Goal: Communication & Community: Answer question/provide support

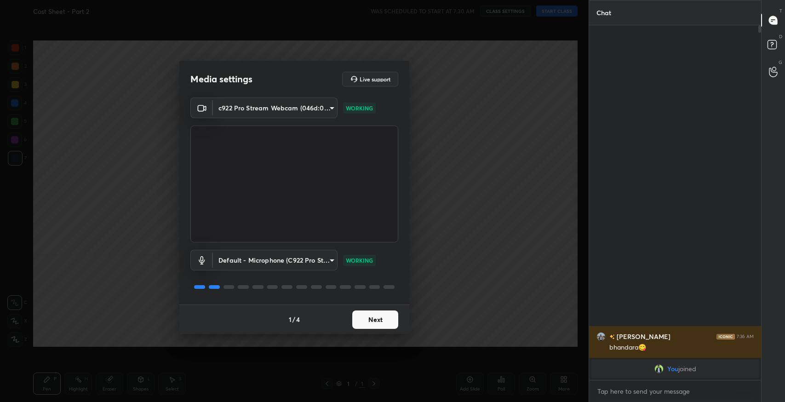
click at [381, 325] on button "Next" at bounding box center [375, 319] width 46 height 18
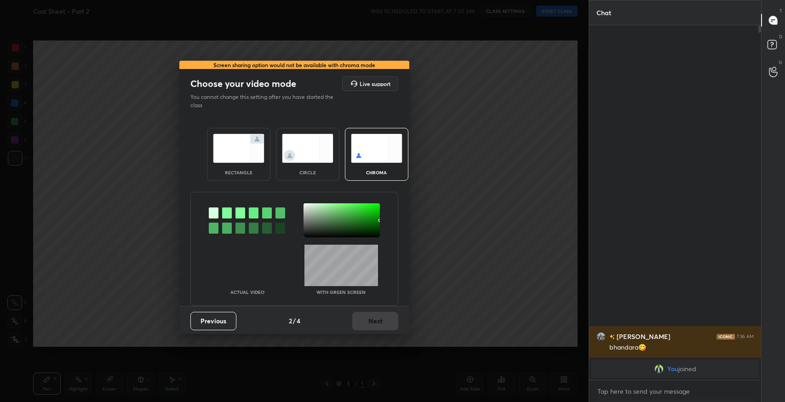
click at [228, 146] on img at bounding box center [238, 148] width 51 height 29
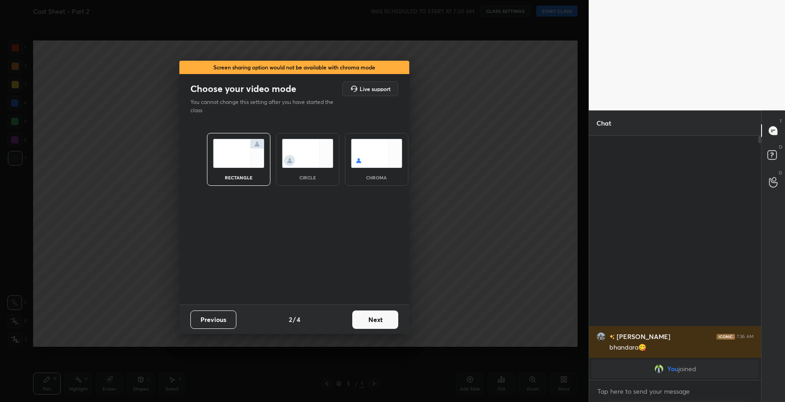
scroll to position [264, 169]
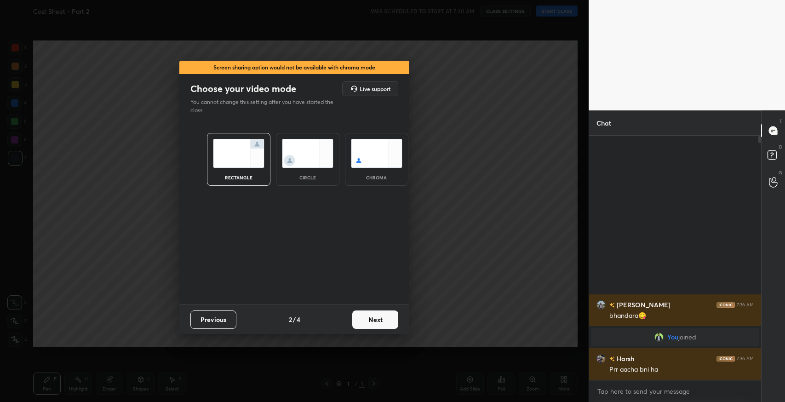
click at [377, 326] on button "Next" at bounding box center [375, 319] width 46 height 18
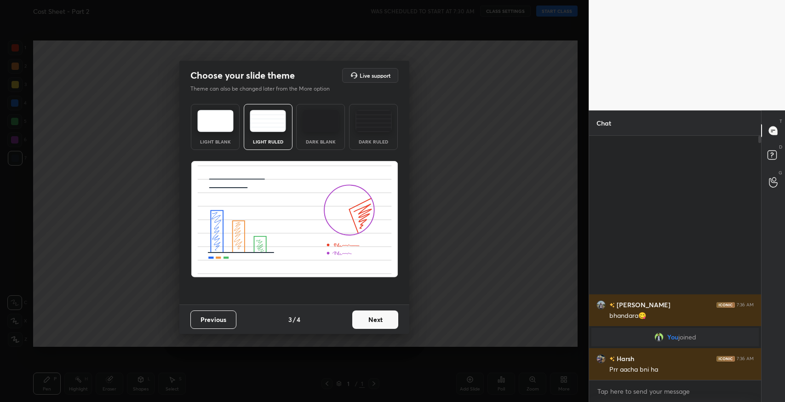
click at [375, 324] on button "Next" at bounding box center [375, 319] width 46 height 18
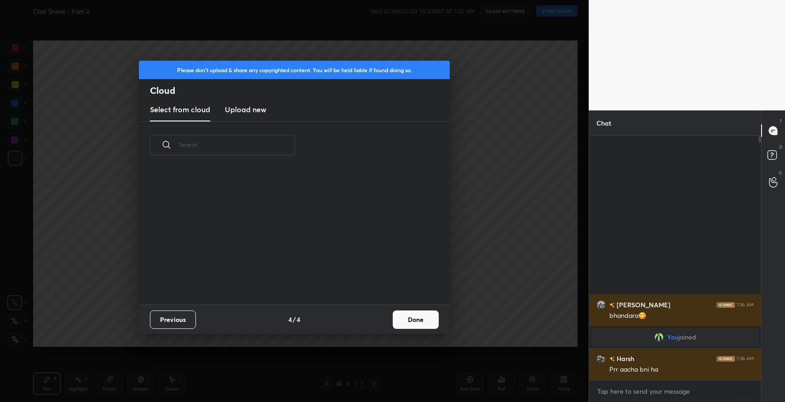
scroll to position [3, 5]
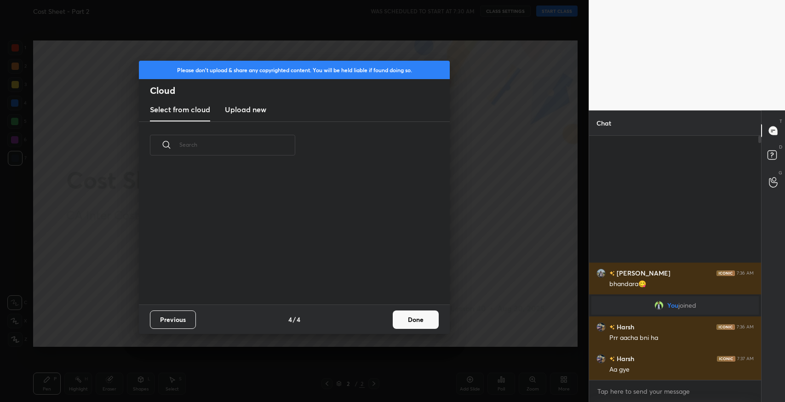
click at [427, 325] on button "Done" at bounding box center [416, 319] width 46 height 18
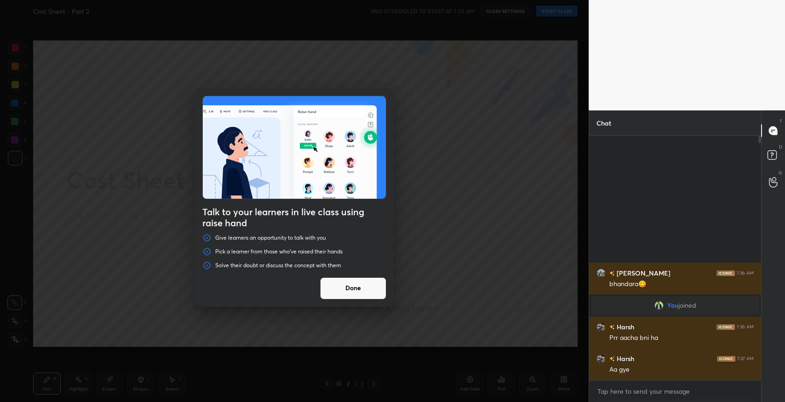
click at [332, 289] on button "Done" at bounding box center [353, 288] width 66 height 22
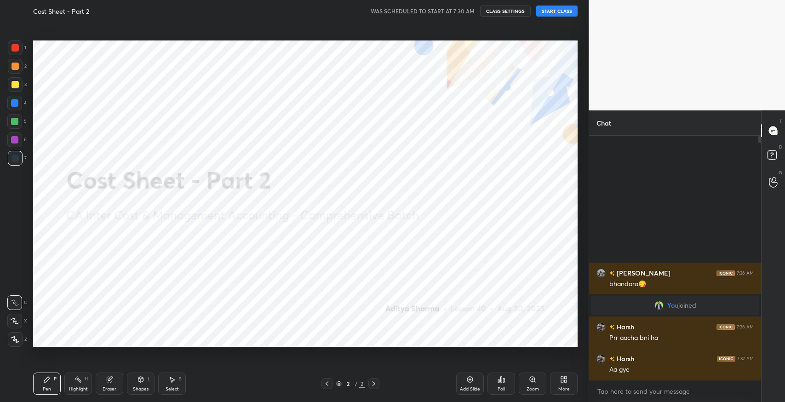
click at [551, 11] on button "START CLASS" at bounding box center [556, 11] width 41 height 11
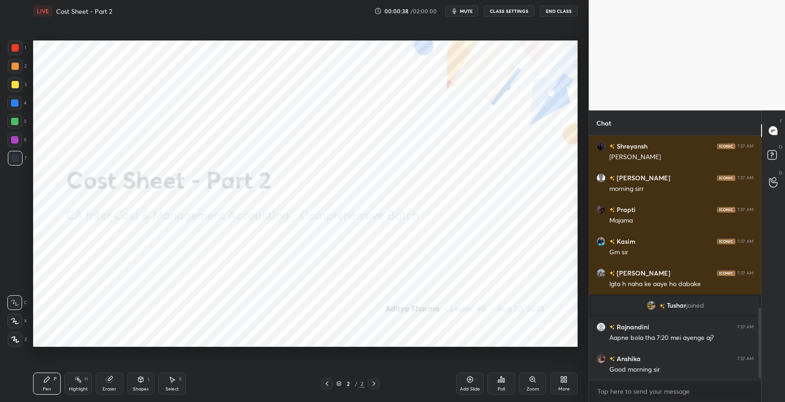
scroll to position [615, 0]
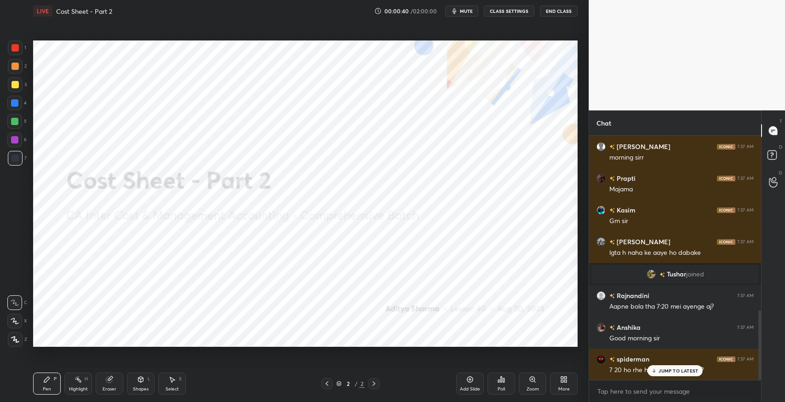
click at [669, 370] on p "JUMP TO LATEST" at bounding box center [678, 371] width 40 height 6
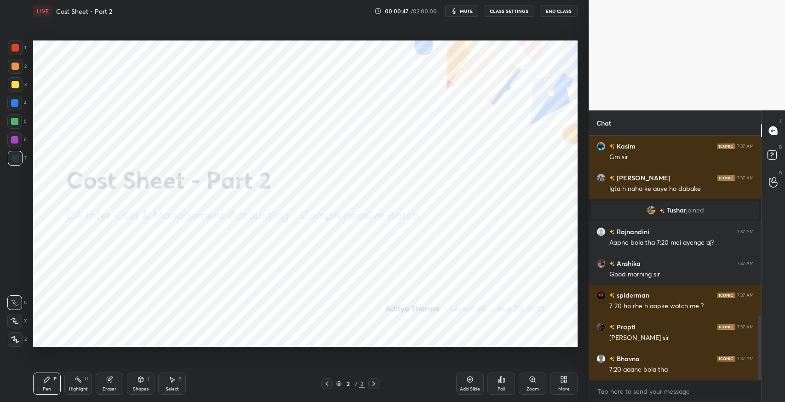
scroll to position [710, 0]
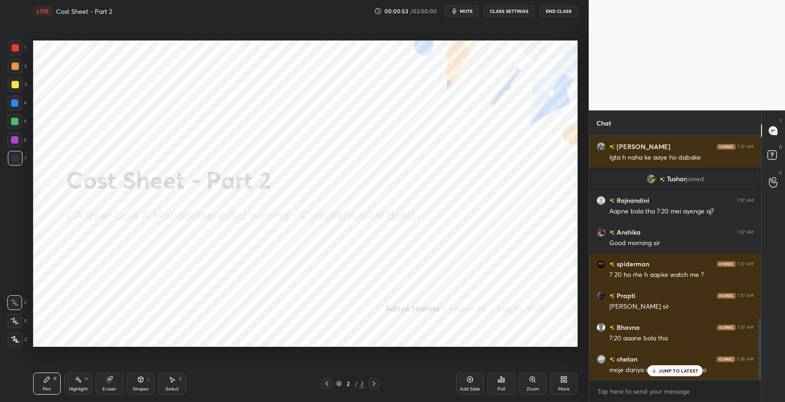
click at [700, 368] on div "JUMP TO LATEST" at bounding box center [674, 370] width 55 height 11
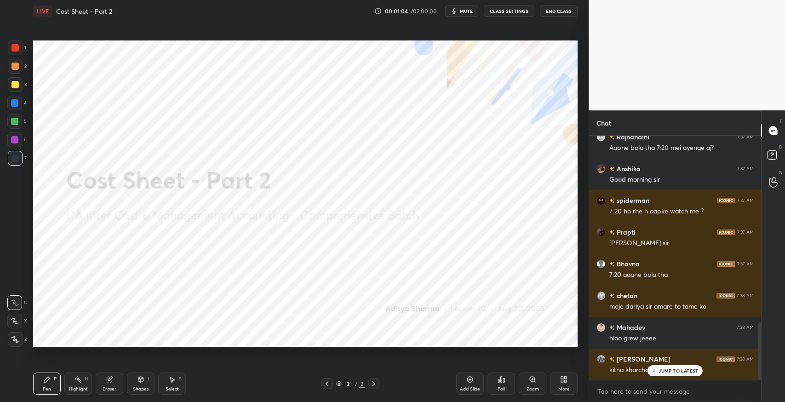
scroll to position [795, 0]
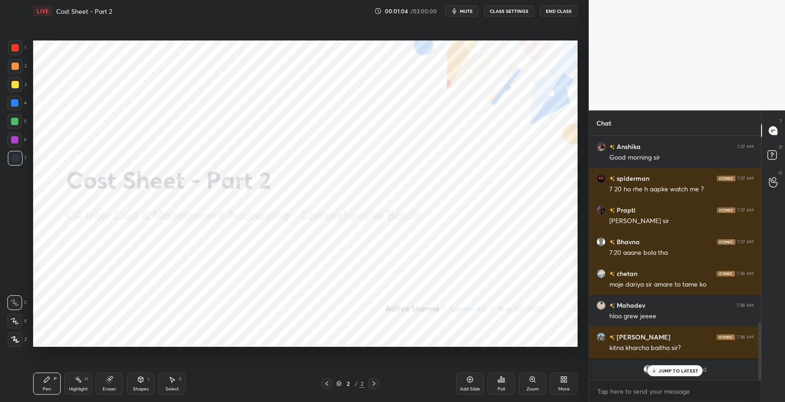
click at [676, 373] on div "JUMP TO LATEST" at bounding box center [674, 370] width 55 height 11
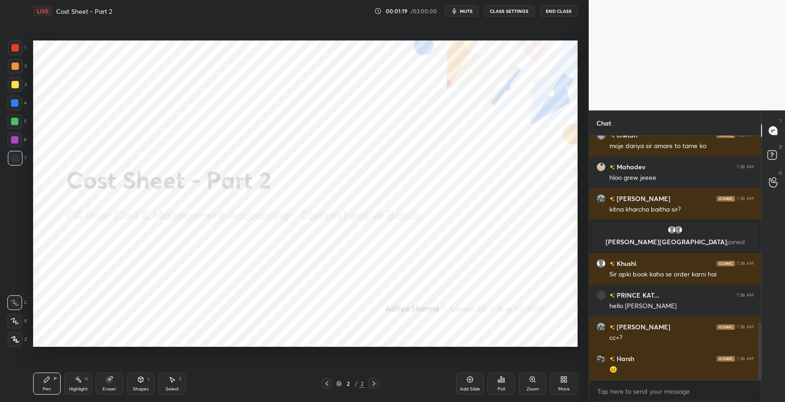
scroll to position [835, 0]
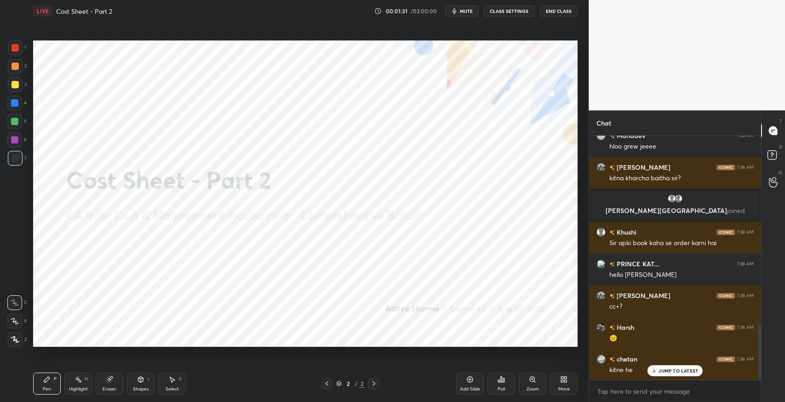
click at [670, 373] on p "JUMP TO LATEST" at bounding box center [678, 371] width 40 height 6
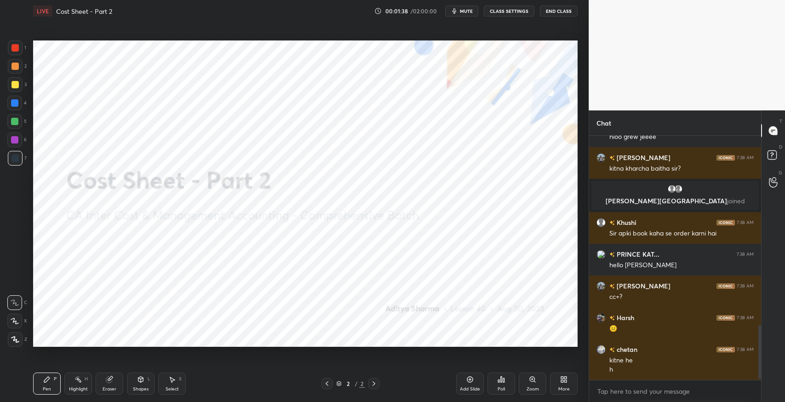
scroll to position [867, 0]
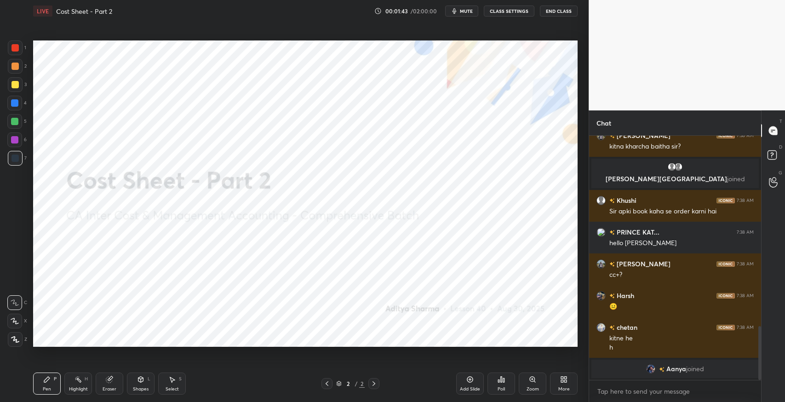
click at [568, 385] on div "More" at bounding box center [564, 383] width 28 height 22
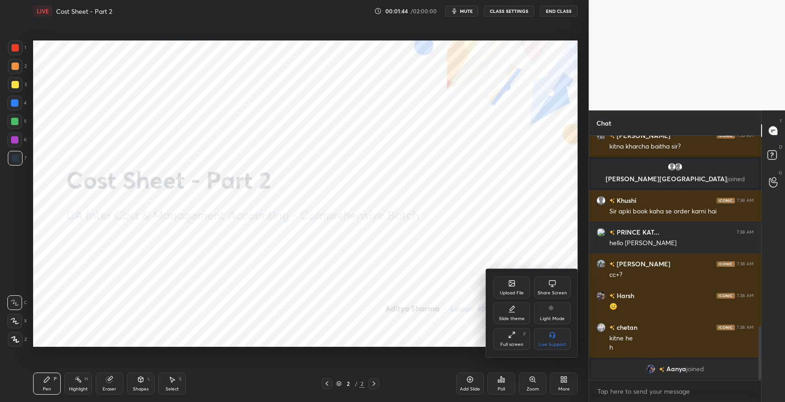
click at [518, 287] on div "Upload File" at bounding box center [511, 287] width 37 height 22
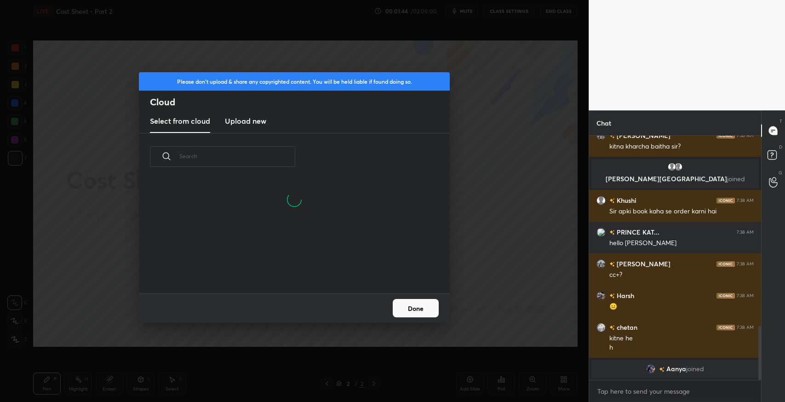
scroll to position [69, 295]
click at [253, 122] on h3 "Upload new" at bounding box center [245, 120] width 41 height 11
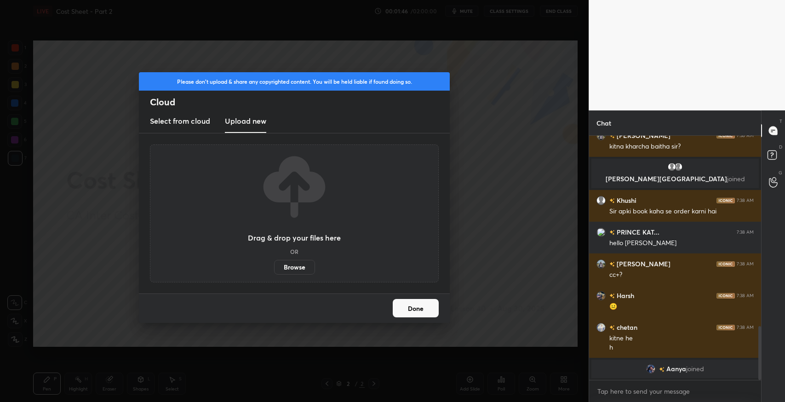
click at [294, 265] on label "Browse" at bounding box center [294, 267] width 41 height 15
click at [274, 265] on input "Browse" at bounding box center [274, 267] width 0 height 15
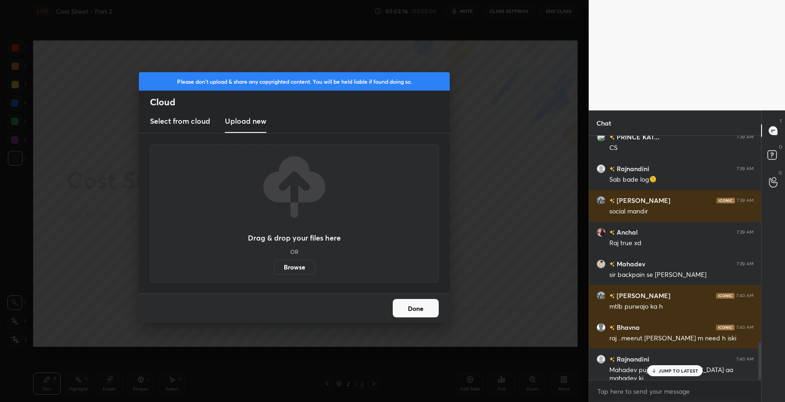
scroll to position [1351, 0]
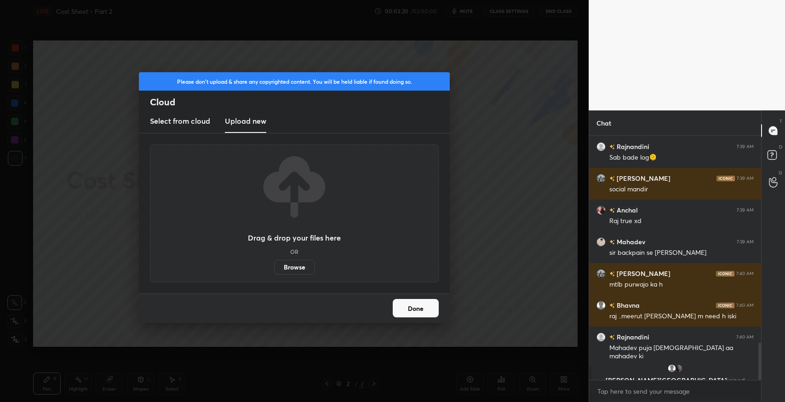
click at [423, 306] on button "Done" at bounding box center [416, 308] width 46 height 18
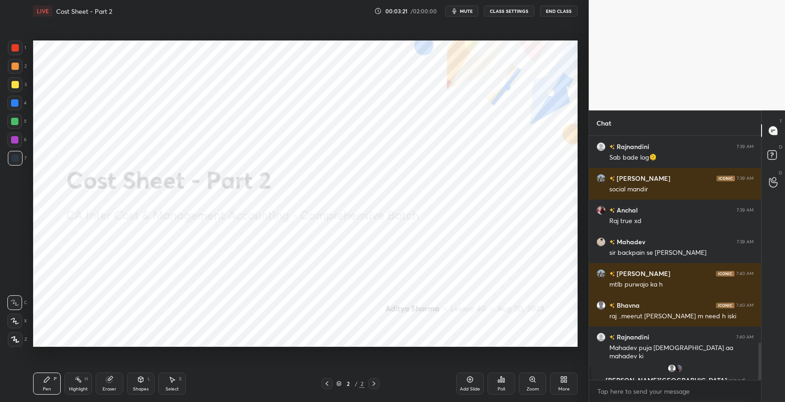
scroll to position [1351, 0]
click at [576, 388] on div "More" at bounding box center [564, 383] width 28 height 22
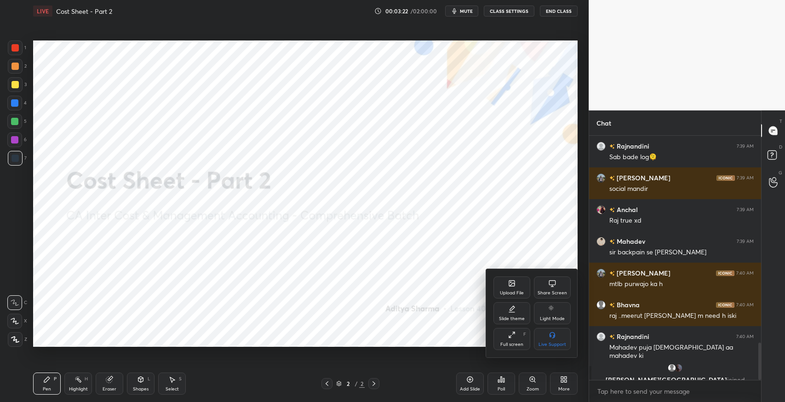
click at [514, 283] on icon at bounding box center [512, 283] width 6 height 6
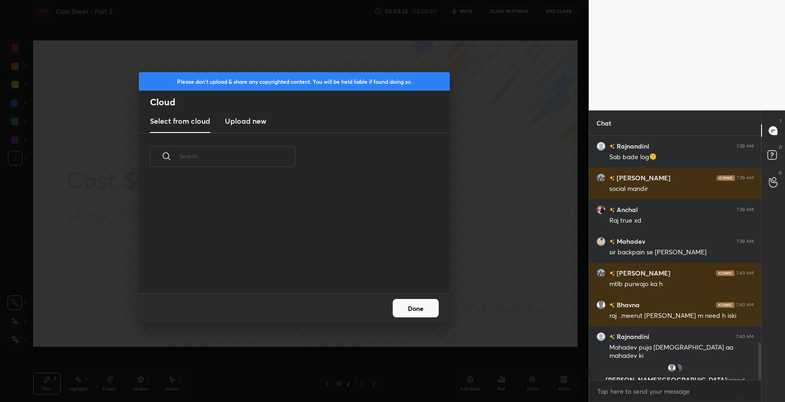
scroll to position [114, 295]
click at [254, 126] on h3 "Upload new" at bounding box center [245, 120] width 41 height 11
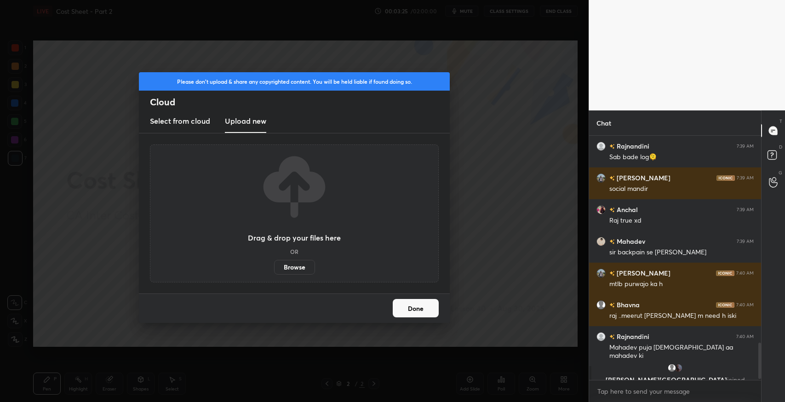
scroll to position [1383, 0]
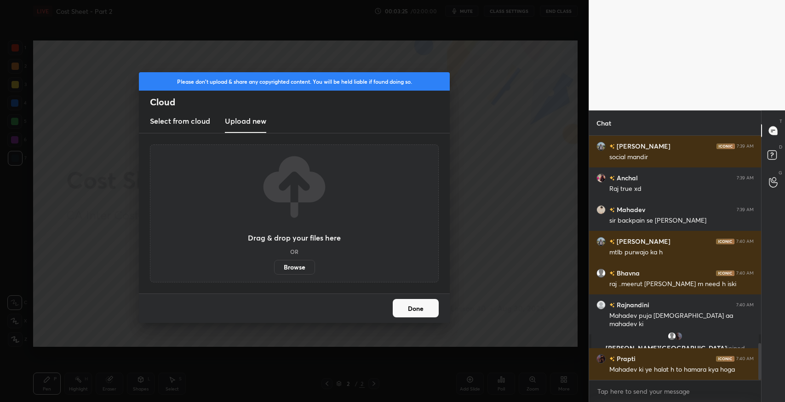
click at [303, 269] on label "Browse" at bounding box center [294, 267] width 41 height 15
click at [274, 269] on input "Browse" at bounding box center [274, 267] width 0 height 15
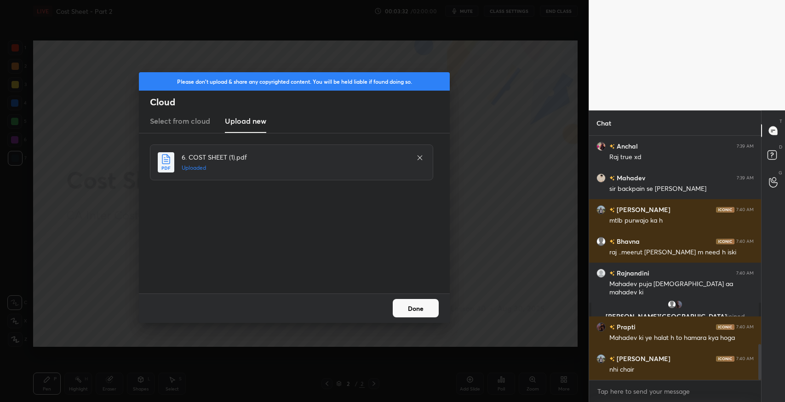
scroll to position [1446, 0]
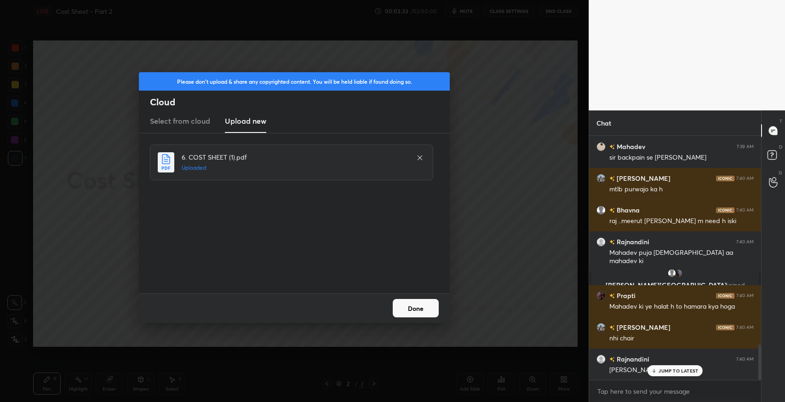
click at [423, 310] on button "Done" at bounding box center [416, 308] width 46 height 18
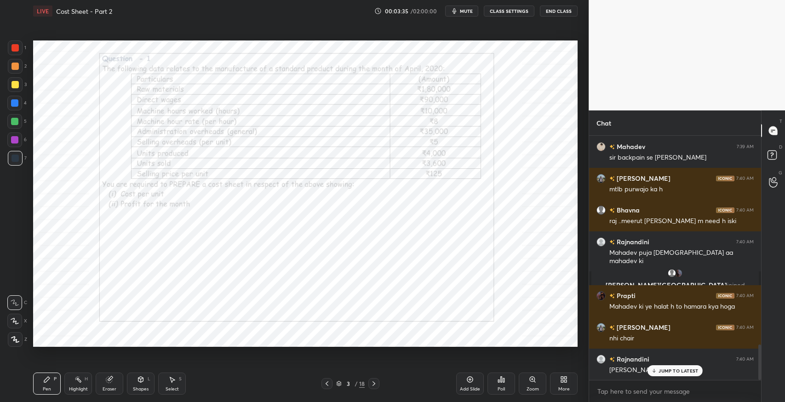
click at [664, 375] on div "JUMP TO LATEST" at bounding box center [674, 370] width 55 height 11
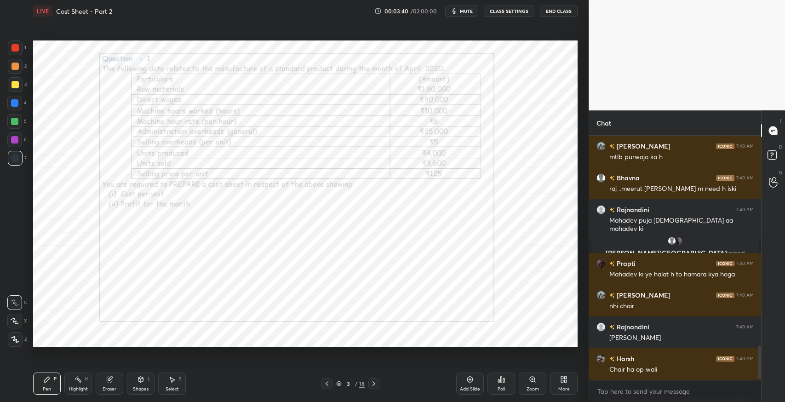
scroll to position [1541, 0]
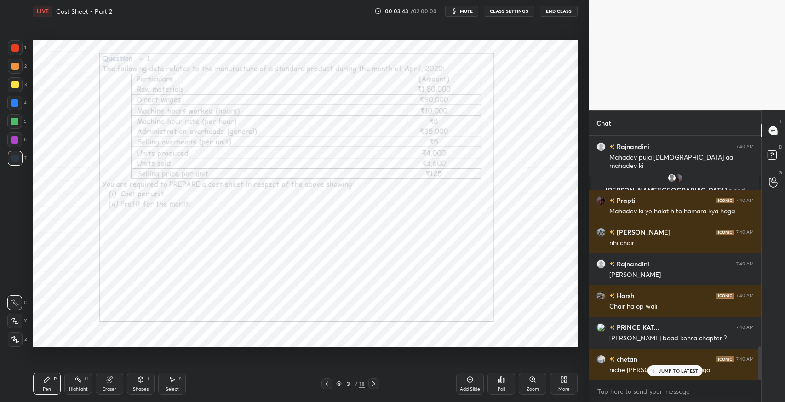
click at [666, 368] on p "JUMP TO LATEST" at bounding box center [678, 371] width 40 height 6
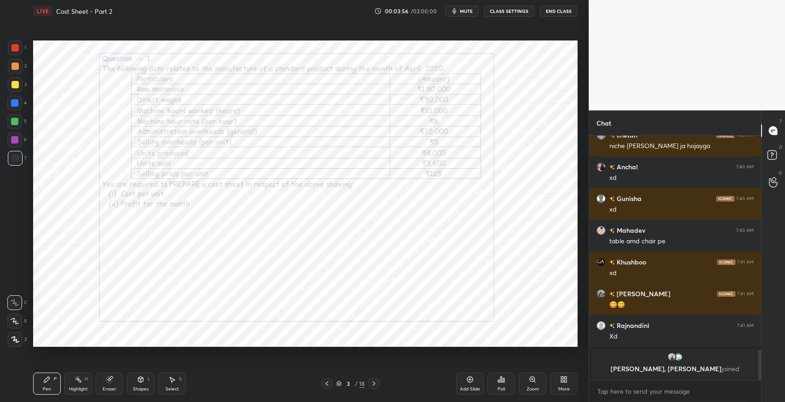
scroll to position [1597, 0]
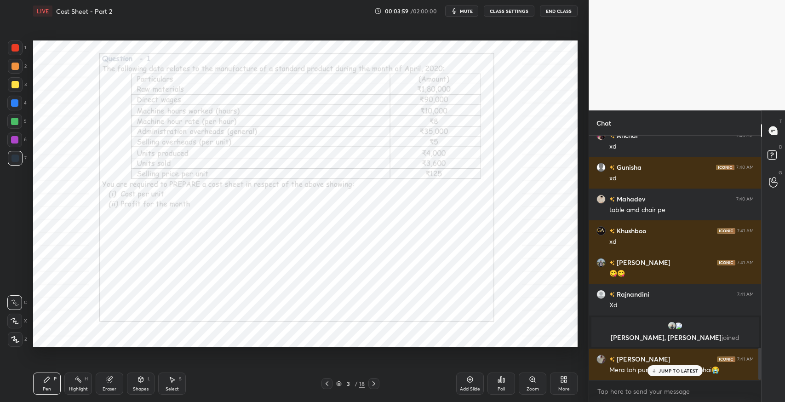
click at [670, 370] on p "JUMP TO LATEST" at bounding box center [678, 371] width 40 height 6
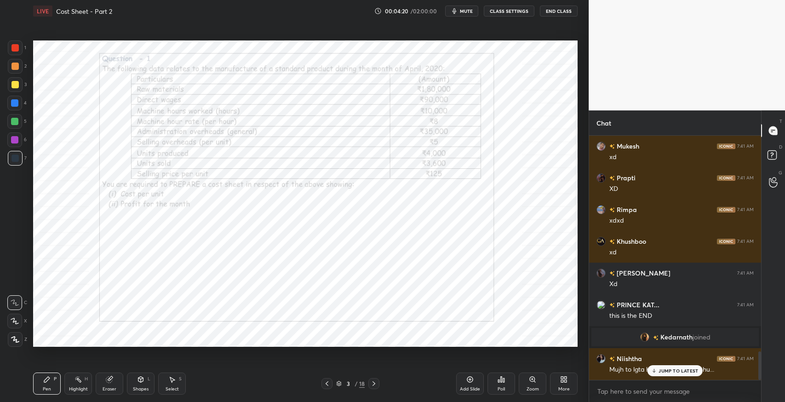
scroll to position [1862, 0]
click at [671, 368] on p "JUMP TO LATEST" at bounding box center [678, 371] width 40 height 6
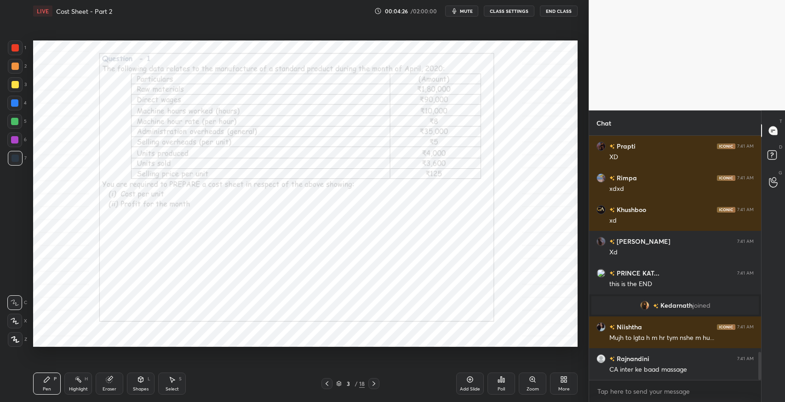
click at [658, 337] on div "Mujh to lgta h m hr tym nshe m hu..." at bounding box center [681, 337] width 144 height 9
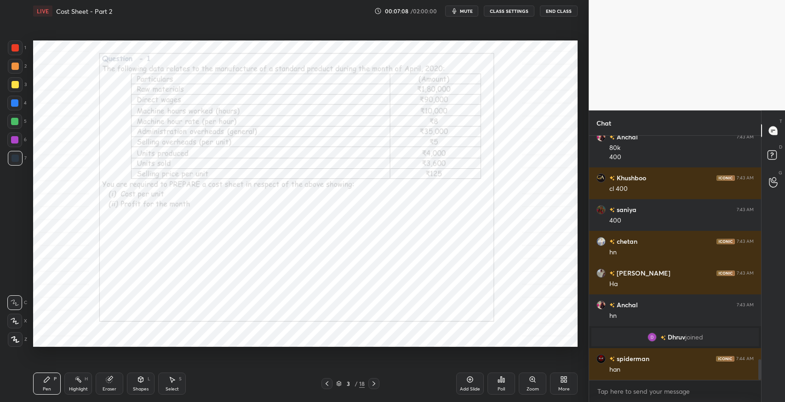
scroll to position [2629, 0]
click at [471, 384] on div "Add Slide" at bounding box center [470, 383] width 28 height 22
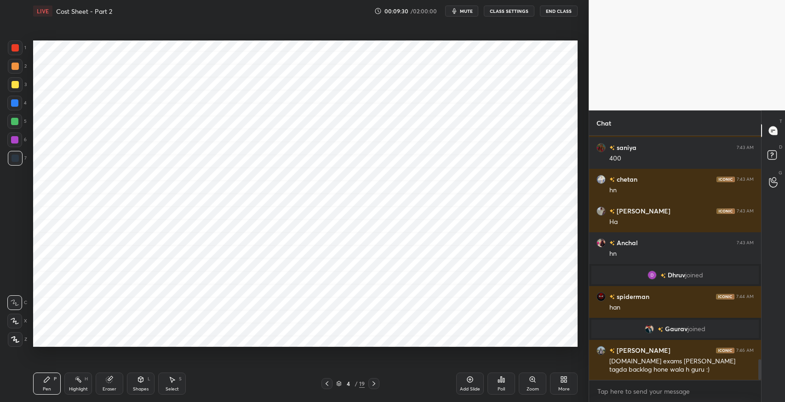
scroll to position [2696, 0]
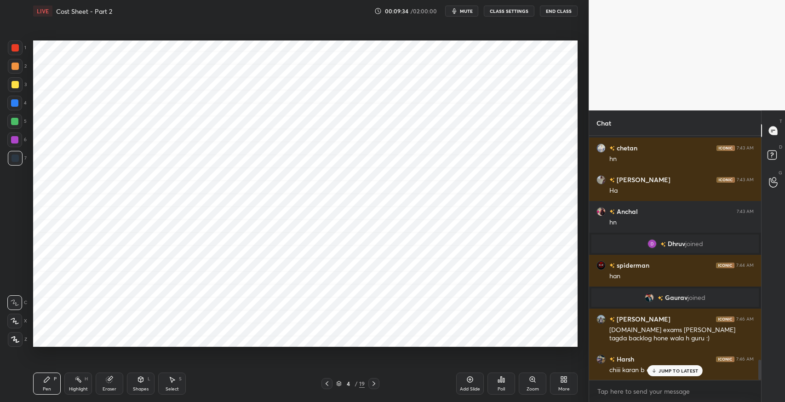
click at [672, 375] on div "JUMP TO LATEST" at bounding box center [674, 370] width 55 height 11
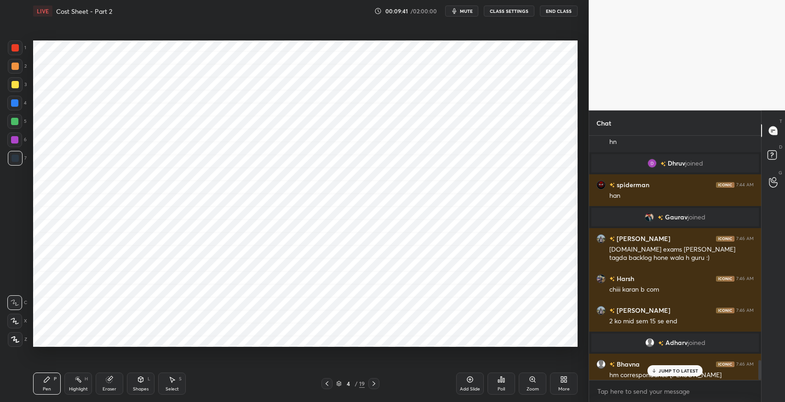
scroll to position [2755, 0]
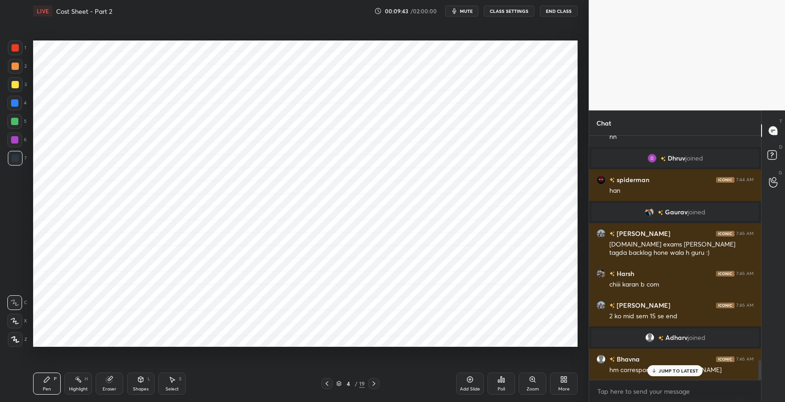
click at [672, 374] on div "JUMP TO LATEST" at bounding box center [674, 370] width 55 height 11
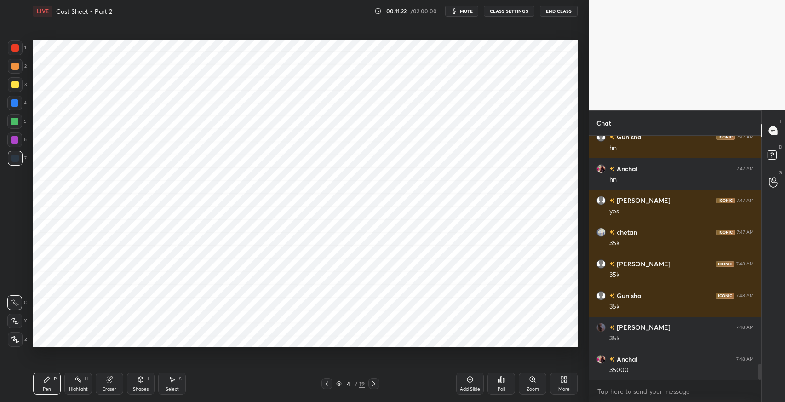
scroll to position [3428, 0]
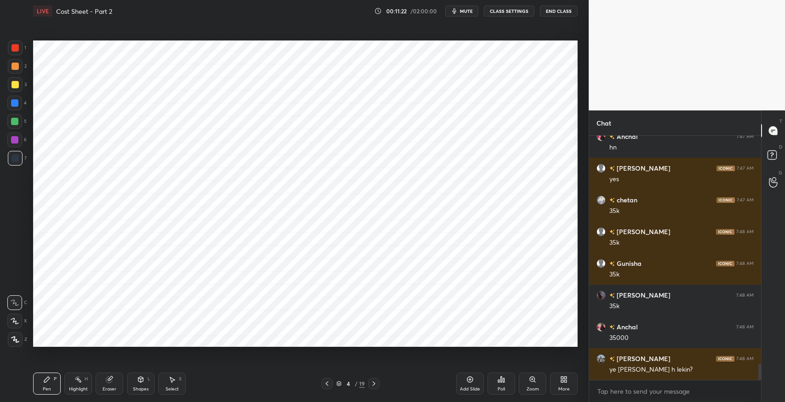
click at [174, 383] on icon at bounding box center [171, 379] width 7 height 7
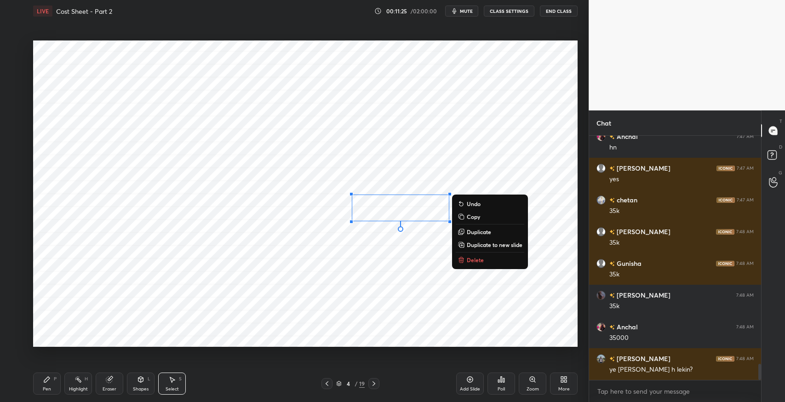
click at [51, 383] on div "Pen P" at bounding box center [47, 383] width 28 height 22
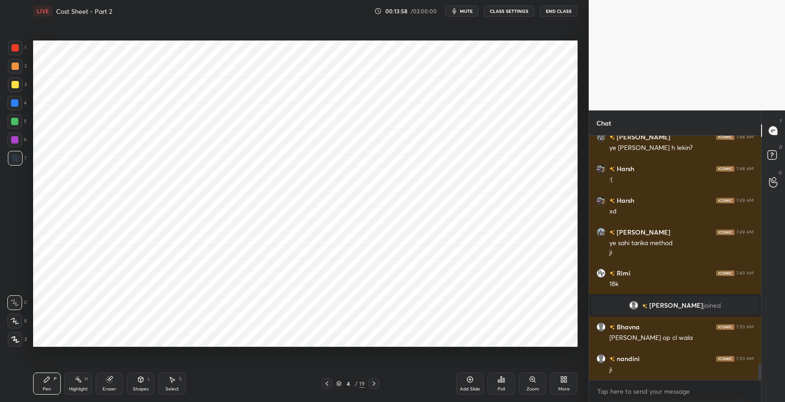
scroll to position [3473, 0]
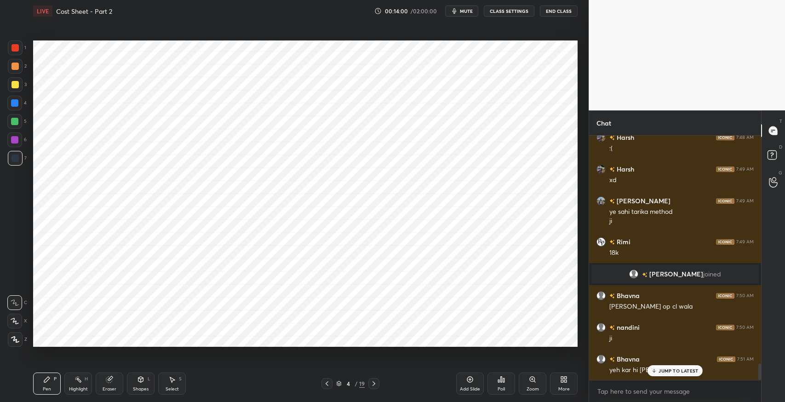
click at [677, 375] on div "JUMP TO LATEST" at bounding box center [674, 370] width 55 height 11
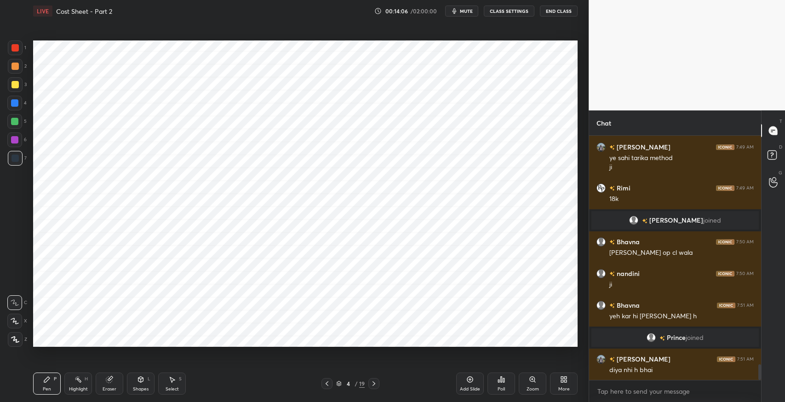
scroll to position [3515, 0]
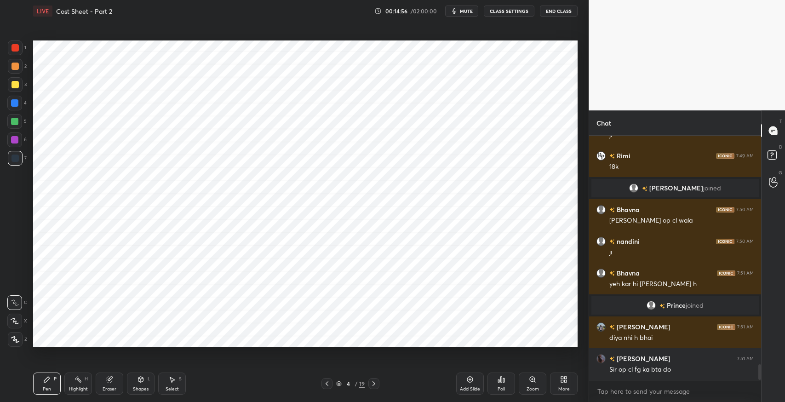
click at [172, 380] on icon at bounding box center [172, 380] width 5 height 6
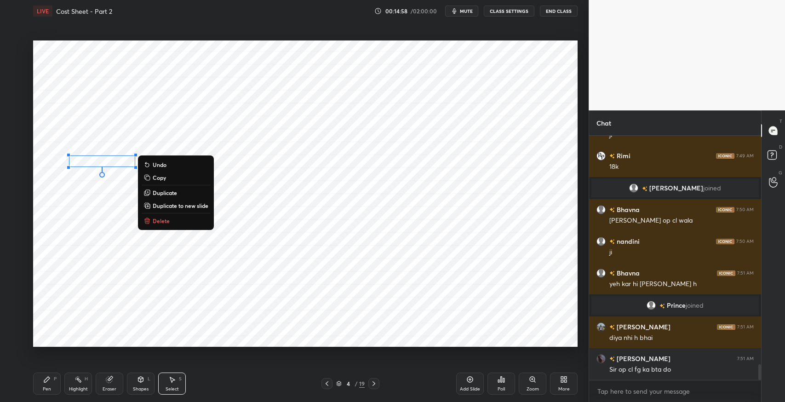
click at [162, 221] on p "Delete" at bounding box center [161, 220] width 17 height 7
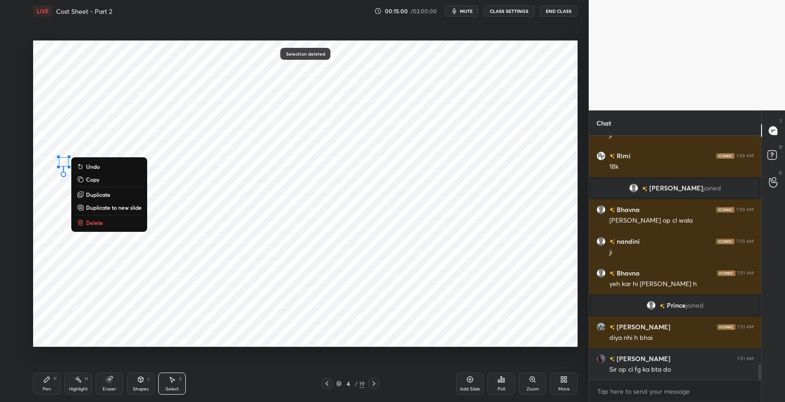
click at [110, 223] on button "Delete" at bounding box center [109, 222] width 69 height 11
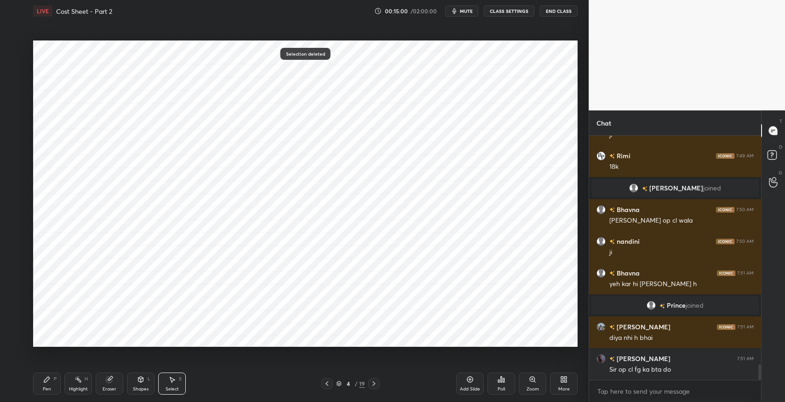
click at [49, 382] on icon at bounding box center [46, 379] width 7 height 7
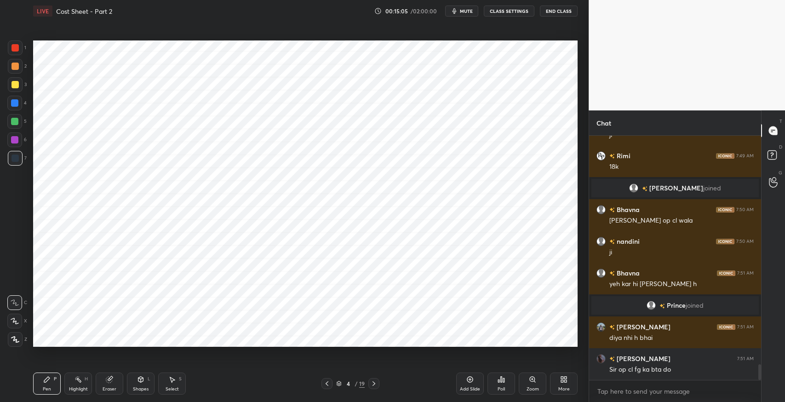
click at [167, 381] on div "Select S" at bounding box center [172, 383] width 28 height 22
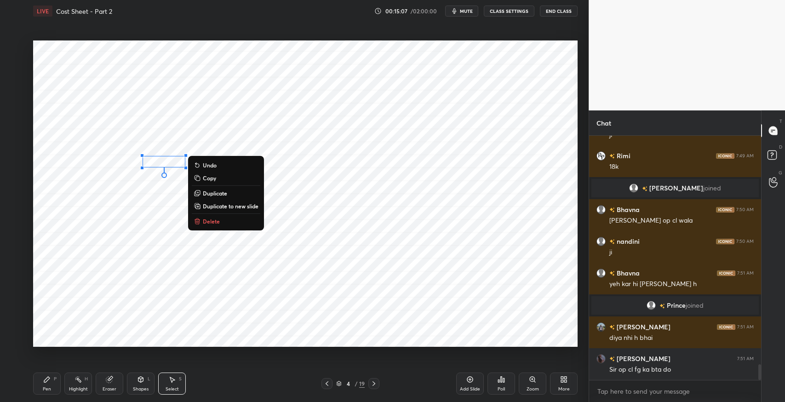
click at [217, 220] on p "Delete" at bounding box center [211, 220] width 17 height 7
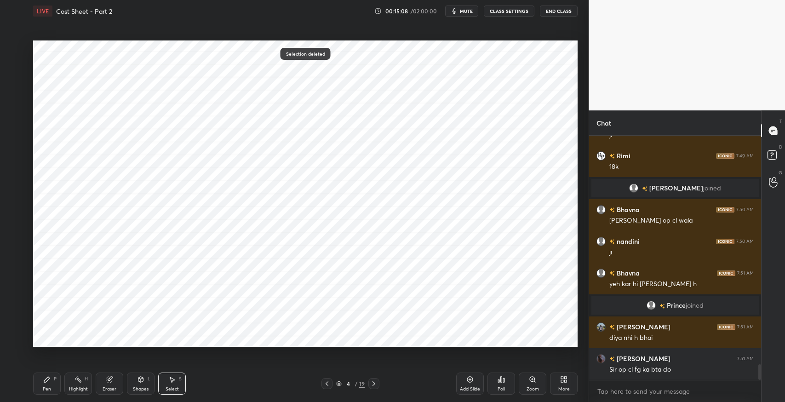
click at [49, 382] on icon at bounding box center [46, 379] width 7 height 7
click at [171, 384] on div "Select S" at bounding box center [172, 383] width 28 height 22
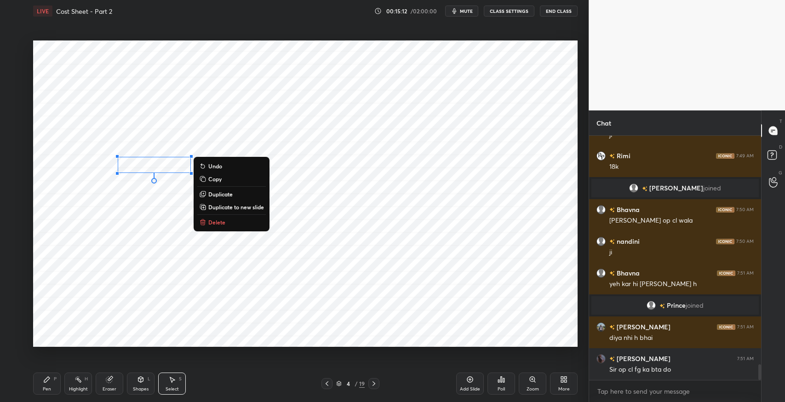
click at [143, 387] on div "Shapes" at bounding box center [141, 389] width 16 height 5
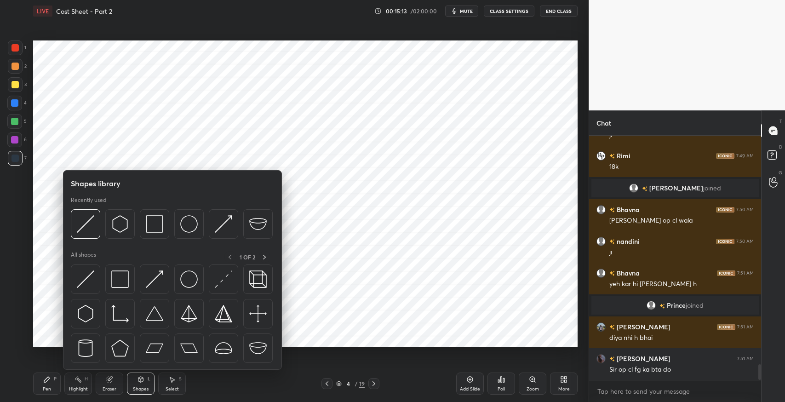
click at [88, 280] on img at bounding box center [85, 278] width 17 height 17
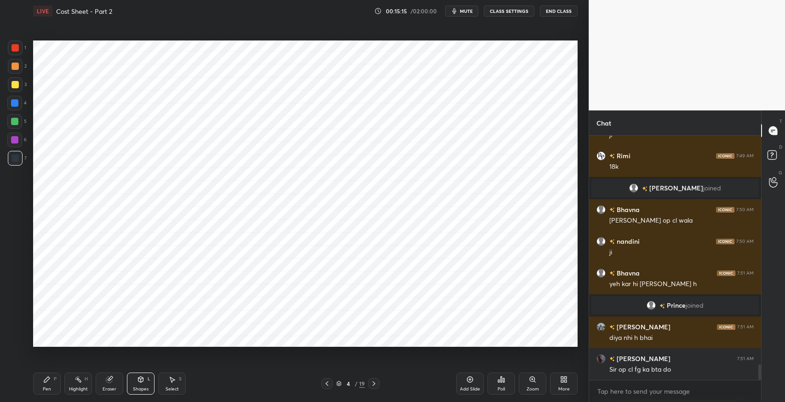
click at [169, 379] on icon at bounding box center [171, 379] width 7 height 7
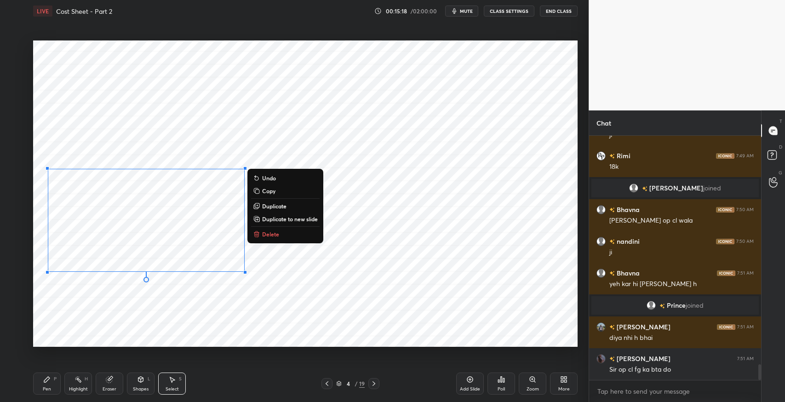
click at [156, 306] on div "0 ° Undo Copy Duplicate Duplicate to new slide Delete" at bounding box center [305, 193] width 544 height 306
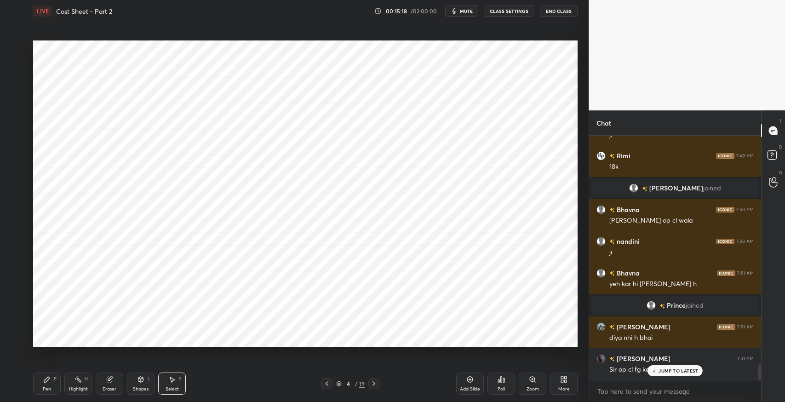
scroll to position [3547, 0]
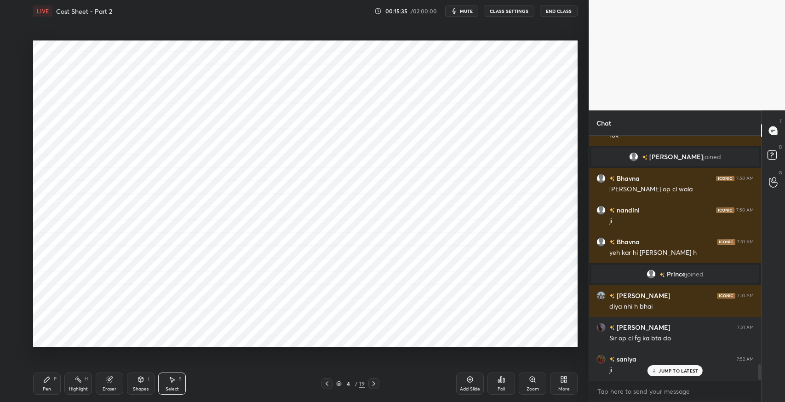
click at [85, 381] on div "H" at bounding box center [86, 379] width 3 height 5
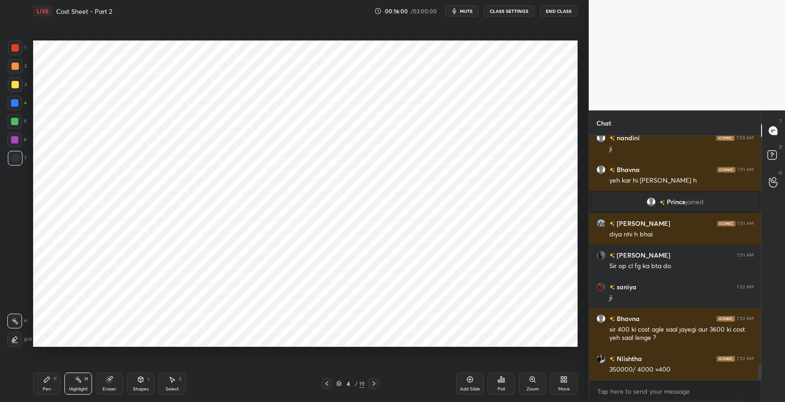
scroll to position [3651, 0]
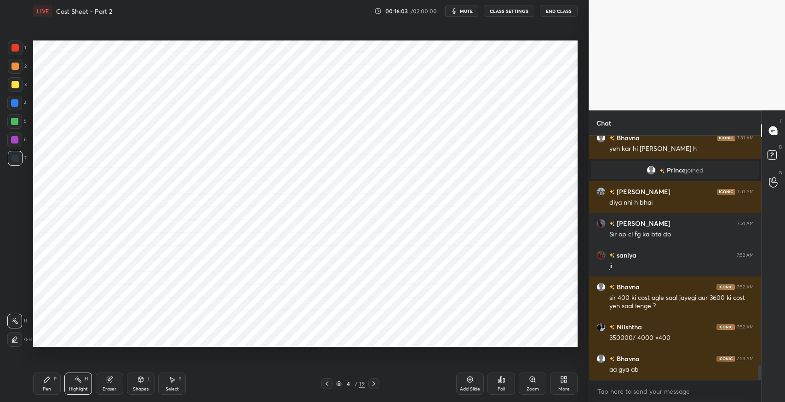
click at [47, 383] on div "Pen P" at bounding box center [47, 383] width 28 height 22
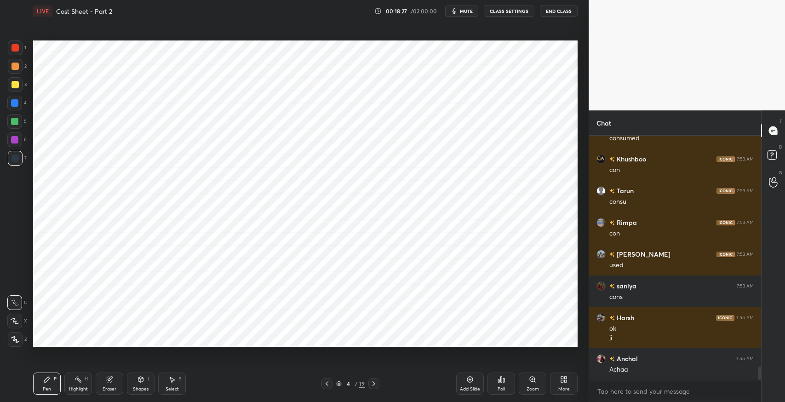
scroll to position [4326, 0]
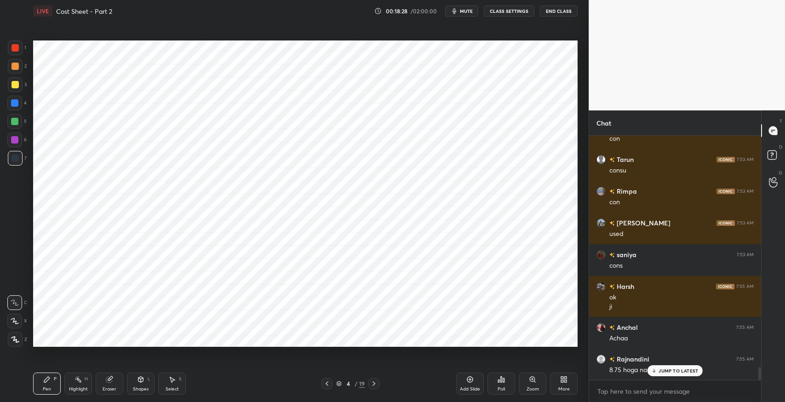
click at [662, 373] on div "JUMP TO LATEST" at bounding box center [674, 370] width 55 height 11
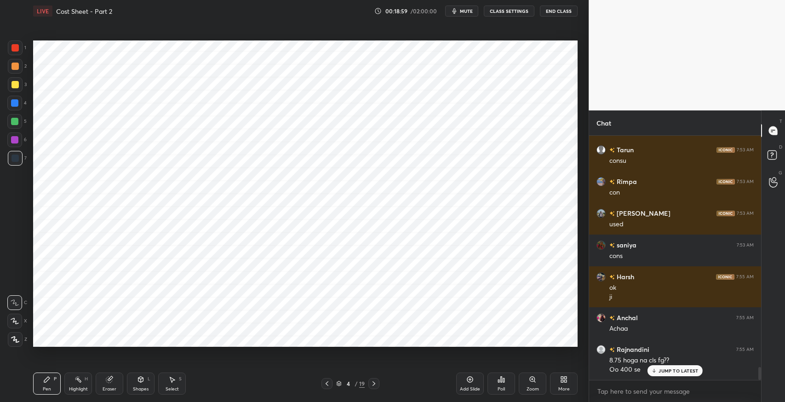
scroll to position [4366, 0]
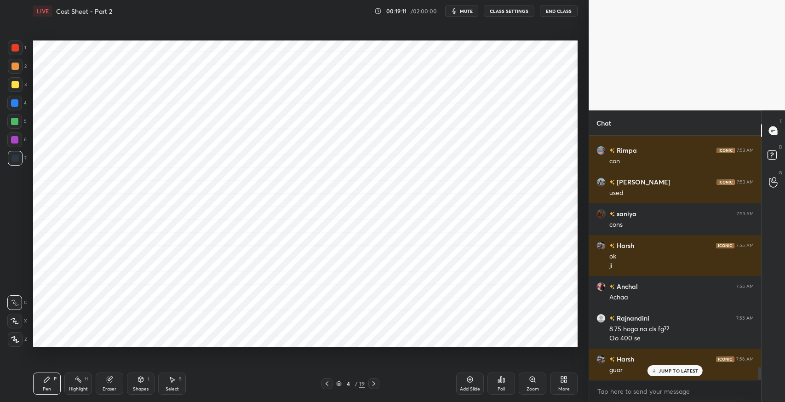
click at [374, 380] on icon at bounding box center [373, 383] width 7 height 7
click at [326, 380] on icon at bounding box center [326, 383] width 7 height 7
click at [114, 382] on div "Eraser" at bounding box center [110, 383] width 28 height 22
click at [51, 379] on div "Pen P" at bounding box center [47, 383] width 28 height 22
click at [83, 382] on div "Highlight H" at bounding box center [78, 383] width 28 height 22
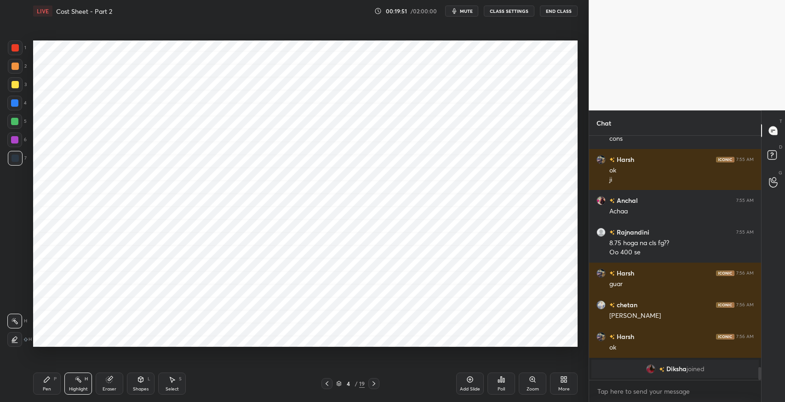
scroll to position [4215, 0]
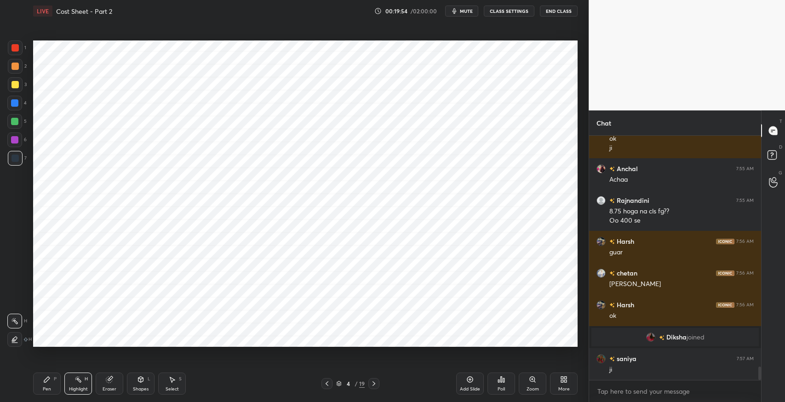
click at [114, 384] on div "Eraser" at bounding box center [110, 383] width 28 height 22
click at [13, 321] on icon at bounding box center [14, 321] width 7 height 8
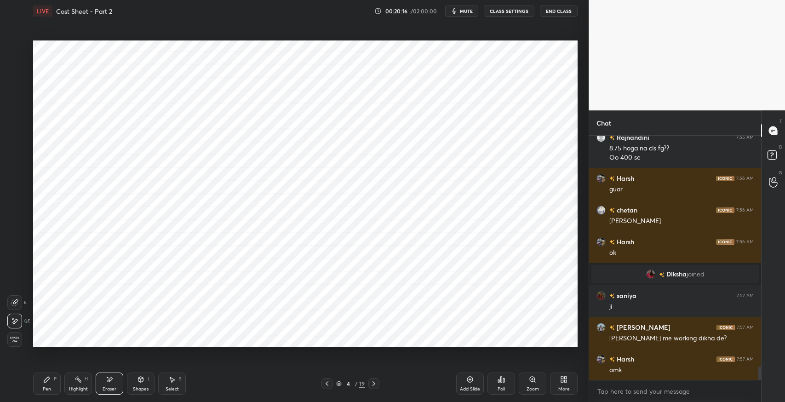
scroll to position [4310, 0]
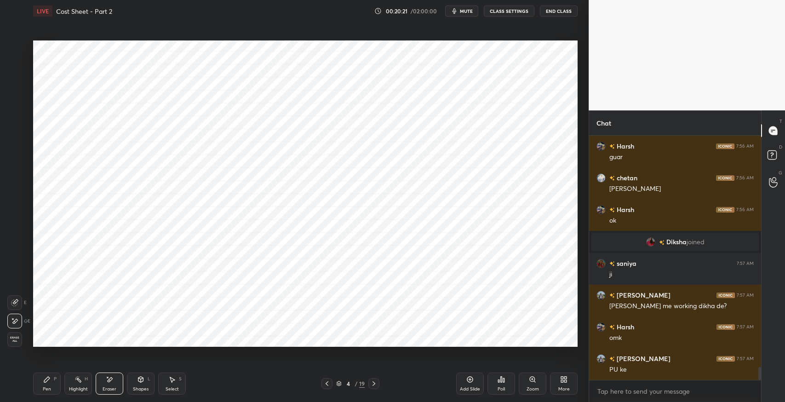
click at [46, 383] on div "Pen P" at bounding box center [47, 383] width 28 height 22
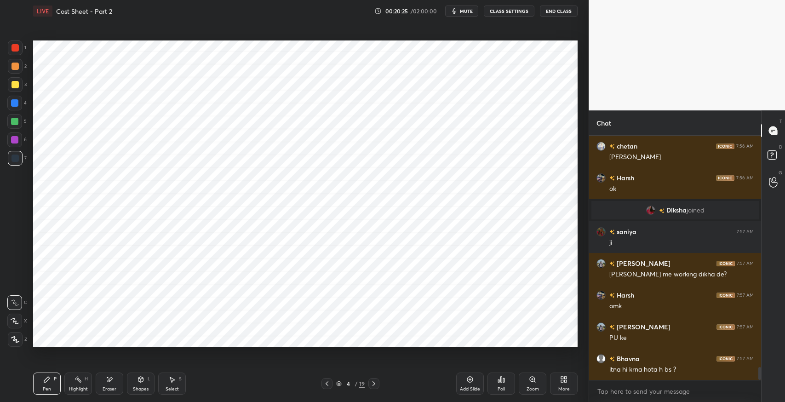
click at [116, 384] on div "Eraser" at bounding box center [110, 383] width 28 height 22
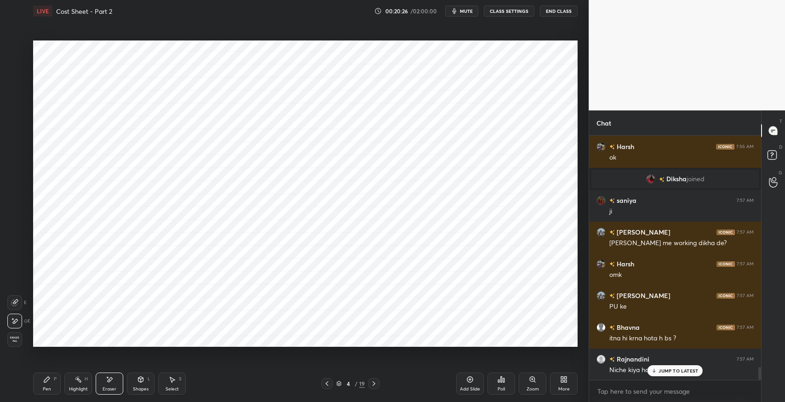
click at [45, 381] on icon at bounding box center [47, 380] width 6 height 6
click at [669, 377] on div "Rajnandini 7:57 AM Niche kiya hai [US_STATE]" at bounding box center [675, 365] width 172 height 32
click at [667, 371] on p "JUMP TO LATEST" at bounding box center [678, 371] width 40 height 6
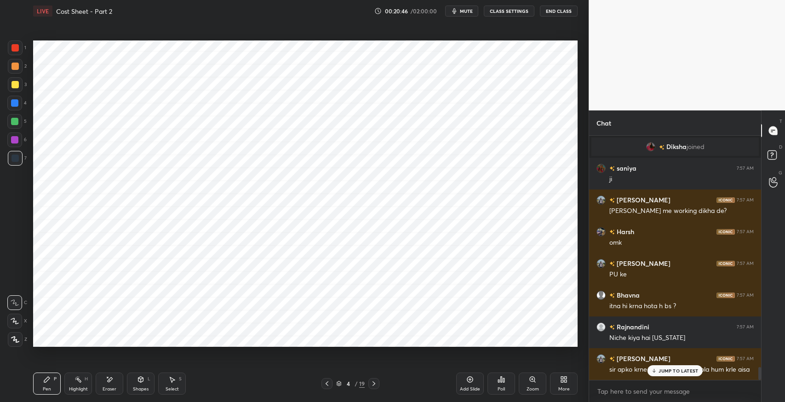
scroll to position [4437, 0]
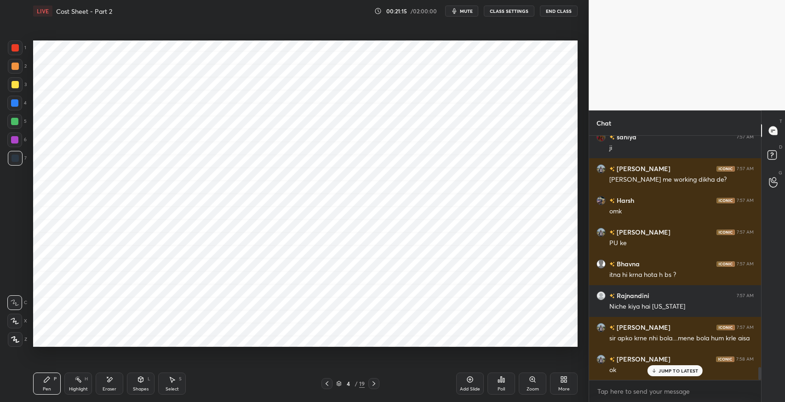
click at [658, 368] on div "JUMP TO LATEST" at bounding box center [674, 370] width 55 height 11
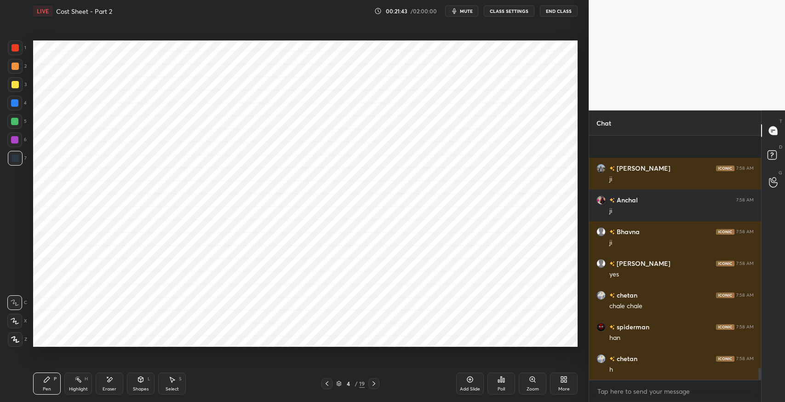
scroll to position [4795, 0]
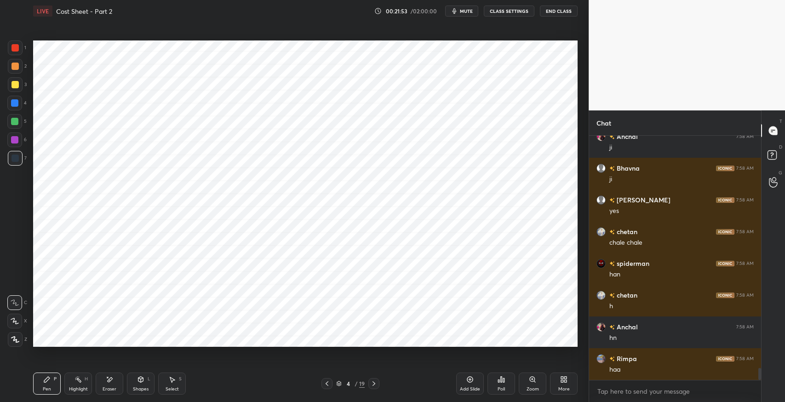
click at [378, 384] on div at bounding box center [373, 383] width 11 height 11
click at [377, 382] on icon at bounding box center [373, 383] width 7 height 7
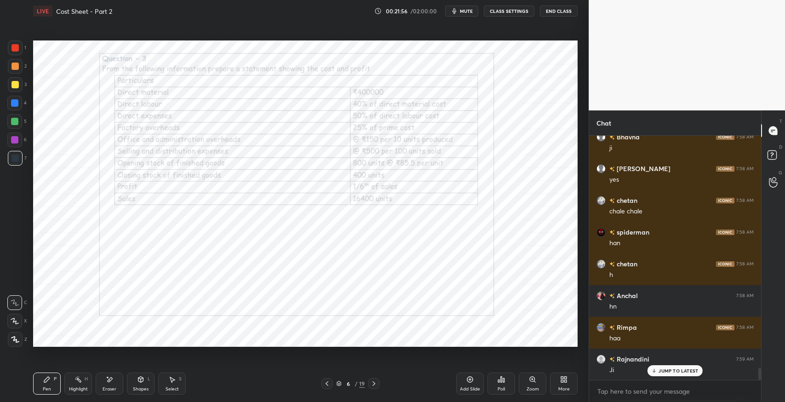
scroll to position [4859, 0]
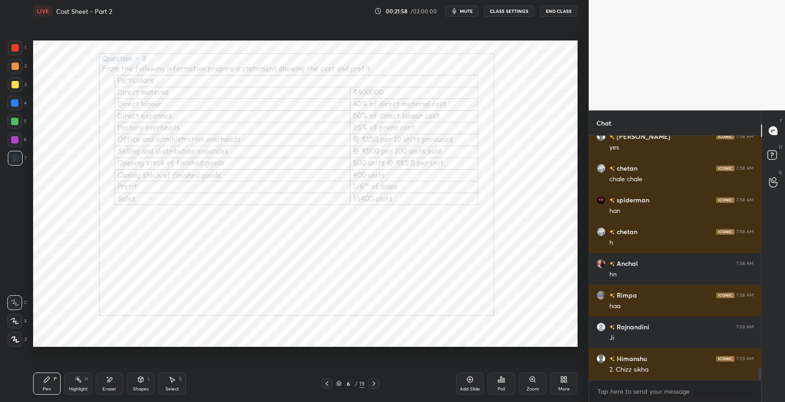
click at [48, 384] on div "Pen P" at bounding box center [47, 383] width 28 height 22
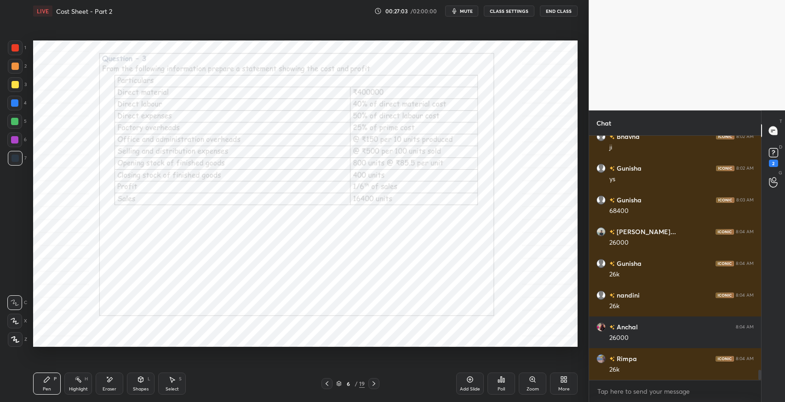
scroll to position [5801, 0]
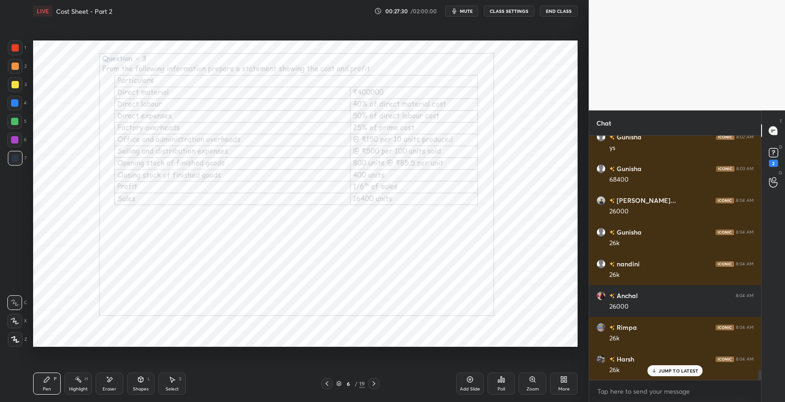
click at [175, 382] on icon at bounding box center [171, 379] width 7 height 7
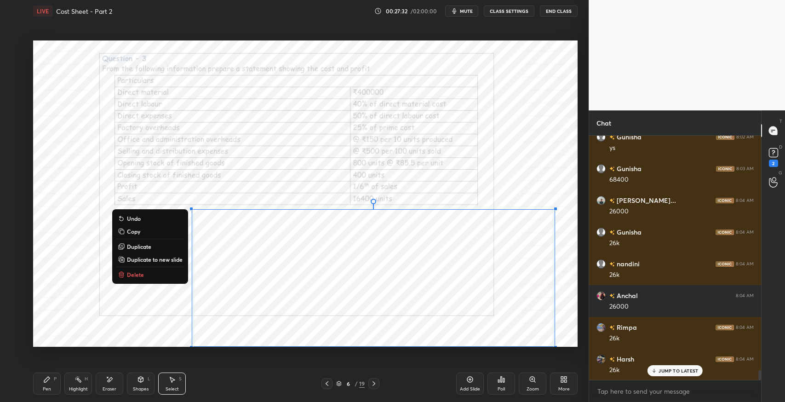
click at [156, 261] on p "Duplicate to new slide" at bounding box center [155, 259] width 56 height 7
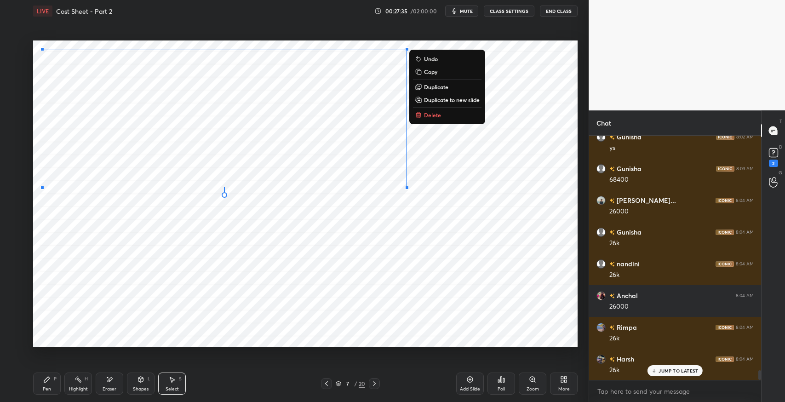
click at [174, 233] on div "0 ° Undo Copy Duplicate Duplicate to new slide Delete" at bounding box center [305, 193] width 544 height 306
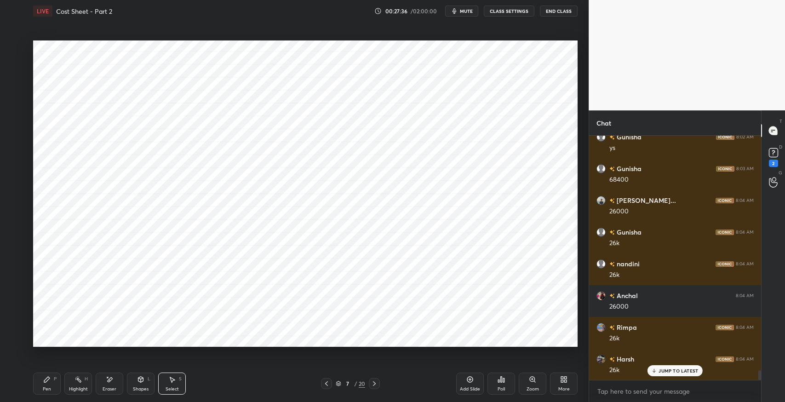
click at [54, 379] on div "P" at bounding box center [55, 379] width 3 height 5
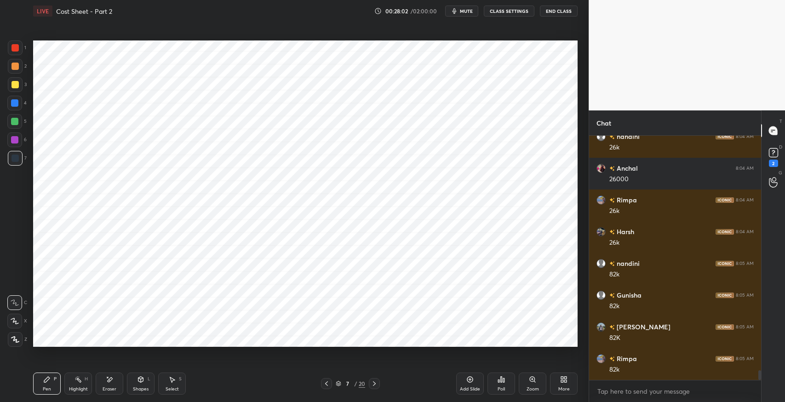
scroll to position [5960, 0]
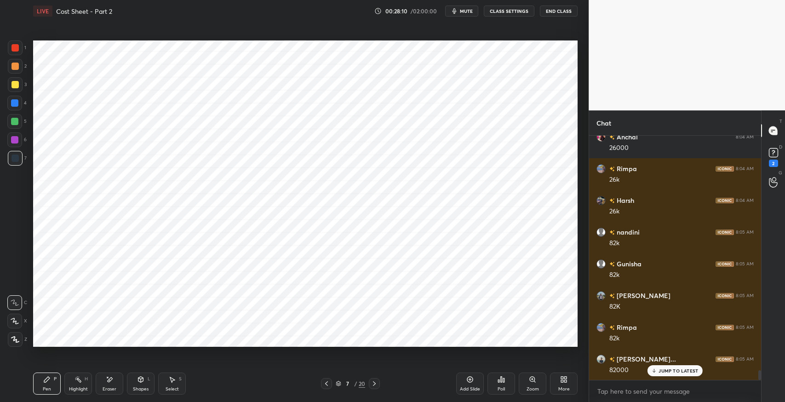
click at [327, 383] on icon at bounding box center [326, 383] width 7 height 7
click at [326, 385] on icon at bounding box center [326, 383] width 7 height 7
click at [373, 383] on icon at bounding box center [374, 383] width 7 height 7
click at [207, 374] on div "Pen P Highlight H Eraser Shapes L Select S" at bounding box center [138, 383] width 211 height 22
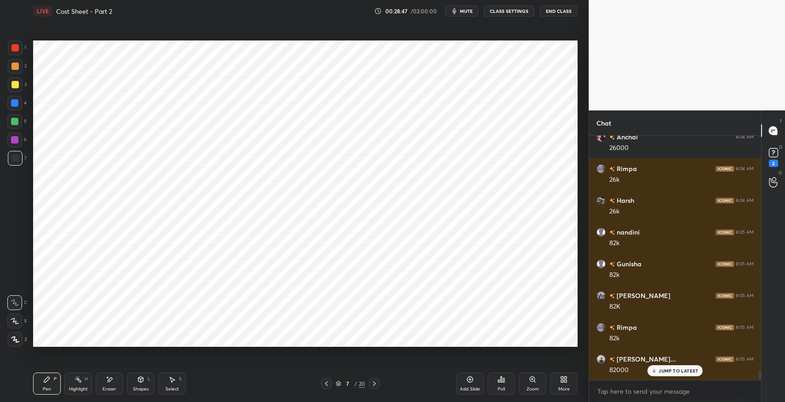
click at [198, 370] on div "Pen P Highlight H Eraser Shapes L Select S 7 / 20 Add Slide Poll Zoom More" at bounding box center [305, 383] width 544 height 37
click at [688, 371] on p "JUMP TO LATEST" at bounding box center [678, 371] width 40 height 6
click at [172, 380] on icon at bounding box center [172, 380] width 5 height 6
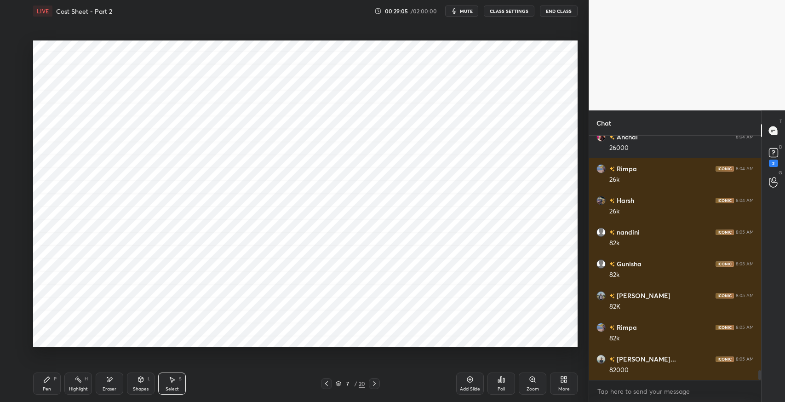
scroll to position [5992, 0]
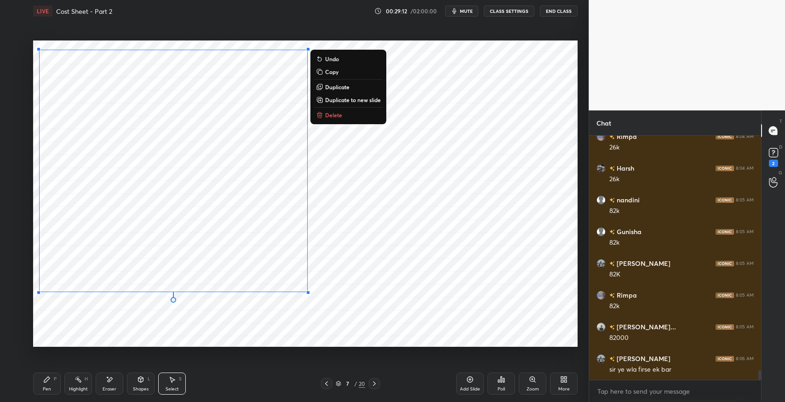
click at [445, 262] on div "0 ° Undo Copy Duplicate Duplicate to new slide Delete" at bounding box center [305, 193] width 544 height 306
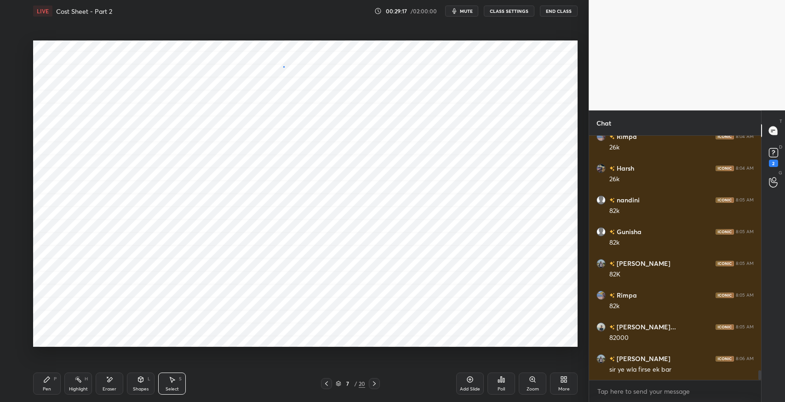
click at [283, 66] on div "0 ° Undo Copy Duplicate Duplicate to new slide Delete" at bounding box center [305, 193] width 544 height 306
click at [190, 123] on div "0 ° Undo Copy Duplicate Duplicate to new slide Delete" at bounding box center [305, 193] width 544 height 306
click at [401, 205] on div "0 ° Undo Copy Duplicate Duplicate to new slide Delete" at bounding box center [305, 193] width 544 height 306
click at [380, 198] on div "0 ° Undo Copy Duplicate Duplicate to new slide Delete" at bounding box center [305, 193] width 544 height 306
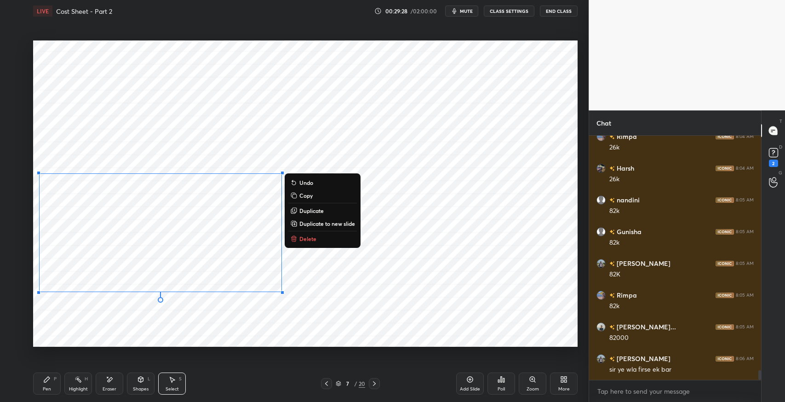
click at [290, 323] on div "0 ° Undo Copy Duplicate Duplicate to new slide Delete" at bounding box center [305, 193] width 544 height 306
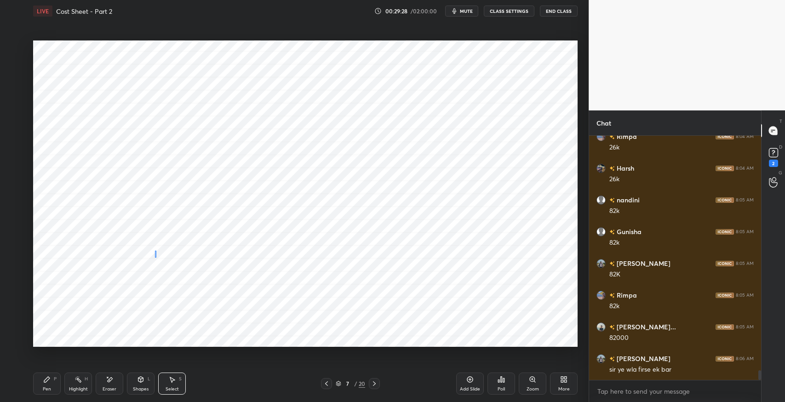
click at [155, 257] on div "0 ° Undo Copy Duplicate Duplicate to new slide Delete" at bounding box center [305, 193] width 544 height 306
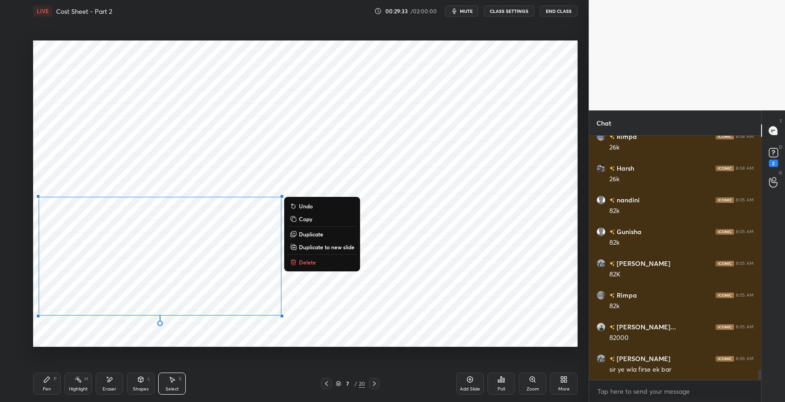
click at [468, 268] on div "0 ° Undo Copy Duplicate Duplicate to new slide Delete" at bounding box center [305, 193] width 544 height 306
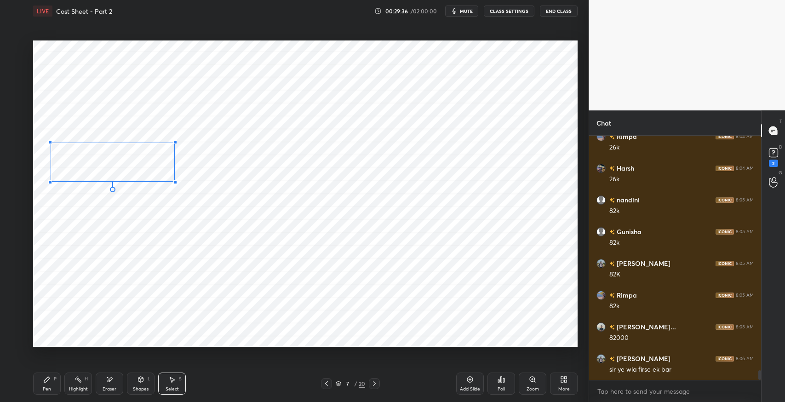
click at [174, 181] on div at bounding box center [175, 182] width 4 height 4
click at [391, 183] on div "0 ° Undo Copy Duplicate Duplicate to new slide Delete" at bounding box center [305, 193] width 544 height 306
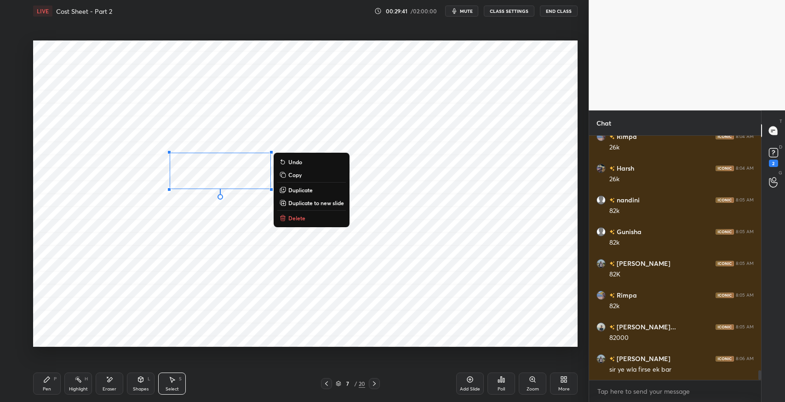
click at [401, 279] on div "0 ° Undo Copy Duplicate Duplicate to new slide Delete" at bounding box center [305, 193] width 544 height 306
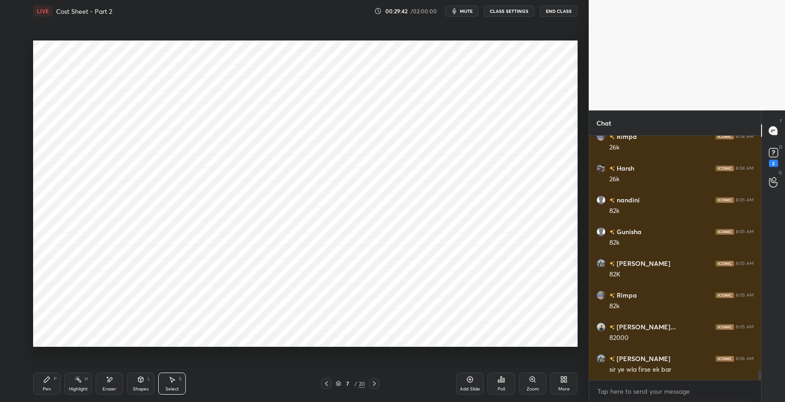
click at [105, 381] on div "Eraser" at bounding box center [110, 383] width 28 height 22
click at [50, 388] on div "Pen" at bounding box center [47, 389] width 8 height 5
click at [178, 384] on div "Select S" at bounding box center [172, 383] width 28 height 22
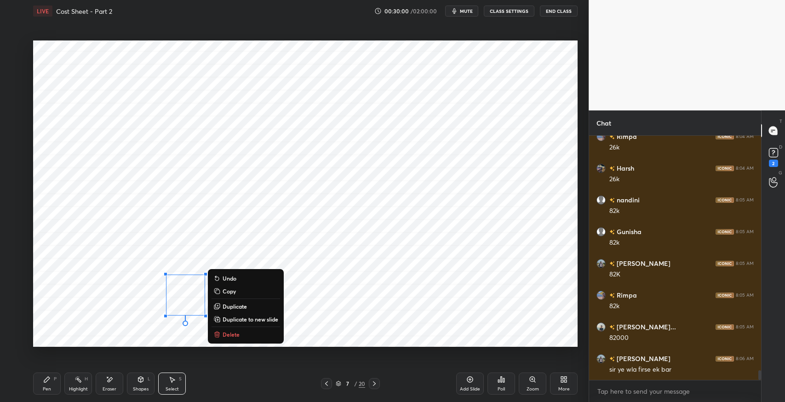
click at [228, 331] on p "Delete" at bounding box center [231, 334] width 17 height 7
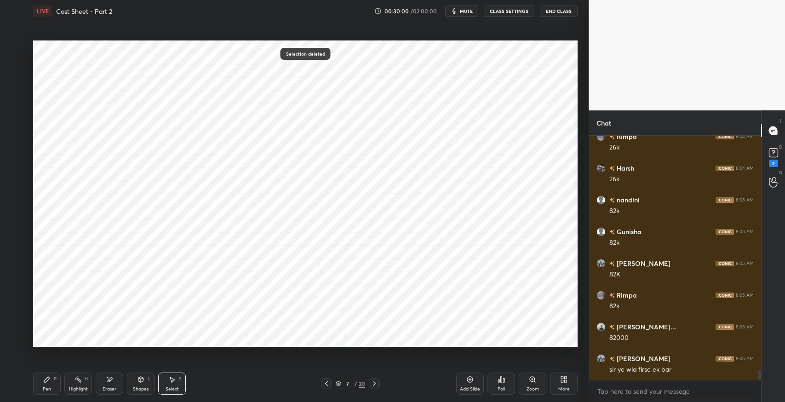
scroll to position [6024, 0]
click at [45, 381] on icon at bounding box center [47, 380] width 6 height 6
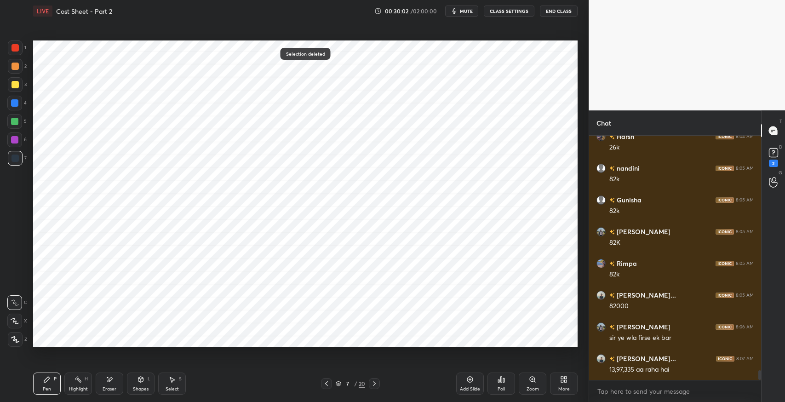
click at [22, 89] on div "3" at bounding box center [17, 84] width 19 height 15
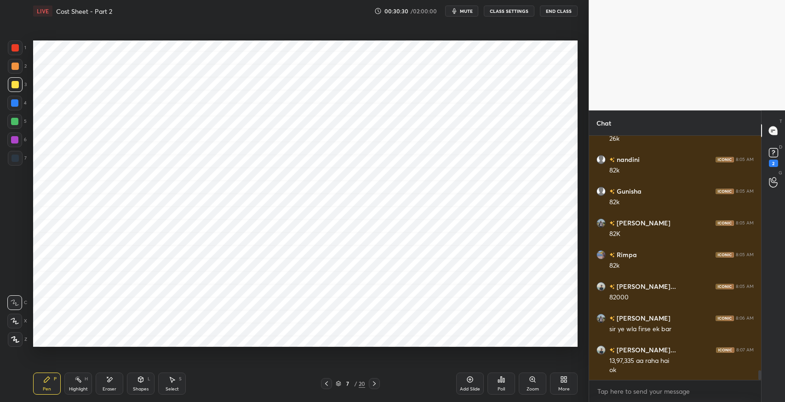
scroll to position [6064, 0]
click at [107, 385] on div "Eraser" at bounding box center [110, 383] width 28 height 22
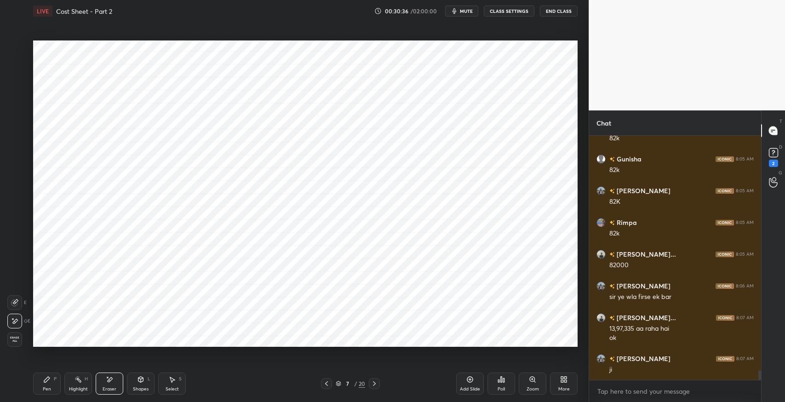
click at [51, 377] on div "Pen P" at bounding box center [47, 383] width 28 height 22
click at [266, 399] on div "Pen P Highlight H Eraser Shapes L Select S 7 / 20 Add Slide Poll Zoom More" at bounding box center [305, 383] width 544 height 37
click at [110, 379] on icon at bounding box center [110, 379] width 5 height 5
click at [46, 383] on div "Pen P" at bounding box center [47, 383] width 28 height 22
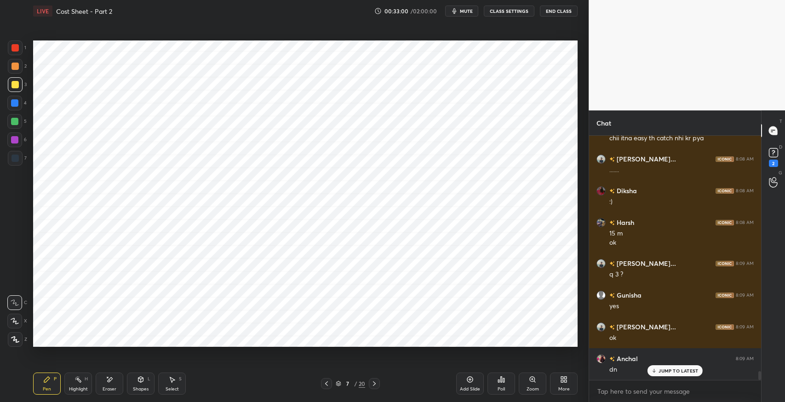
scroll to position [6422, 0]
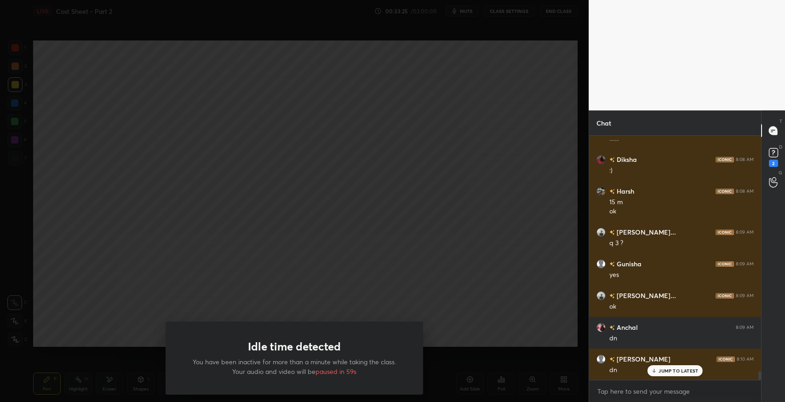
click at [193, 91] on div "Idle time detected You have been inactive for more than a minute while taking t…" at bounding box center [294, 201] width 589 height 402
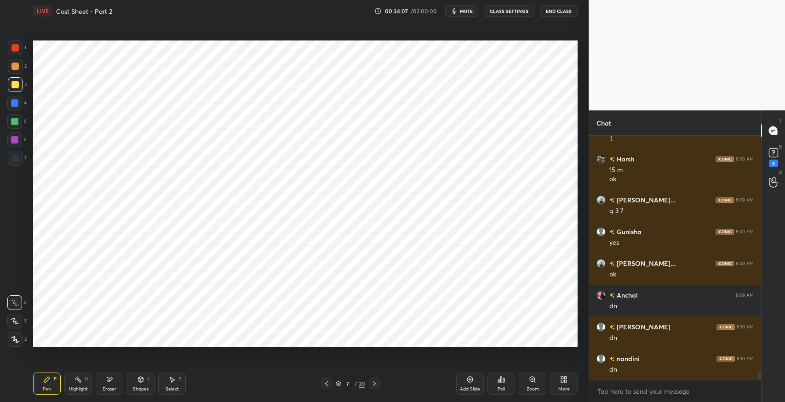
scroll to position [6486, 0]
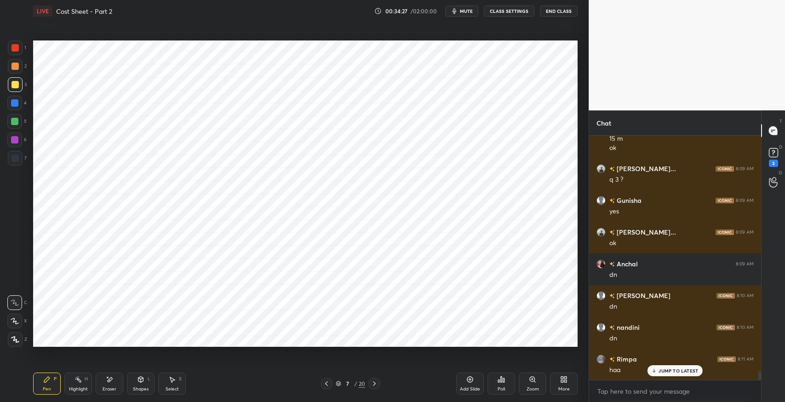
click at [106, 387] on div "Eraser" at bounding box center [110, 389] width 14 height 5
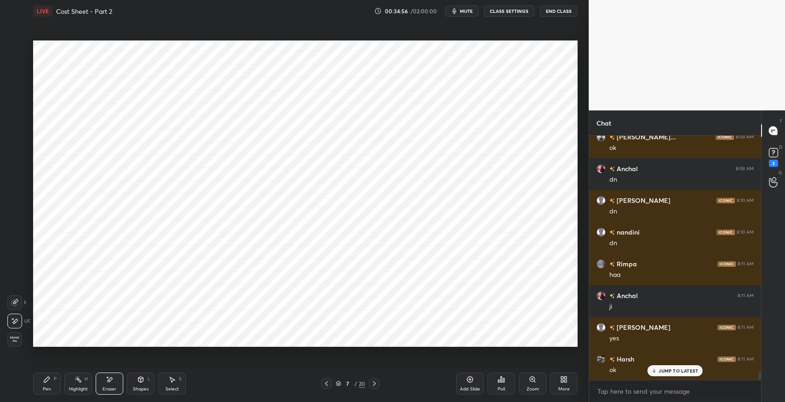
scroll to position [6613, 0]
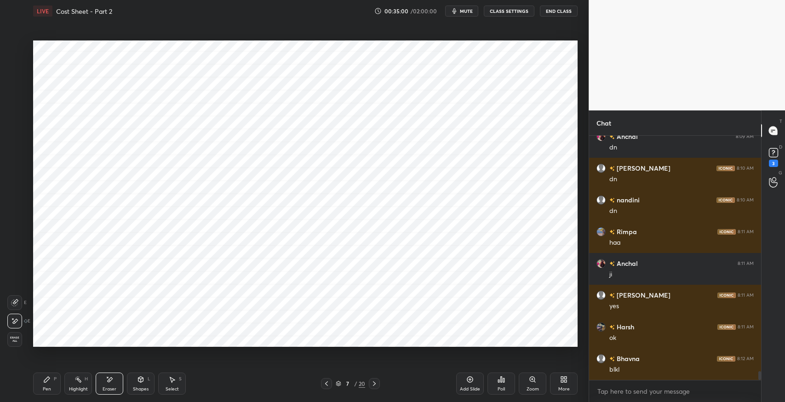
click at [377, 383] on icon at bounding box center [374, 383] width 7 height 7
click at [46, 377] on icon at bounding box center [46, 379] width 7 height 7
click at [7, 157] on div "1 2 3 4 5 6 7 C X Z E E Erase all H H" at bounding box center [14, 193] width 29 height 306
click at [7, 160] on div "1 2 3 4 5 6 7 C X Z E E Erase all H H" at bounding box center [14, 193] width 29 height 306
click at [8, 160] on div at bounding box center [15, 158] width 15 height 15
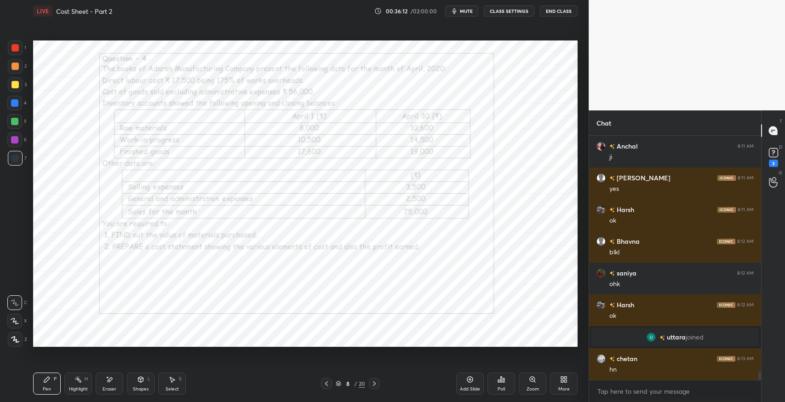
scroll to position [6761, 0]
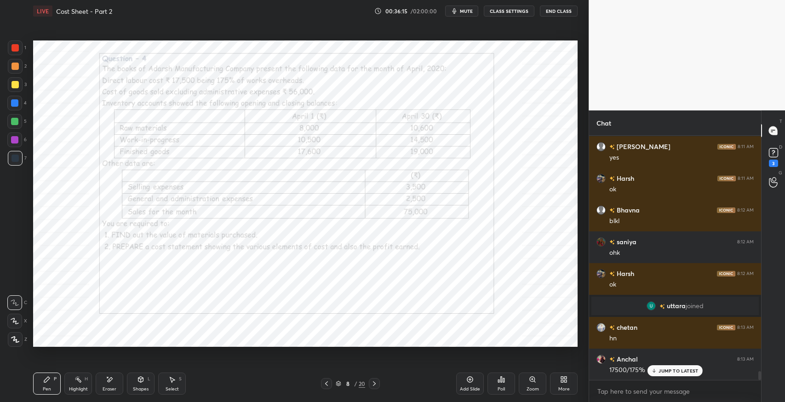
click at [669, 373] on p "JUMP TO LATEST" at bounding box center [678, 371] width 40 height 6
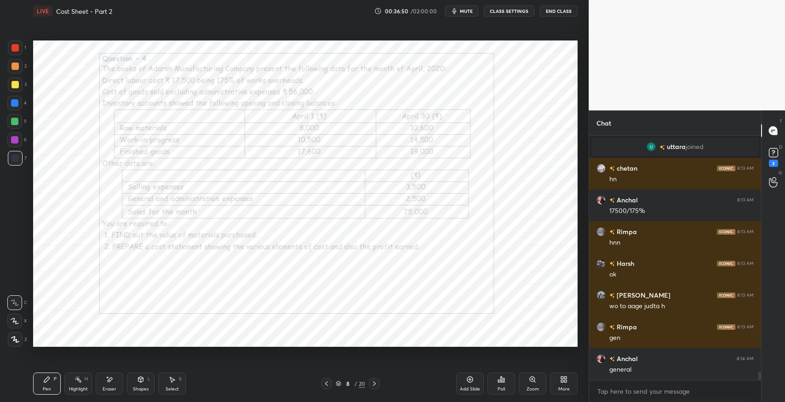
scroll to position [6952, 0]
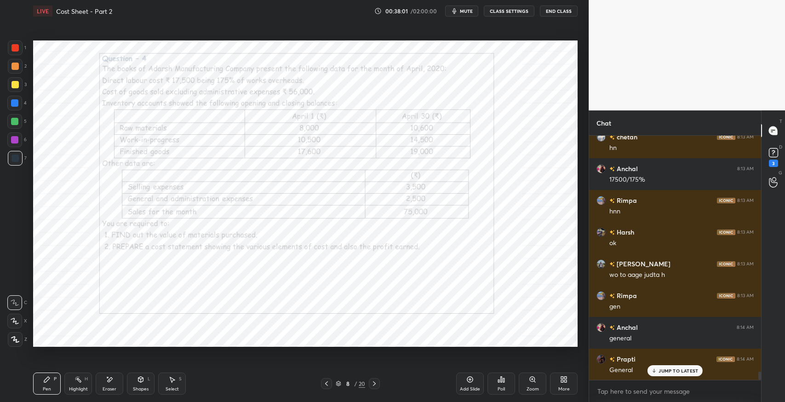
click at [110, 382] on icon at bounding box center [109, 380] width 7 height 8
click at [51, 380] on div "Pen P" at bounding box center [47, 383] width 28 height 22
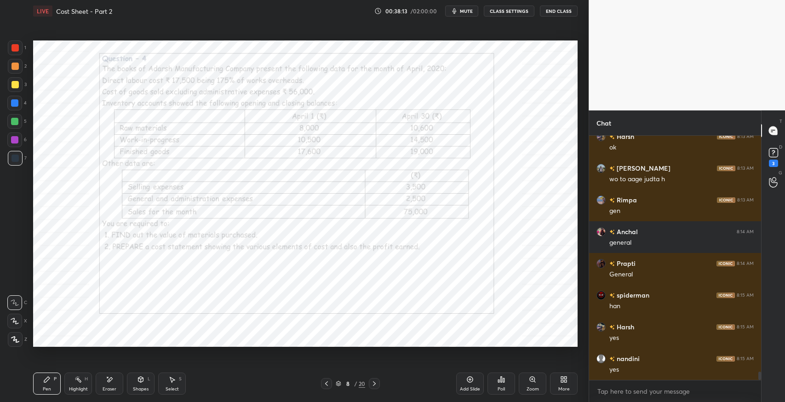
scroll to position [7079, 0]
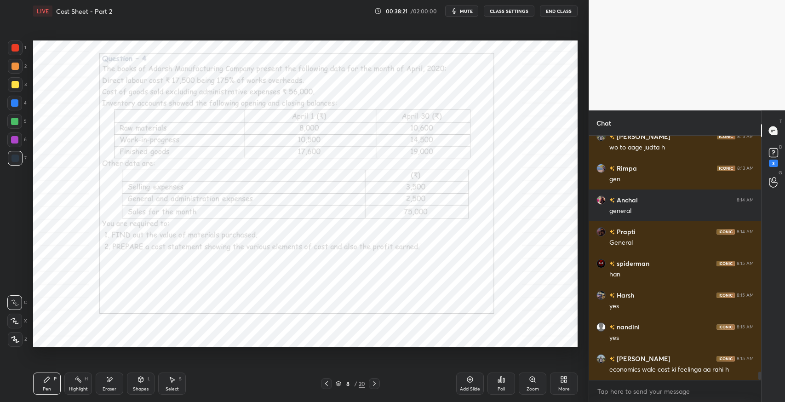
click at [136, 389] on div "Shapes" at bounding box center [141, 389] width 16 height 5
click at [48, 375] on div "Pen P" at bounding box center [47, 383] width 28 height 22
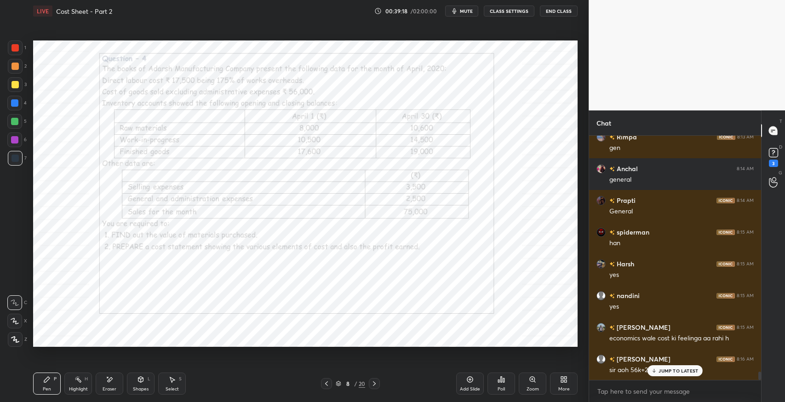
click at [172, 378] on icon at bounding box center [171, 379] width 7 height 7
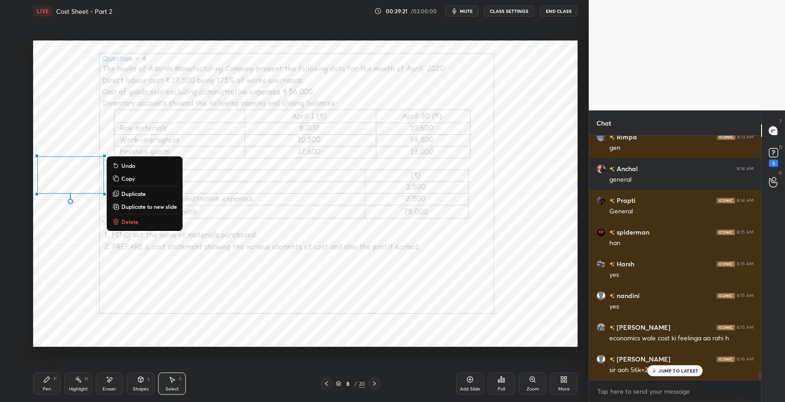
click at [50, 382] on icon at bounding box center [46, 379] width 7 height 7
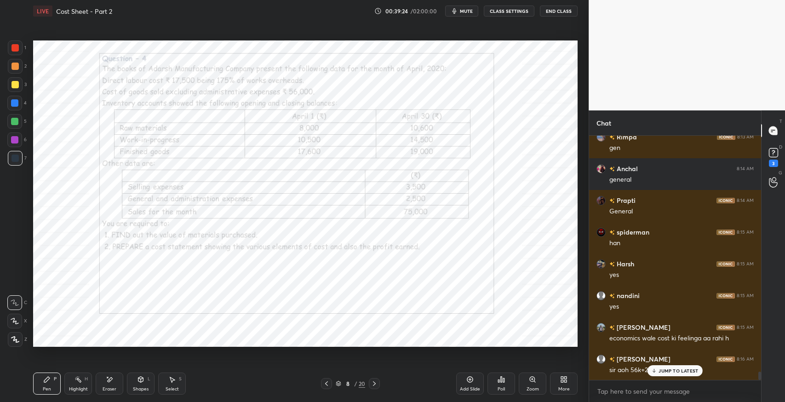
click at [660, 373] on div "JUMP TO LATEST" at bounding box center [674, 370] width 55 height 11
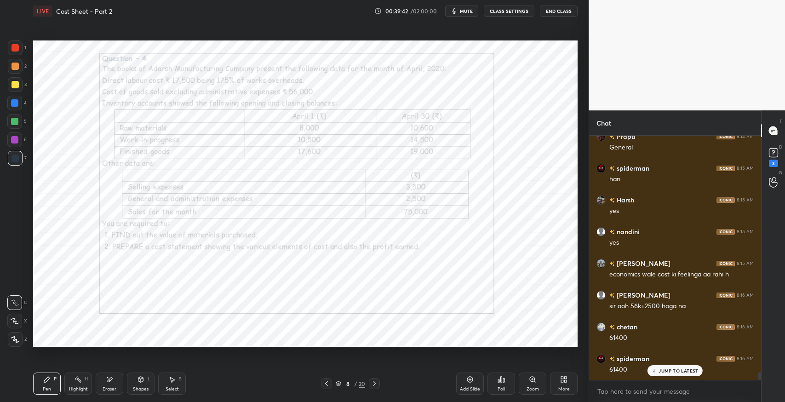
scroll to position [7206, 0]
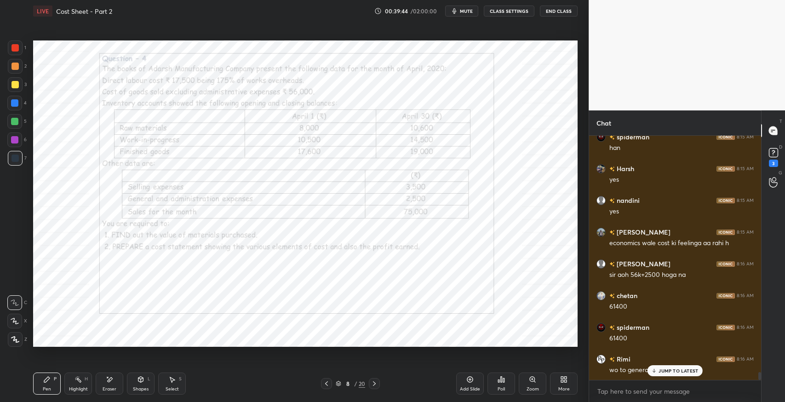
click at [661, 372] on p "JUMP TO LATEST" at bounding box center [678, 371] width 40 height 6
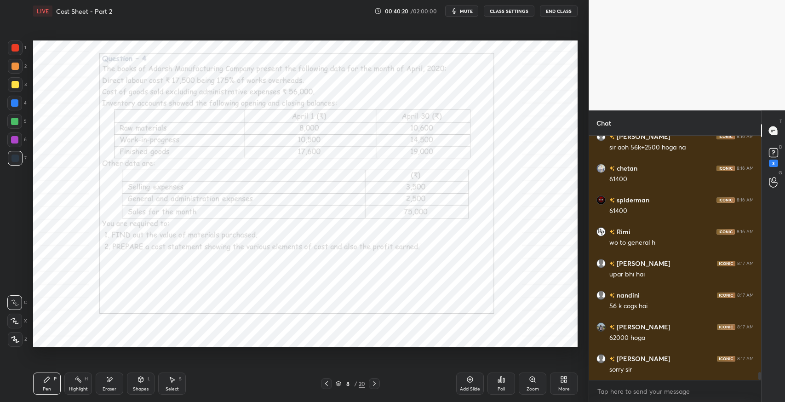
scroll to position [7364, 0]
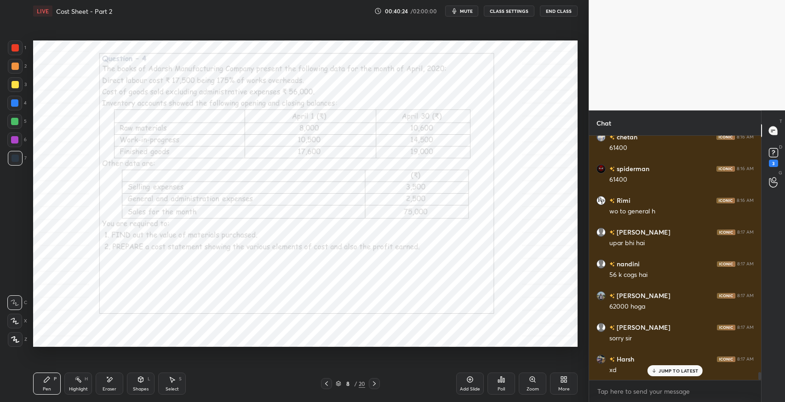
click at [118, 384] on div "Eraser" at bounding box center [110, 383] width 28 height 22
click at [45, 382] on icon at bounding box center [47, 380] width 6 height 6
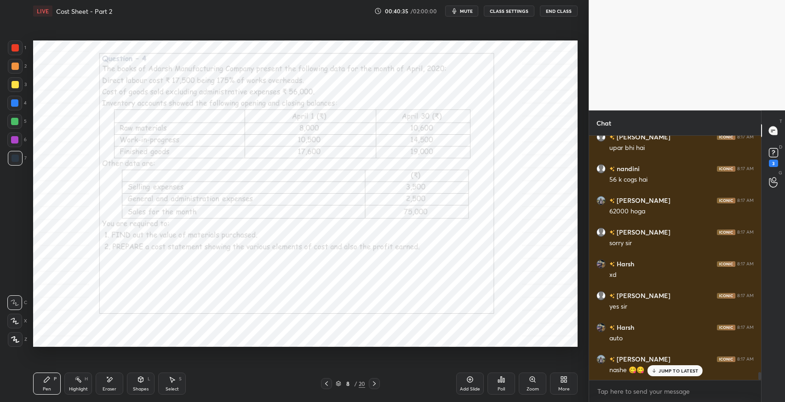
click at [160, 375] on div "Select S" at bounding box center [172, 383] width 28 height 22
click at [70, 149] on div "0 ° Undo Copy Duplicate Duplicate to new slide Delete" at bounding box center [305, 193] width 544 height 306
click at [60, 385] on div "Pen P" at bounding box center [47, 383] width 28 height 22
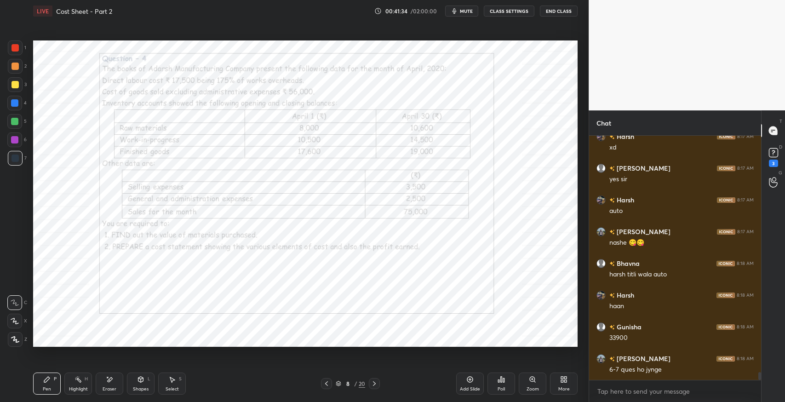
scroll to position [7618, 0]
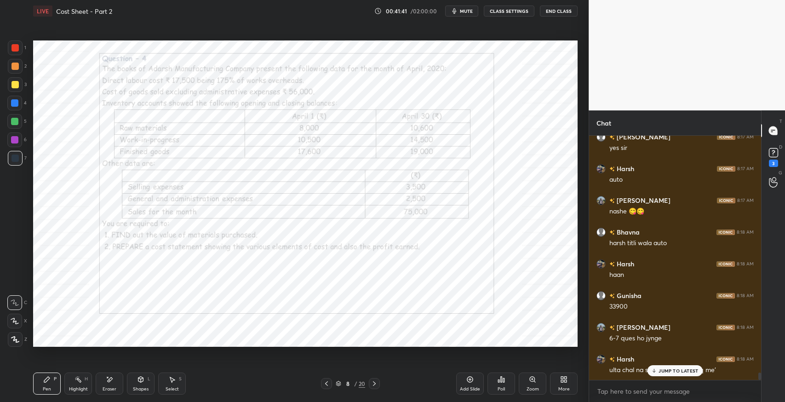
click at [675, 369] on p "JUMP TO LATEST" at bounding box center [678, 371] width 40 height 6
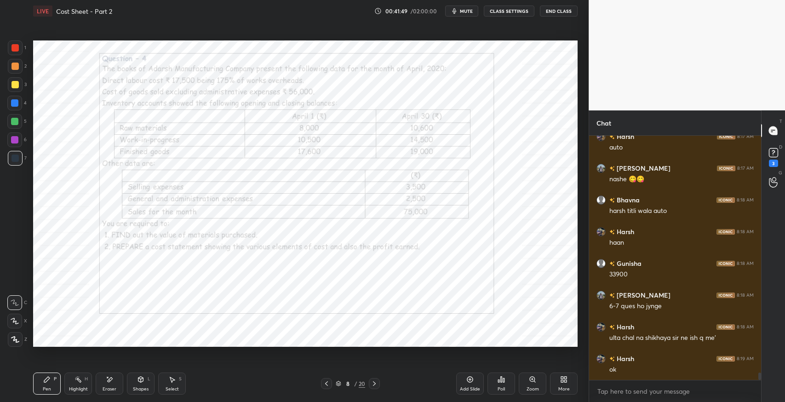
scroll to position [7682, 0]
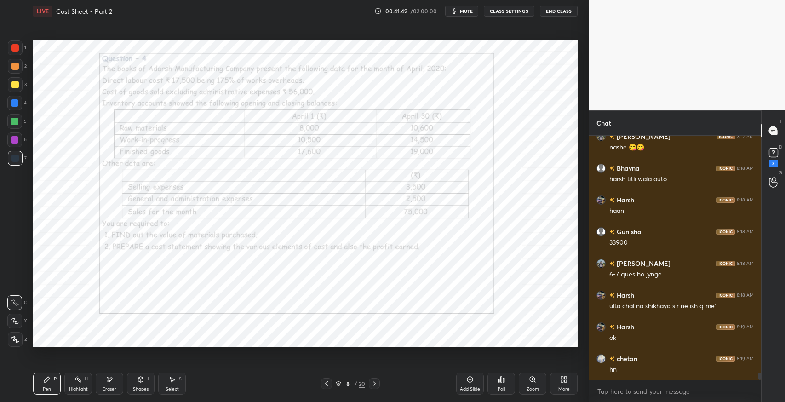
click at [179, 385] on div "Select S" at bounding box center [172, 383] width 28 height 22
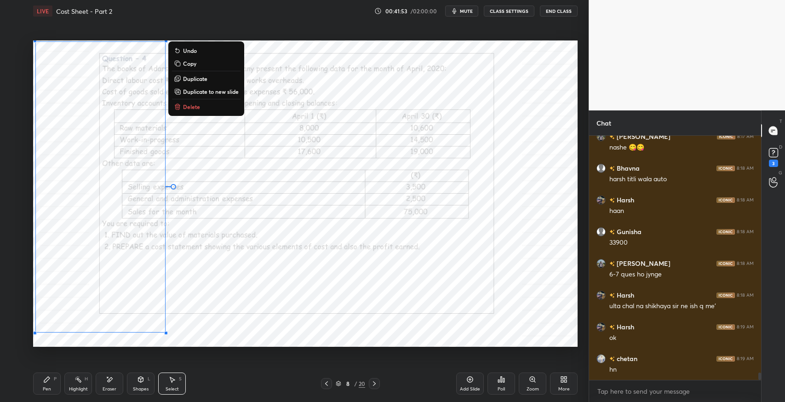
click at [213, 93] on p "Duplicate to new slide" at bounding box center [211, 91] width 56 height 7
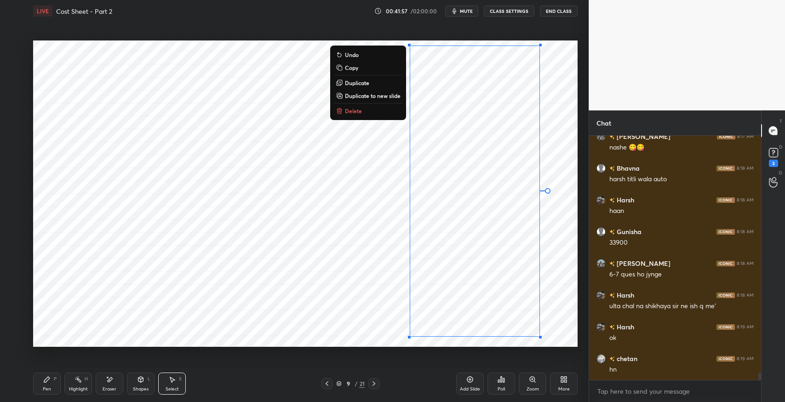
click at [168, 307] on div "0 ° Undo Copy Duplicate Duplicate to new slide Delete" at bounding box center [305, 193] width 544 height 306
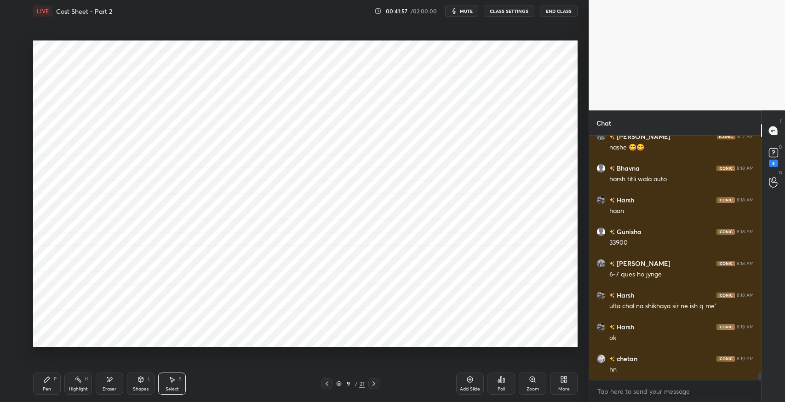
click at [46, 384] on div "Pen P" at bounding box center [47, 383] width 28 height 22
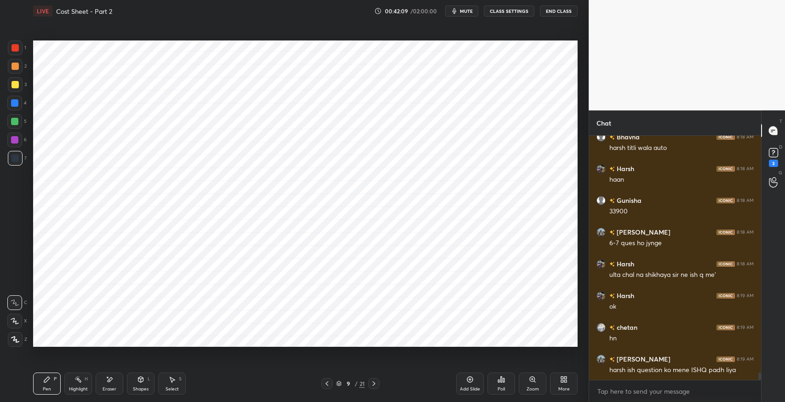
click at [467, 11] on span "mute" at bounding box center [466, 11] width 13 height 6
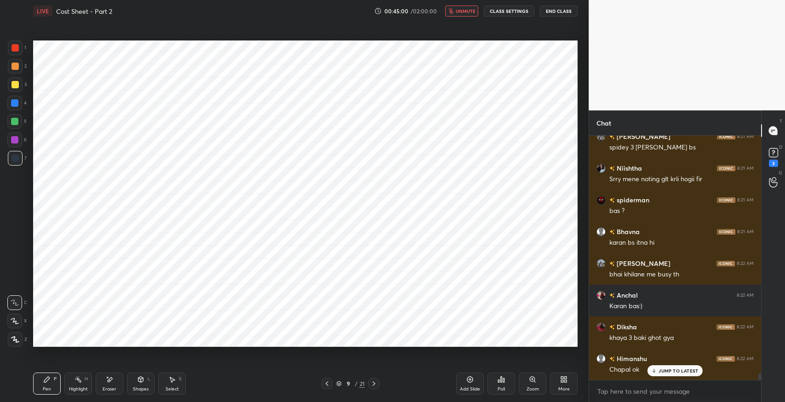
scroll to position [9030, 0]
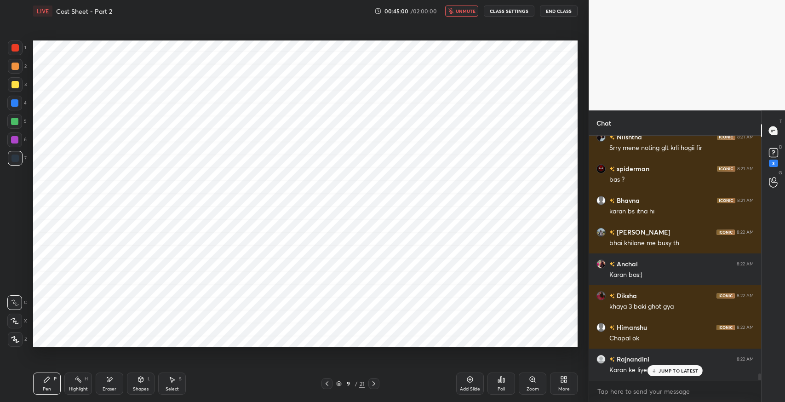
click at [472, 15] on button "unmute" at bounding box center [461, 11] width 33 height 11
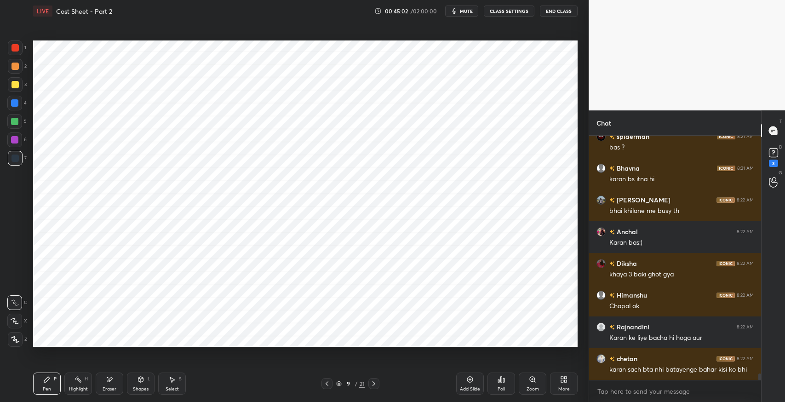
click at [503, 388] on div "Poll" at bounding box center [500, 389] width 7 height 5
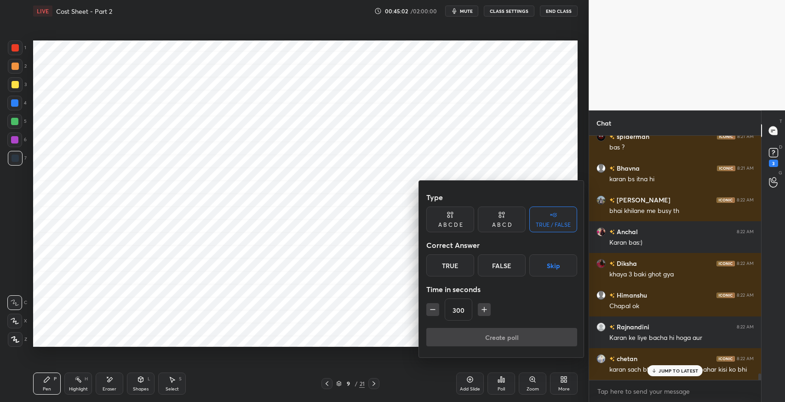
scroll to position [9126, 0]
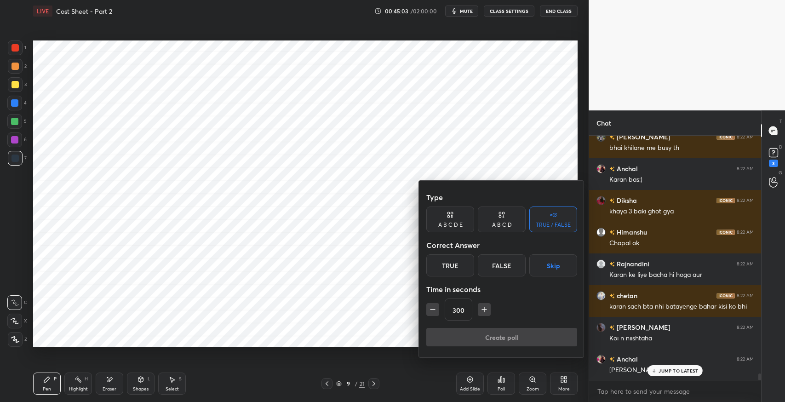
click at [541, 263] on button "Skip" at bounding box center [553, 265] width 48 height 22
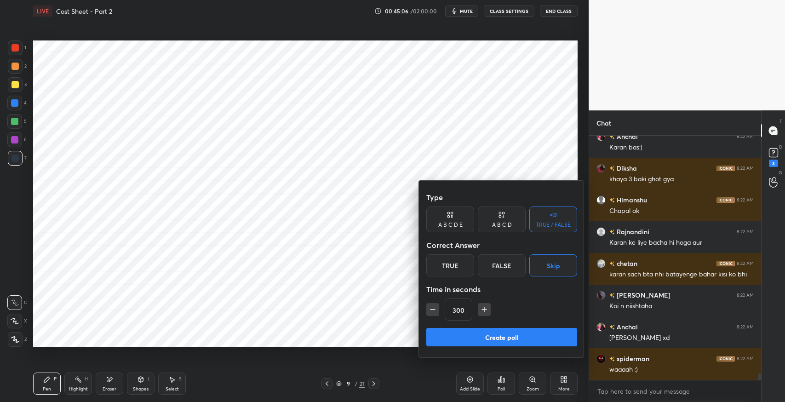
scroll to position [9189, 0]
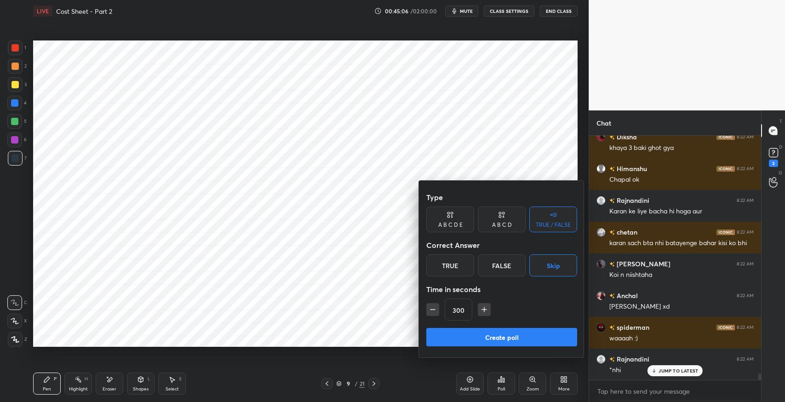
click at [474, 339] on button "Create poll" at bounding box center [501, 337] width 151 height 18
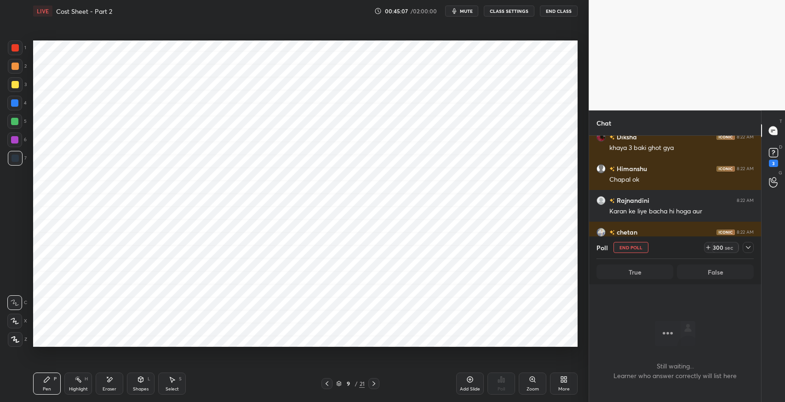
scroll to position [216, 169]
click at [474, 14] on button "mute" at bounding box center [461, 11] width 33 height 11
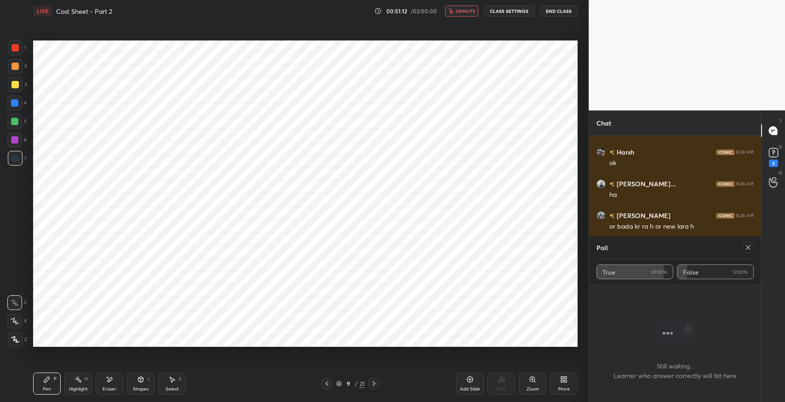
scroll to position [9759, 0]
click at [472, 15] on button "unmute" at bounding box center [461, 11] width 33 height 11
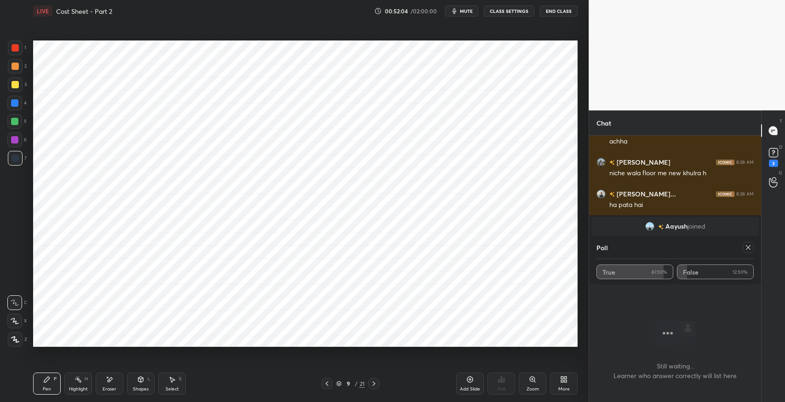
scroll to position [10004, 0]
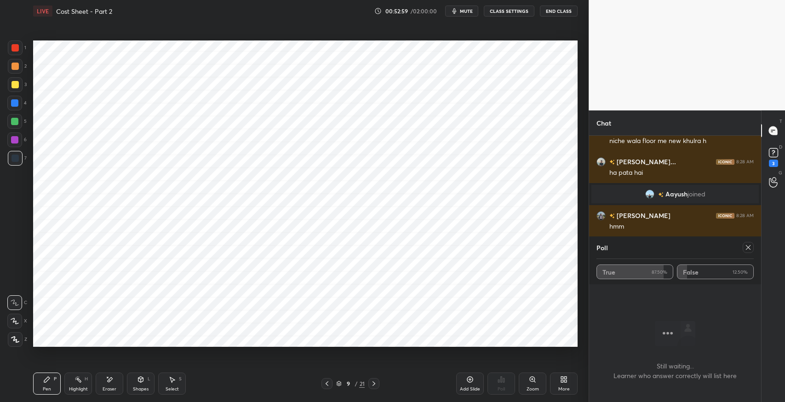
click at [742, 243] on div at bounding box center [746, 247] width 15 height 11
click at [744, 249] on icon at bounding box center [747, 247] width 7 height 7
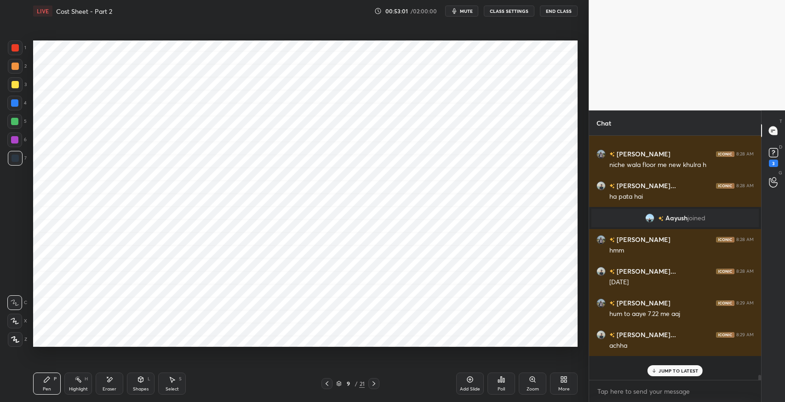
scroll to position [3, 3]
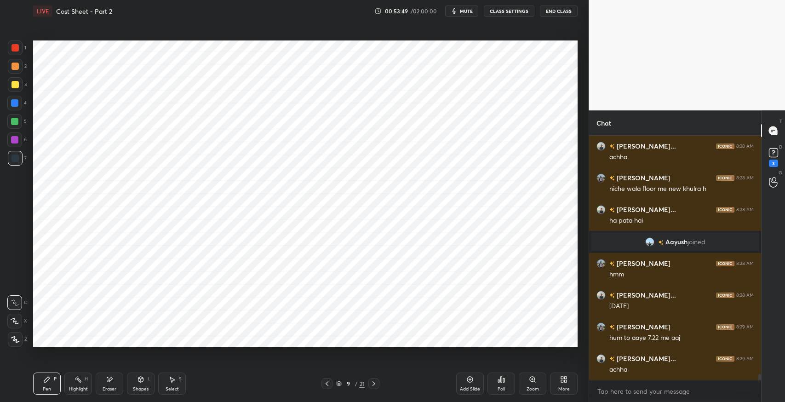
click at [175, 377] on icon at bounding box center [171, 379] width 7 height 7
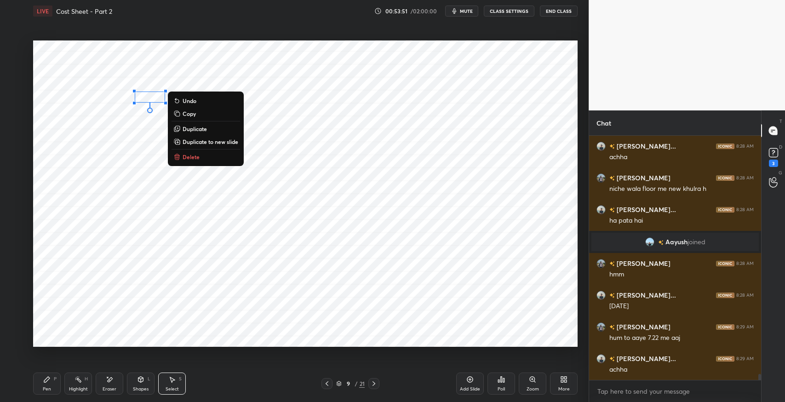
click at [200, 130] on p "Duplicate" at bounding box center [195, 128] width 24 height 7
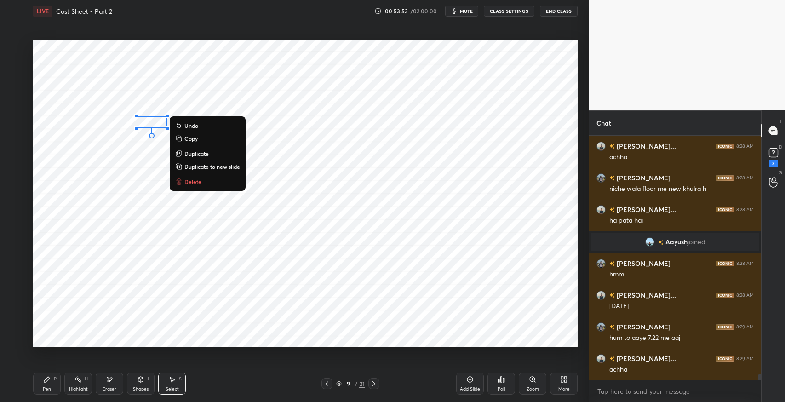
click at [200, 154] on p "Duplicate" at bounding box center [196, 153] width 24 height 7
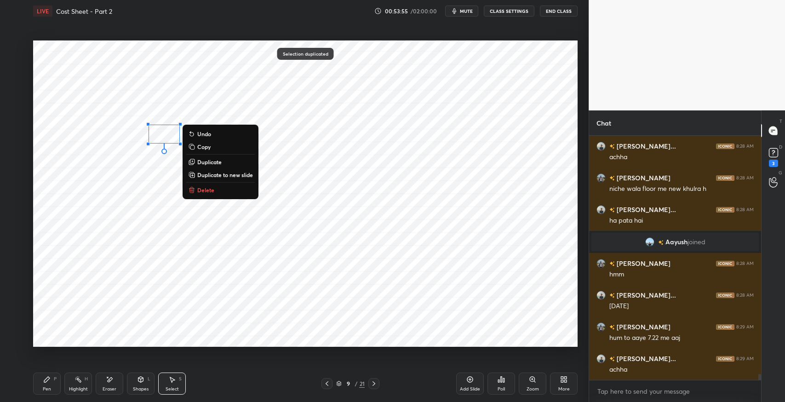
click at [199, 186] on button "Delete" at bounding box center [220, 189] width 69 height 11
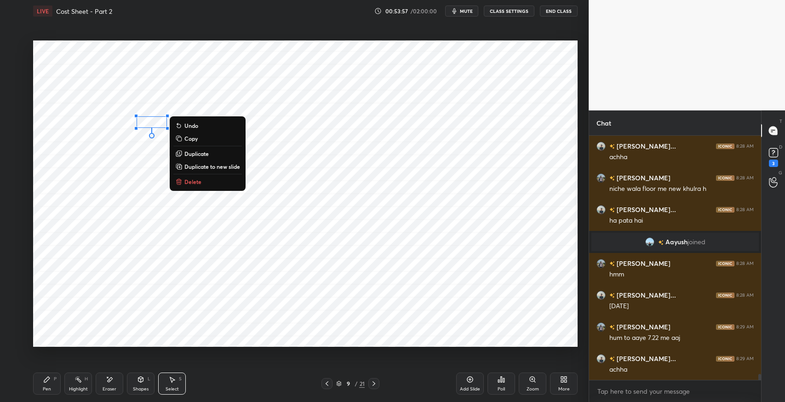
click at [191, 177] on button "Delete" at bounding box center [207, 181] width 69 height 11
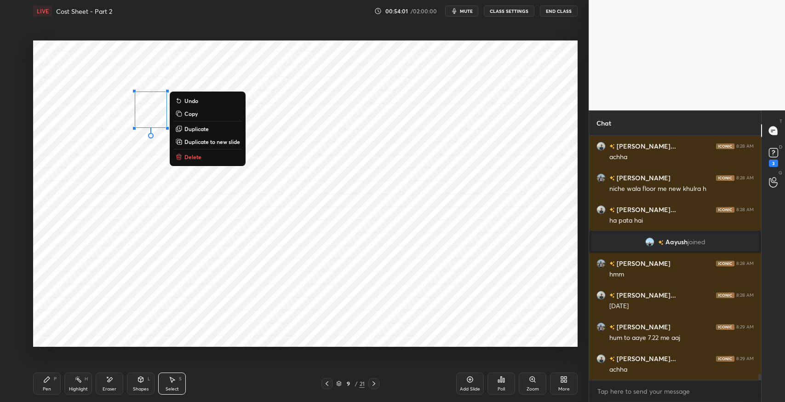
click at [203, 130] on p "Duplicate" at bounding box center [196, 128] width 24 height 7
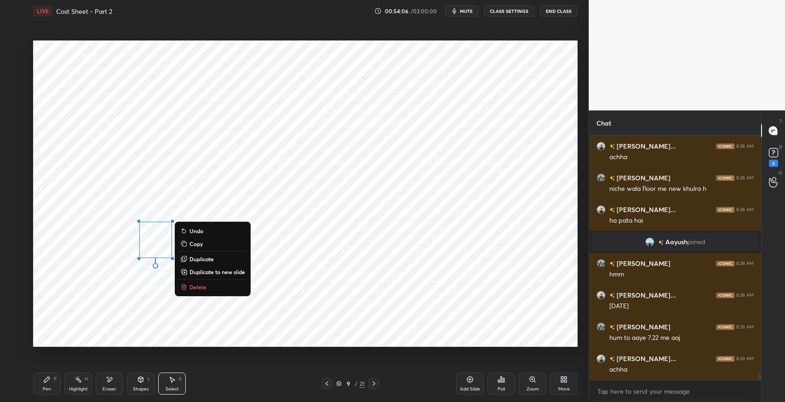
click at [205, 260] on p "Duplicate" at bounding box center [201, 258] width 24 height 7
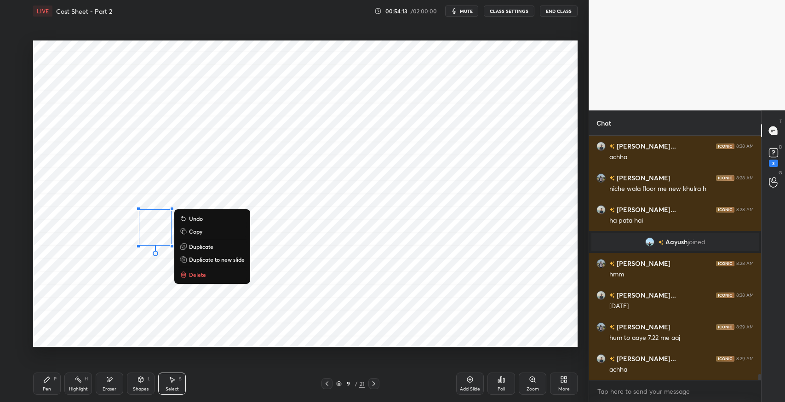
click at [155, 307] on div "0 ° Undo Copy Duplicate Duplicate to new slide Delete" at bounding box center [305, 193] width 544 height 306
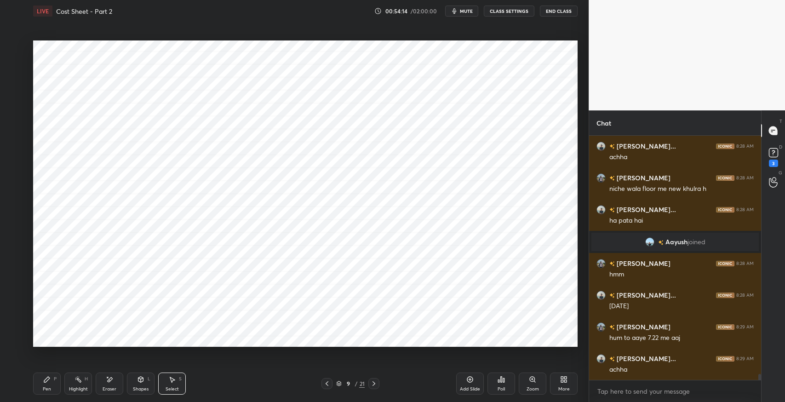
click at [170, 381] on icon at bounding box center [171, 379] width 7 height 7
click at [315, 291] on div "0 ° Undo Copy Duplicate Duplicate to new slide Delete" at bounding box center [305, 193] width 544 height 306
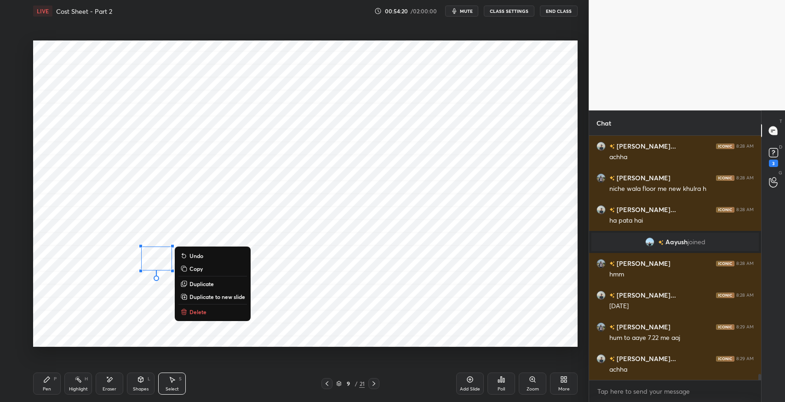
click at [199, 282] on p "Duplicate" at bounding box center [201, 283] width 24 height 7
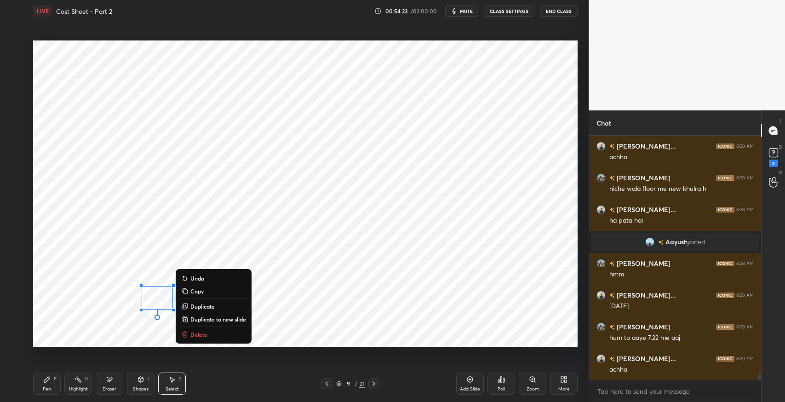
click at [368, 298] on div "0 ° Undo Copy Duplicate Duplicate to new slide Delete" at bounding box center [305, 193] width 544 height 306
click at [204, 307] on p "Duplicate" at bounding box center [202, 306] width 24 height 7
click at [200, 307] on p "Duplicate" at bounding box center [201, 306] width 24 height 7
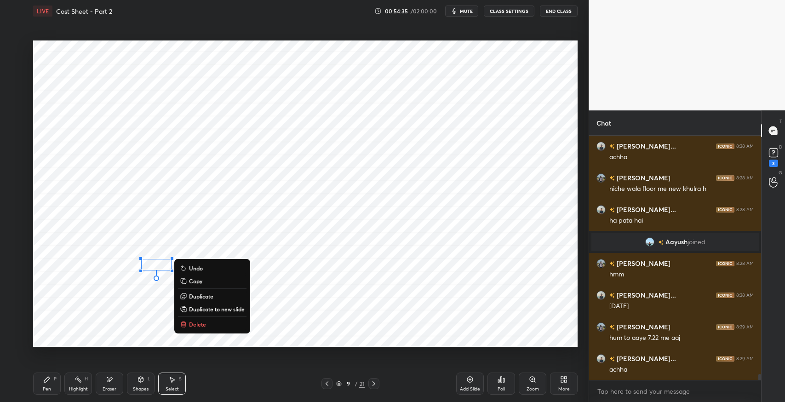
click at [199, 295] on p "Duplicate" at bounding box center [201, 295] width 24 height 7
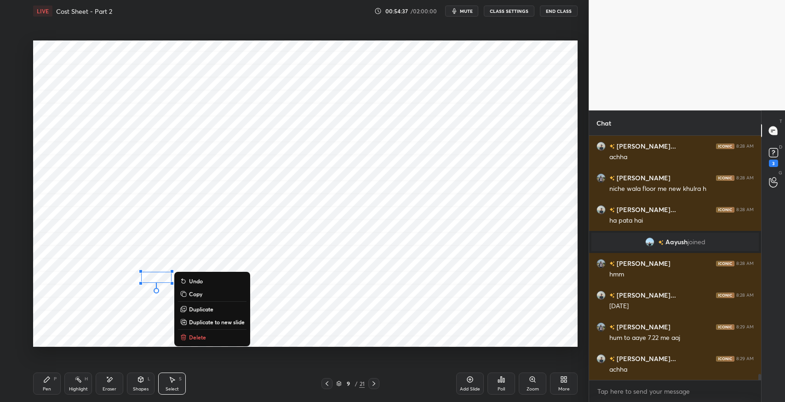
click at [46, 383] on div "Pen P" at bounding box center [47, 383] width 28 height 22
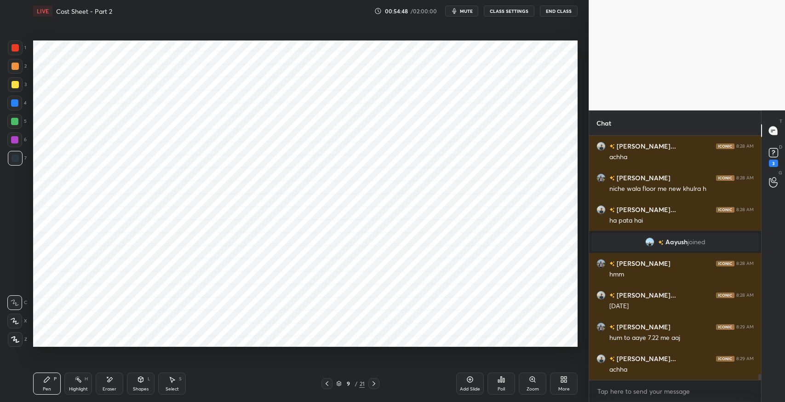
click at [113, 384] on div "Eraser" at bounding box center [110, 383] width 28 height 22
click at [52, 381] on div "Pen P" at bounding box center [47, 383] width 28 height 22
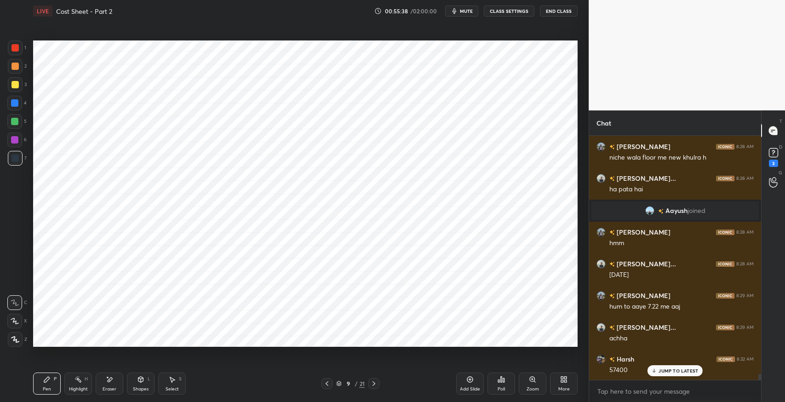
click at [111, 382] on icon at bounding box center [109, 380] width 7 height 8
click at [48, 378] on icon at bounding box center [47, 380] width 6 height 6
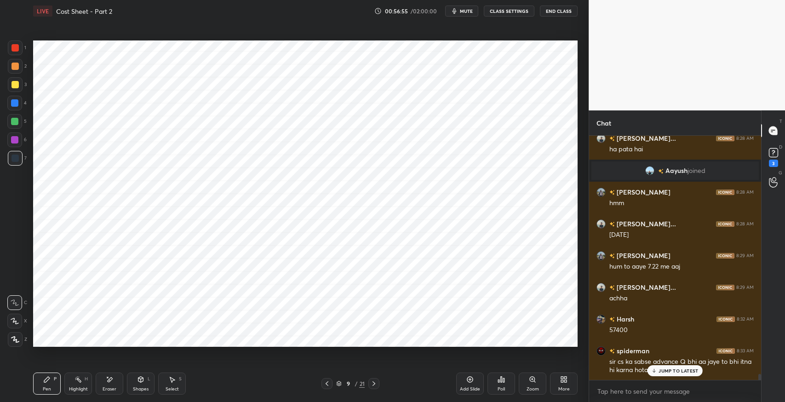
click at [108, 379] on icon at bounding box center [109, 380] width 7 height 8
click at [53, 383] on div "Pen P" at bounding box center [47, 383] width 28 height 22
click at [665, 371] on p "JUMP TO LATEST" at bounding box center [678, 371] width 40 height 6
click at [179, 388] on div "Select S" at bounding box center [172, 383] width 28 height 22
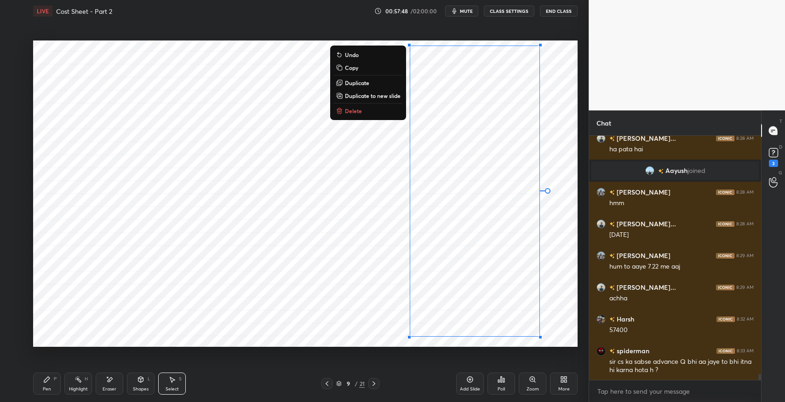
click at [364, 112] on button "Delete" at bounding box center [368, 110] width 69 height 11
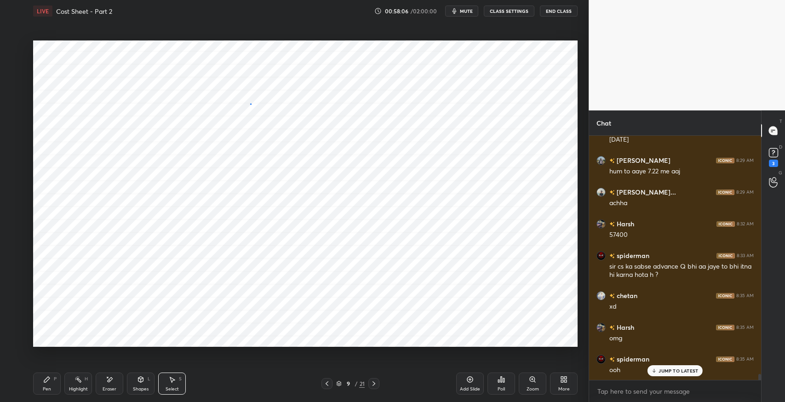
scroll to position [10155, 0]
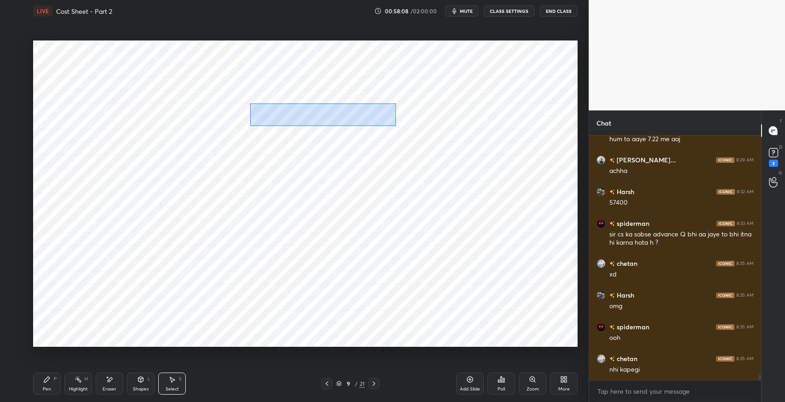
drag, startPoint x: 250, startPoint y: 103, endPoint x: 395, endPoint y: 126, distance: 147.0
click at [395, 126] on div "0 ° Undo Copy Duplicate Duplicate to new slide Delete" at bounding box center [305, 193] width 544 height 306
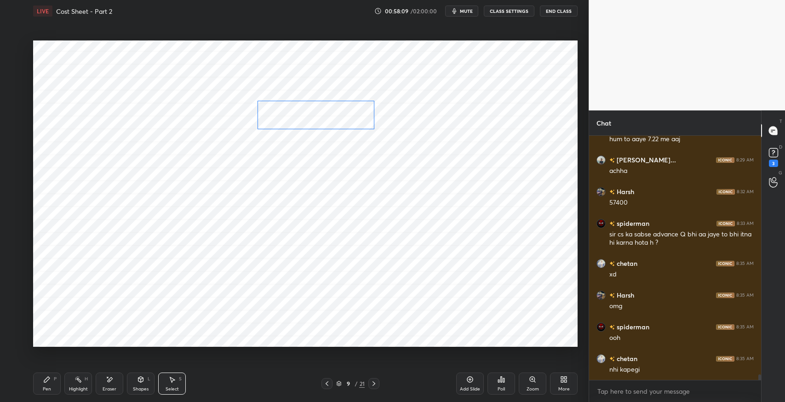
drag, startPoint x: 350, startPoint y: 123, endPoint x: 339, endPoint y: 122, distance: 10.6
click at [339, 122] on div "0 ° Undo Copy Duplicate Duplicate to new slide Delete" at bounding box center [305, 193] width 544 height 306
drag, startPoint x: 504, startPoint y: 156, endPoint x: 411, endPoint y: 138, distance: 95.0
click at [505, 156] on div "0 ° Undo Copy Duplicate Duplicate to new slide Delete" at bounding box center [305, 193] width 544 height 306
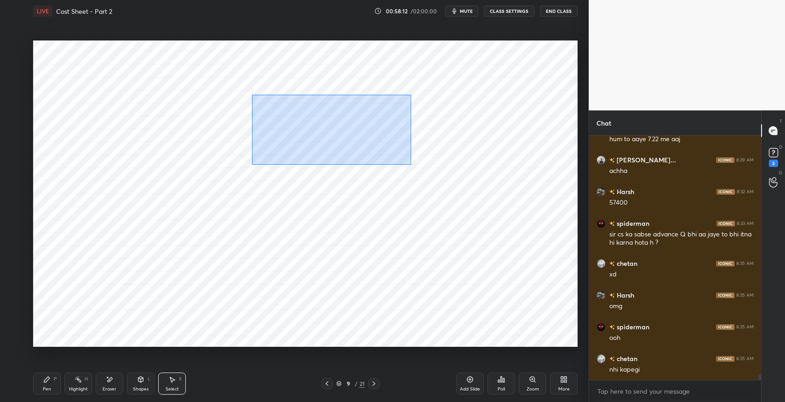
drag, startPoint x: 251, startPoint y: 94, endPoint x: 342, endPoint y: 144, distance: 103.5
click at [400, 161] on div "0 ° Undo Copy Duplicate Duplicate to new slide Delete" at bounding box center [305, 193] width 544 height 306
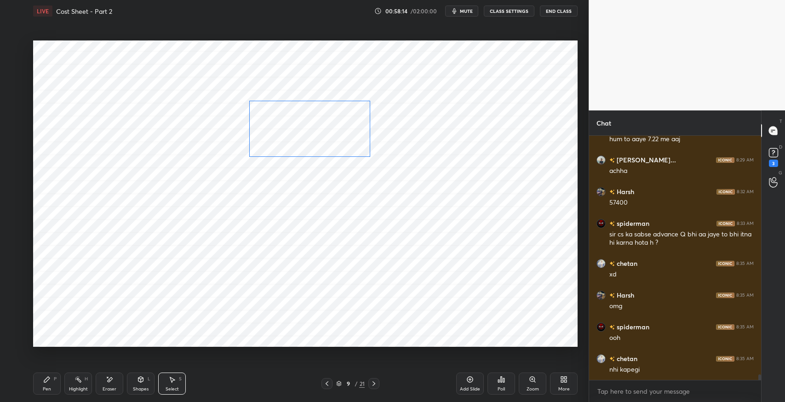
click at [322, 136] on div "0 ° Undo Copy Duplicate Duplicate to new slide Delete" at bounding box center [305, 193] width 544 height 306
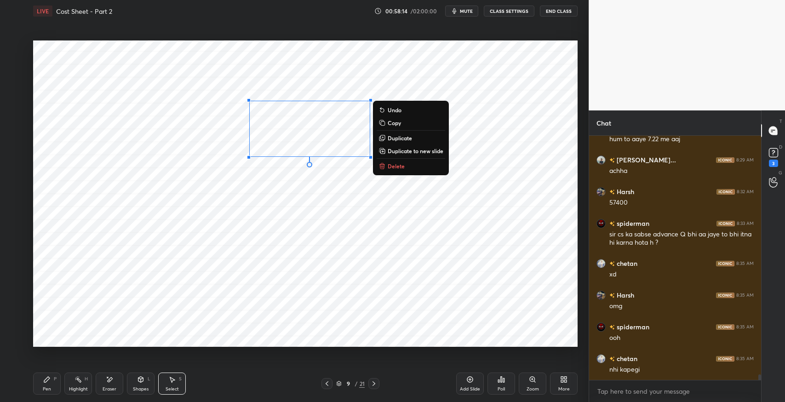
click at [494, 223] on div "0 ° Undo Copy Duplicate Duplicate to new slide Delete" at bounding box center [305, 193] width 544 height 306
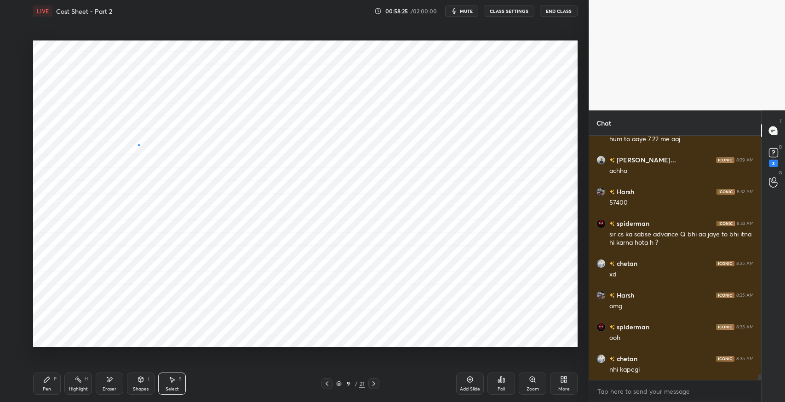
click at [138, 155] on div "0 ° Undo Copy Duplicate Duplicate to new slide Delete" at bounding box center [305, 193] width 544 height 306
click at [45, 390] on div "Pen" at bounding box center [47, 389] width 8 height 5
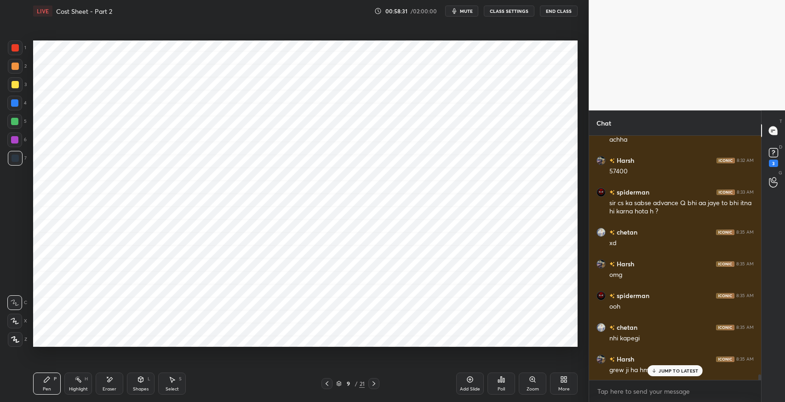
click at [659, 374] on div "JUMP TO LATEST" at bounding box center [674, 370] width 55 height 11
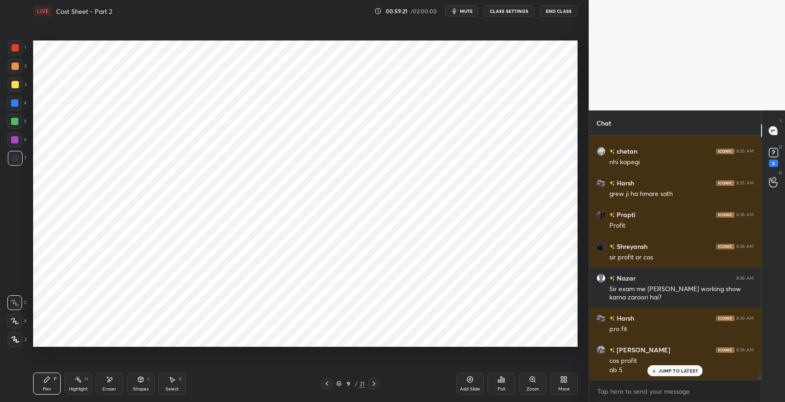
scroll to position [10394, 0]
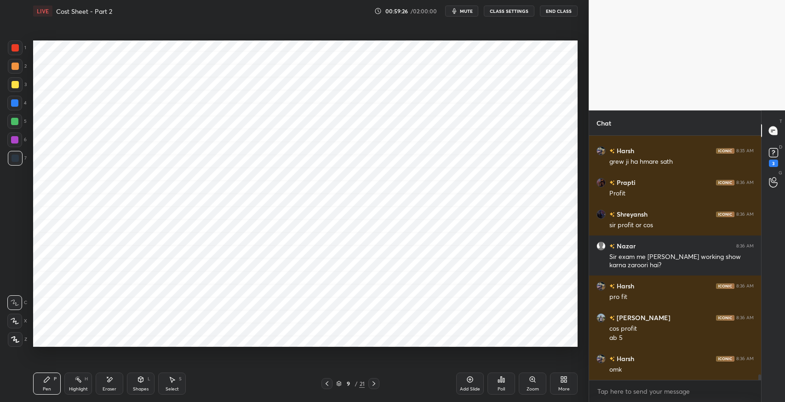
click at [374, 385] on icon at bounding box center [373, 383] width 7 height 7
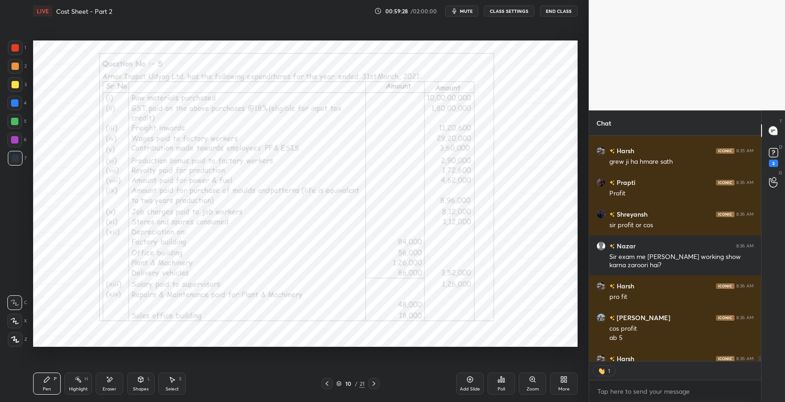
click at [373, 384] on icon at bounding box center [373, 383] width 7 height 7
click at [377, 383] on div at bounding box center [373, 383] width 11 height 11
click at [375, 383] on icon at bounding box center [373, 383] width 3 height 5
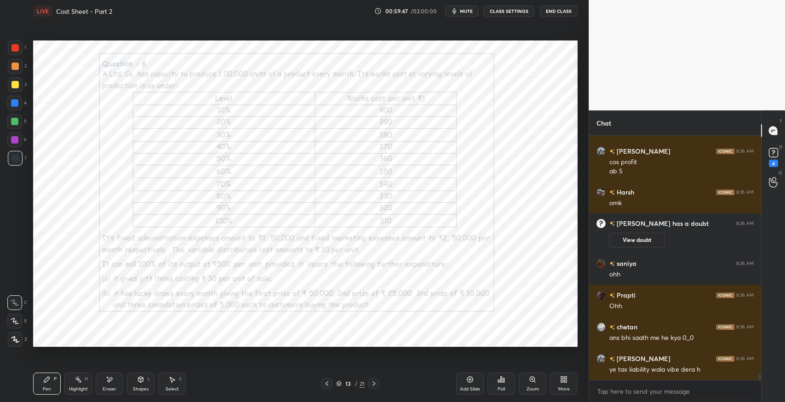
scroll to position [10104, 0]
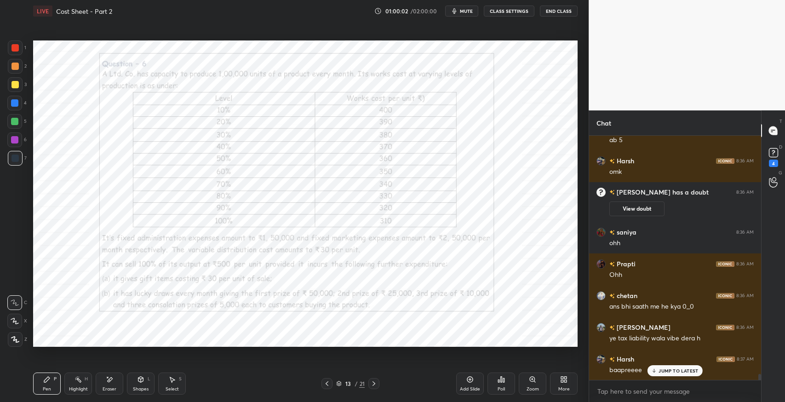
click at [45, 388] on div "Pen" at bounding box center [47, 389] width 8 height 5
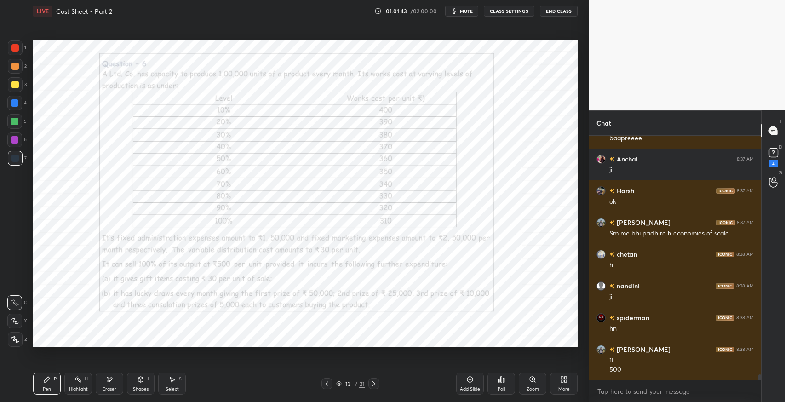
scroll to position [10345, 0]
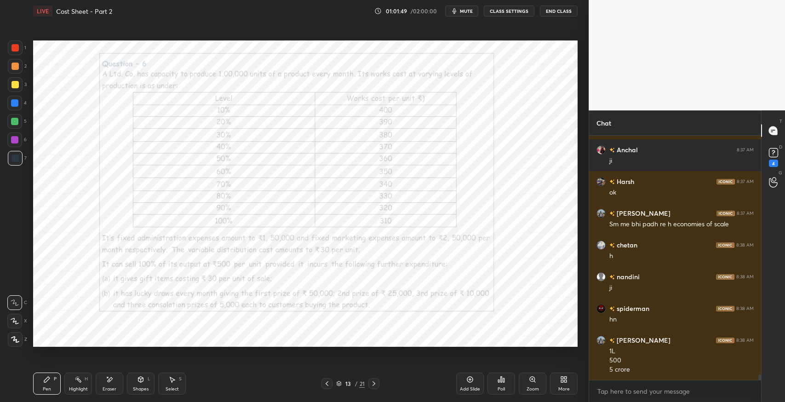
click at [107, 376] on icon at bounding box center [109, 380] width 7 height 8
click at [48, 381] on icon at bounding box center [46, 379] width 7 height 7
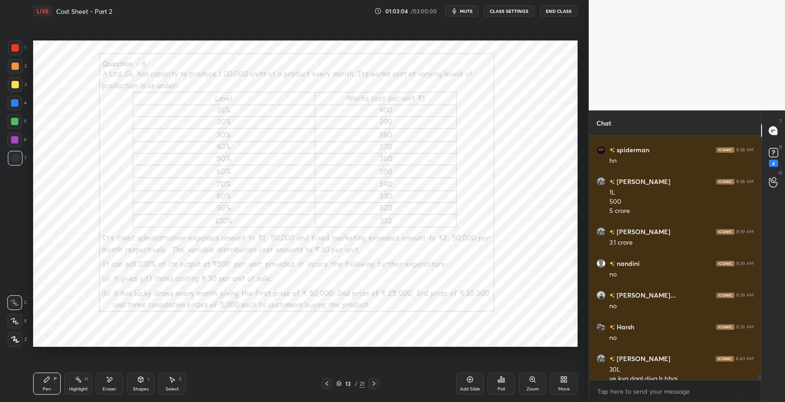
scroll to position [10512, 0]
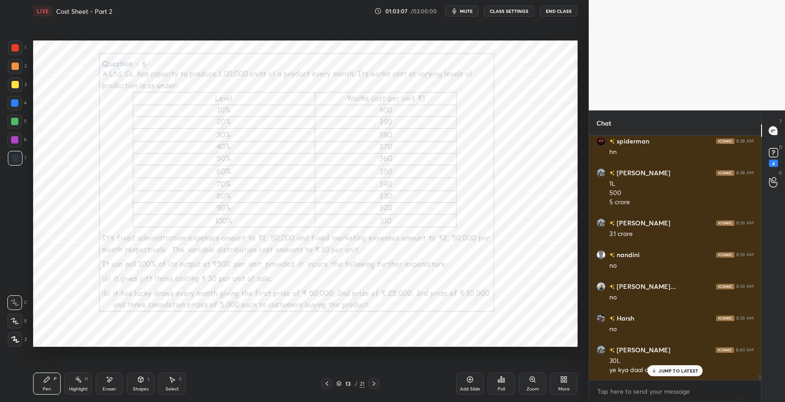
click at [659, 371] on p "JUMP TO LATEST" at bounding box center [678, 371] width 40 height 6
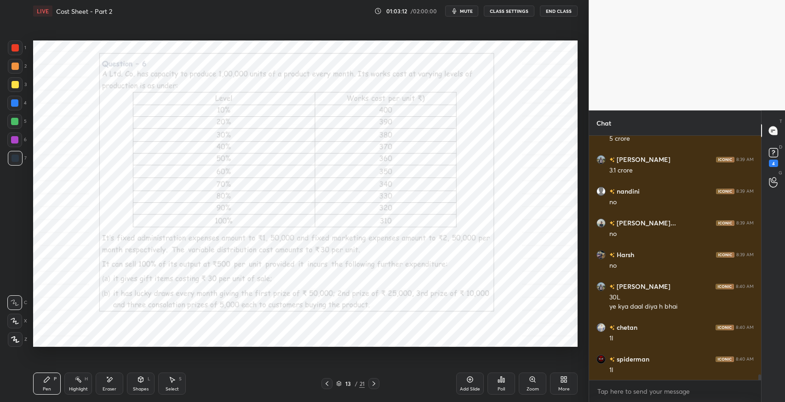
scroll to position [10608, 0]
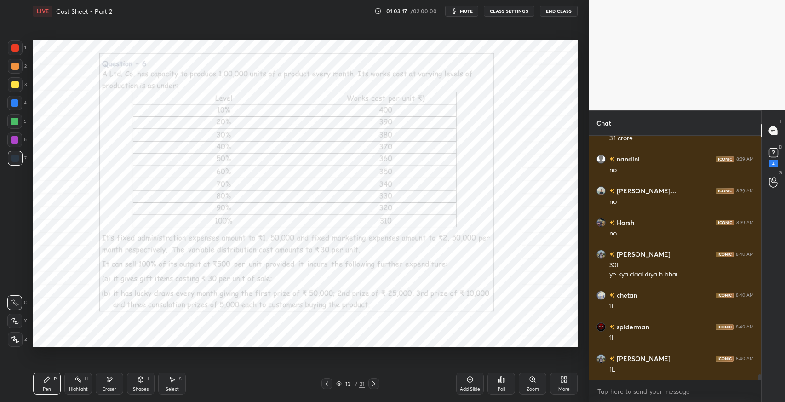
click at [375, 385] on icon at bounding box center [373, 383] width 7 height 7
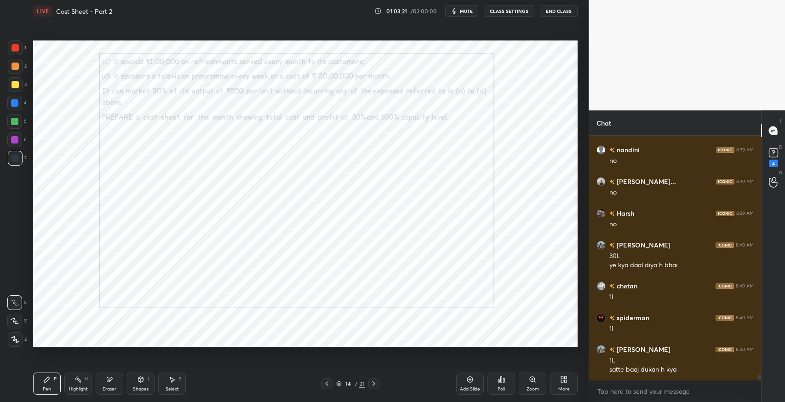
click at [327, 388] on div at bounding box center [326, 383] width 11 height 11
click at [373, 383] on icon at bounding box center [373, 383] width 7 height 7
click at [328, 385] on icon at bounding box center [326, 383] width 7 height 7
click at [374, 384] on icon at bounding box center [373, 383] width 7 height 7
click at [327, 382] on icon at bounding box center [327, 383] width 3 height 5
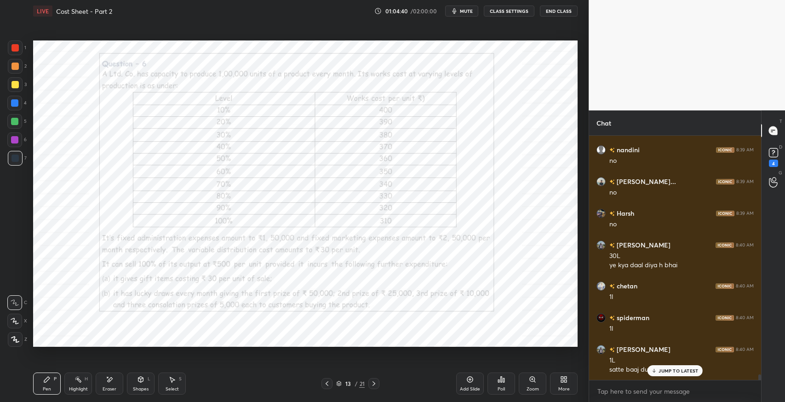
scroll to position [10648, 0]
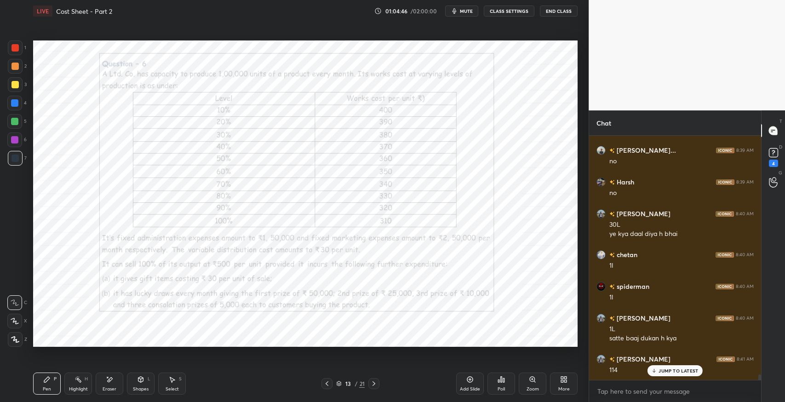
click at [171, 381] on icon at bounding box center [171, 379] width 7 height 7
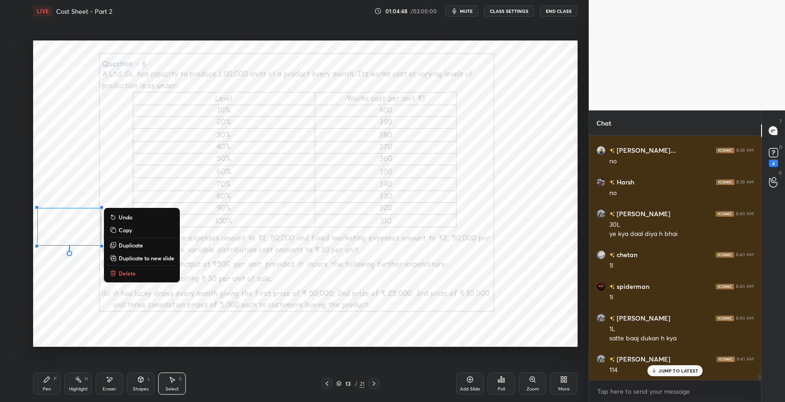
click at [132, 245] on p "Duplicate" at bounding box center [131, 244] width 24 height 7
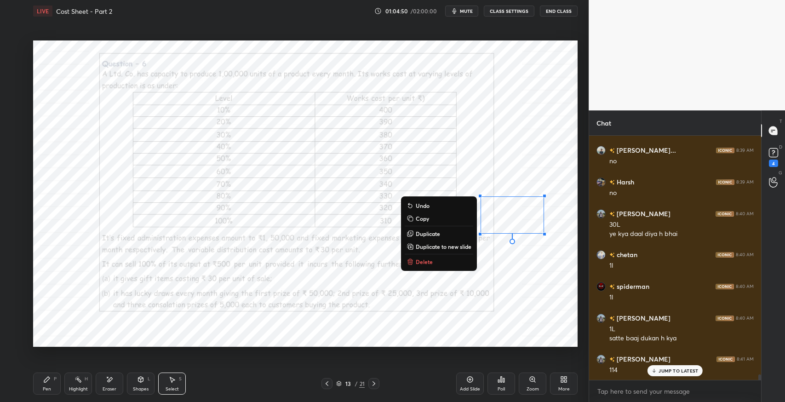
click at [109, 380] on icon at bounding box center [110, 379] width 5 height 5
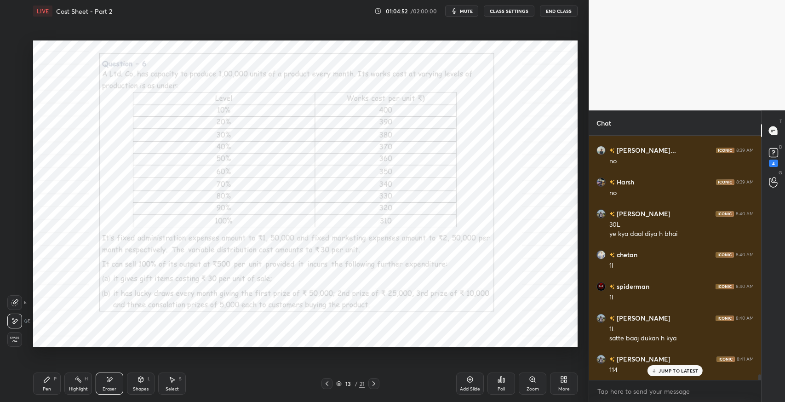
click at [55, 380] on div "P" at bounding box center [55, 379] width 3 height 5
click at [374, 386] on icon at bounding box center [373, 383] width 7 height 7
click at [327, 383] on icon at bounding box center [326, 383] width 7 height 7
click at [372, 384] on icon at bounding box center [373, 383] width 7 height 7
click at [327, 382] on icon at bounding box center [327, 383] width 3 height 5
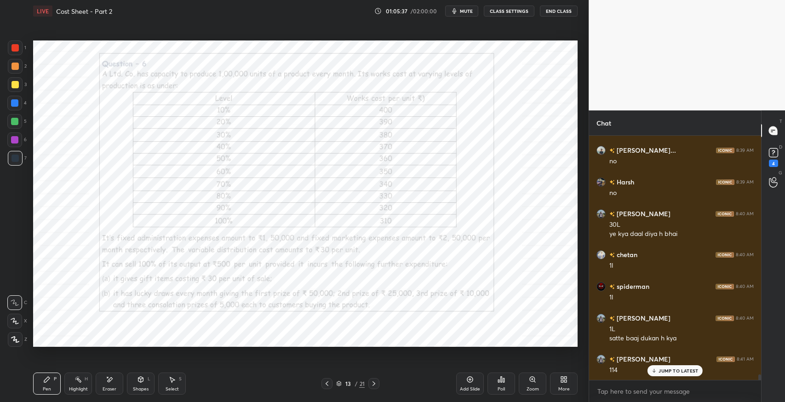
click at [373, 384] on icon at bounding box center [373, 383] width 3 height 5
click at [323, 386] on icon at bounding box center [326, 383] width 7 height 7
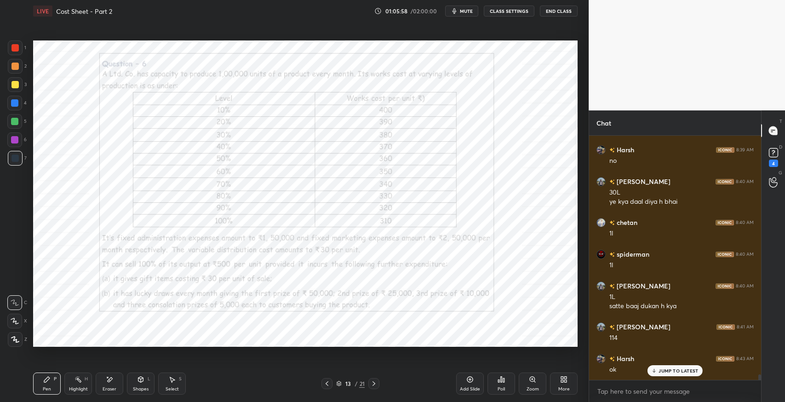
scroll to position [10712, 0]
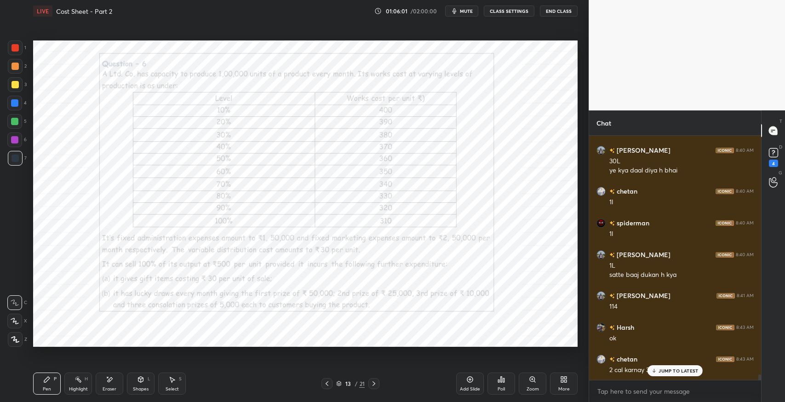
click at [680, 375] on div "JUMP TO LATEST" at bounding box center [674, 370] width 55 height 11
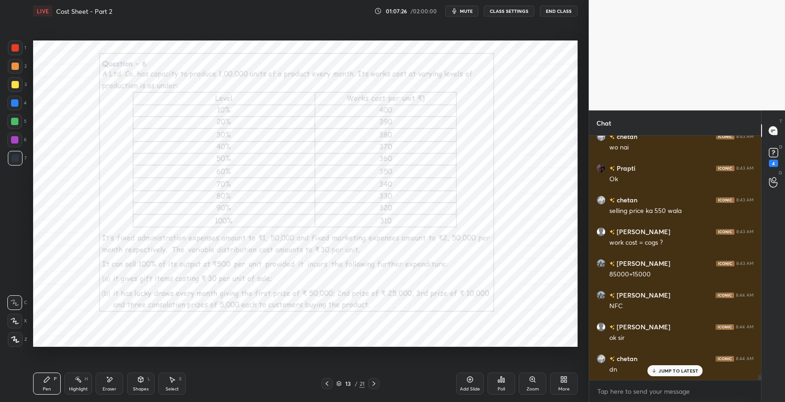
scroll to position [11038, 0]
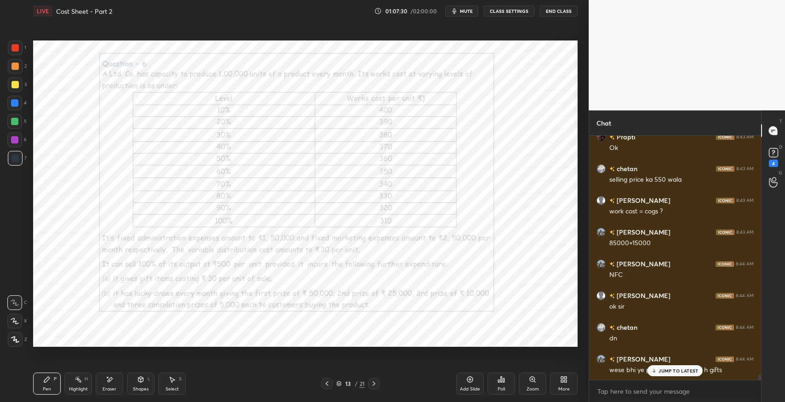
click at [657, 374] on div "JUMP TO LATEST" at bounding box center [674, 370] width 55 height 11
click at [469, 377] on icon at bounding box center [469, 379] width 7 height 7
click at [107, 377] on icon at bounding box center [107, 377] width 1 height 1
click at [177, 376] on div "Select S" at bounding box center [172, 383] width 28 height 22
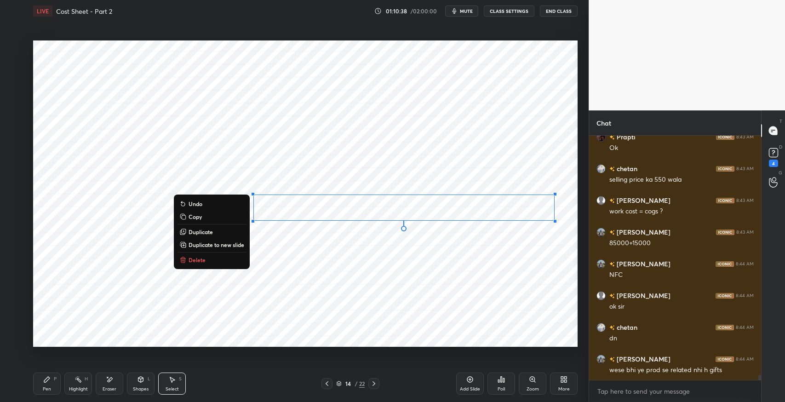
click at [461, 257] on div "0 ° Undo Copy Duplicate Duplicate to new slide Delete" at bounding box center [305, 193] width 544 height 306
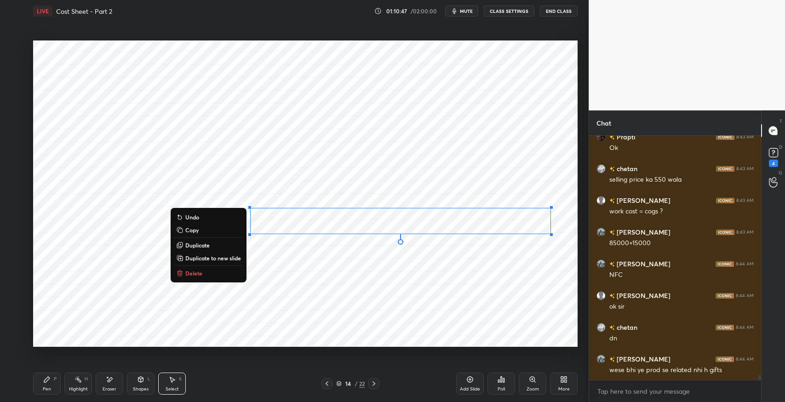
click at [51, 381] on div "Pen P" at bounding box center [47, 383] width 28 height 22
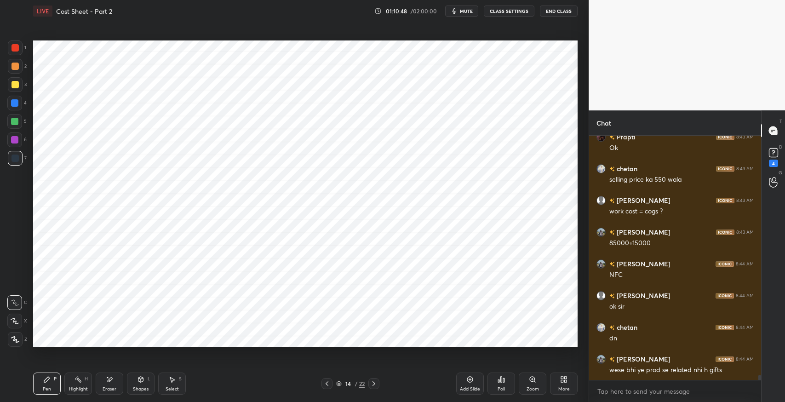
scroll to position [11070, 0]
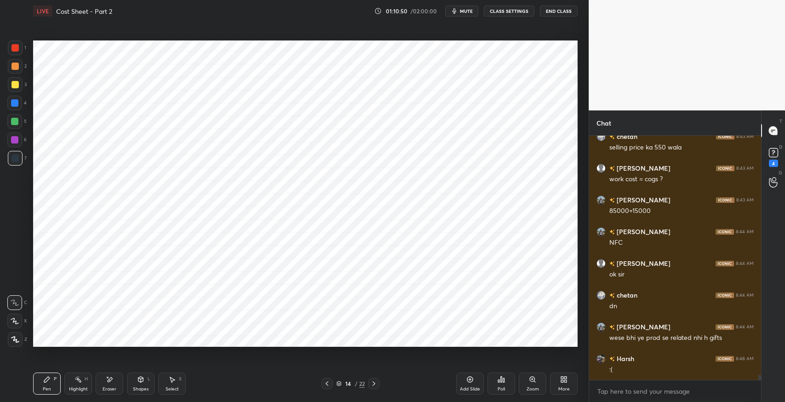
click at [170, 377] on icon at bounding box center [172, 380] width 5 height 6
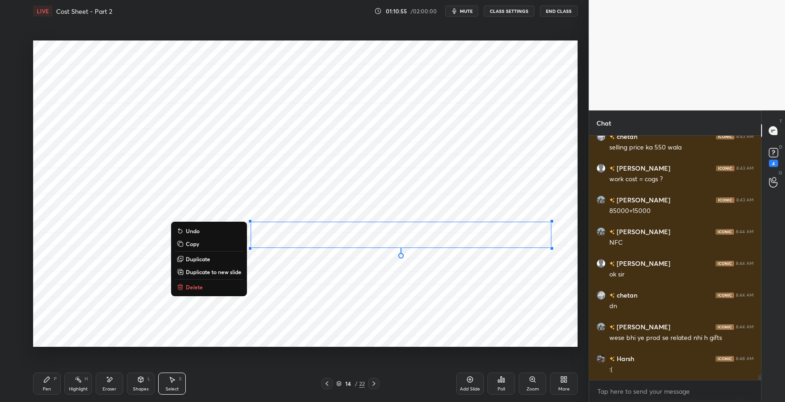
click at [51, 384] on div "Pen P" at bounding box center [47, 383] width 28 height 22
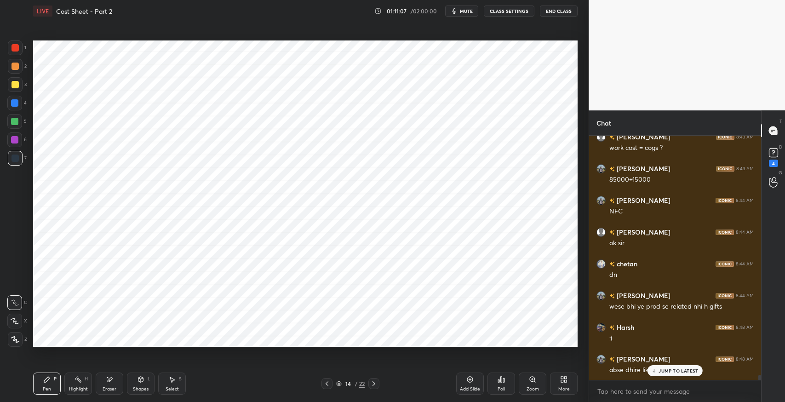
scroll to position [11134, 0]
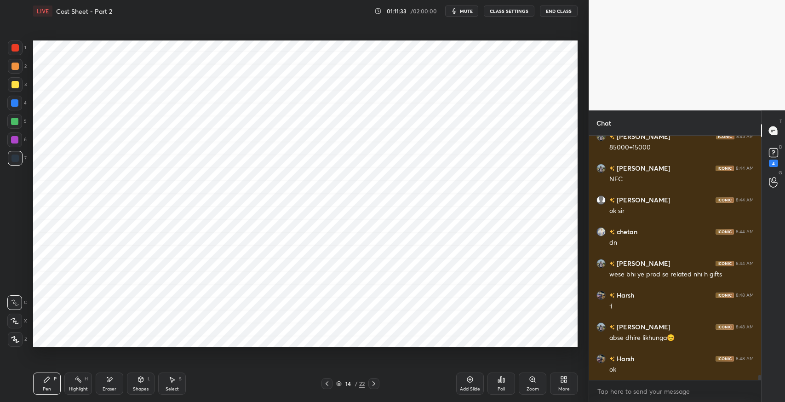
click at [166, 377] on div "Select S" at bounding box center [172, 383] width 28 height 22
click at [286, 314] on div "0 ° Undo Copy Duplicate Duplicate to new slide Delete" at bounding box center [305, 193] width 544 height 306
click at [49, 381] on icon at bounding box center [46, 379] width 7 height 7
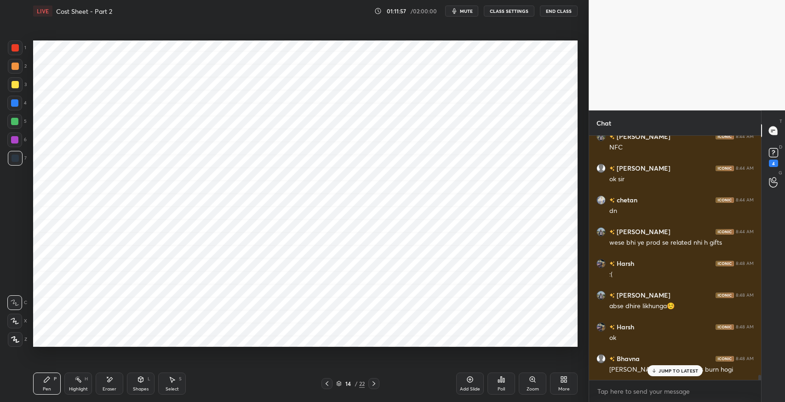
scroll to position [11197, 0]
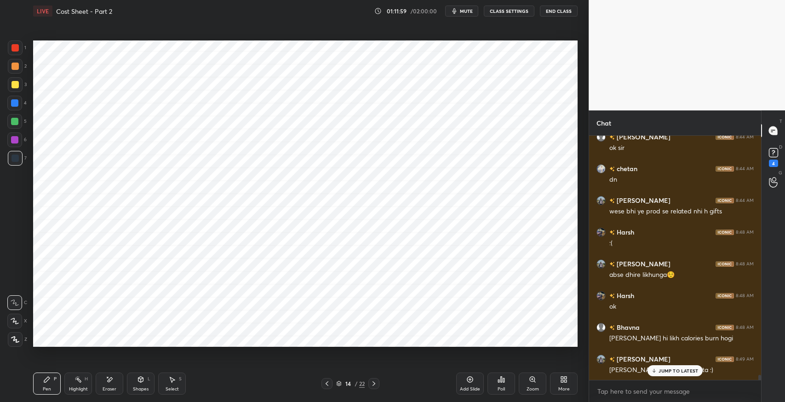
click at [656, 368] on icon at bounding box center [654, 371] width 6 height 6
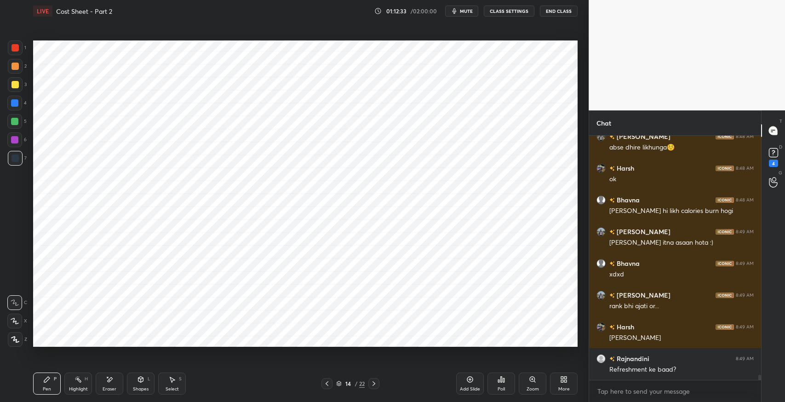
scroll to position [11364, 0]
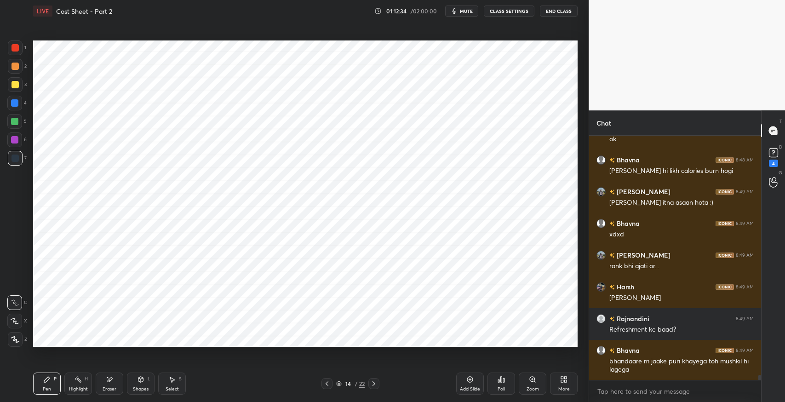
click at [175, 379] on icon at bounding box center [171, 379] width 7 height 7
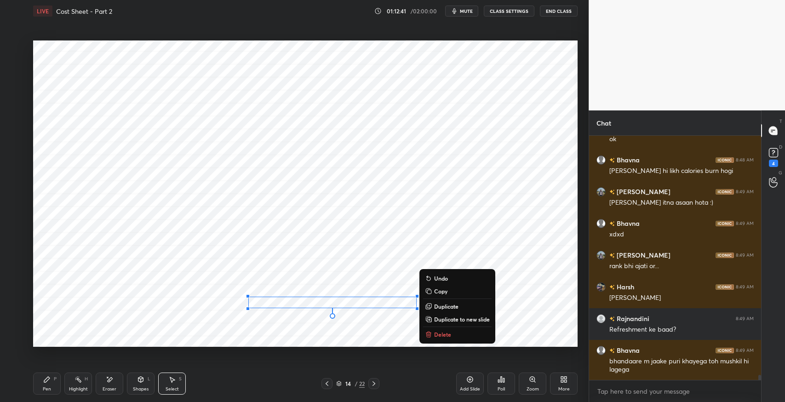
click at [344, 333] on div "0 ° Undo Copy Duplicate Duplicate to new slide Delete" at bounding box center [305, 193] width 544 height 306
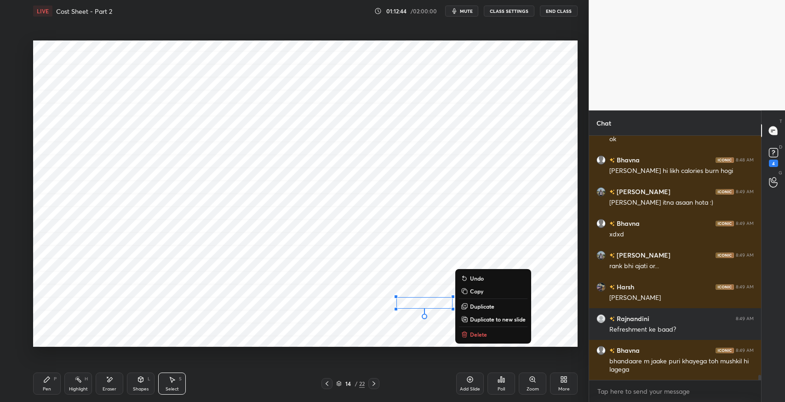
click at [46, 387] on div "Pen" at bounding box center [47, 389] width 8 height 5
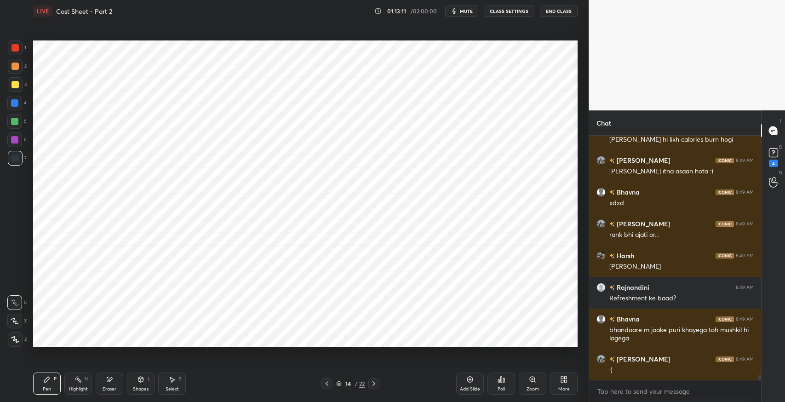
scroll to position [11428, 0]
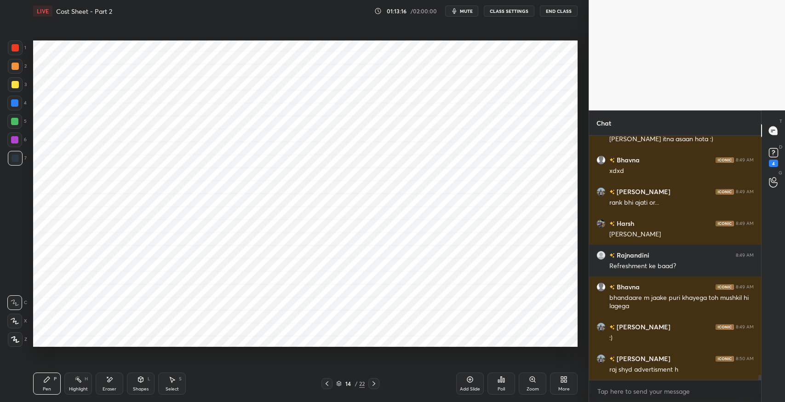
click at [114, 387] on div "Eraser" at bounding box center [110, 389] width 14 height 5
click at [50, 387] on div "Pen" at bounding box center [47, 389] width 8 height 5
click at [462, 14] on button "mute" at bounding box center [461, 11] width 33 height 11
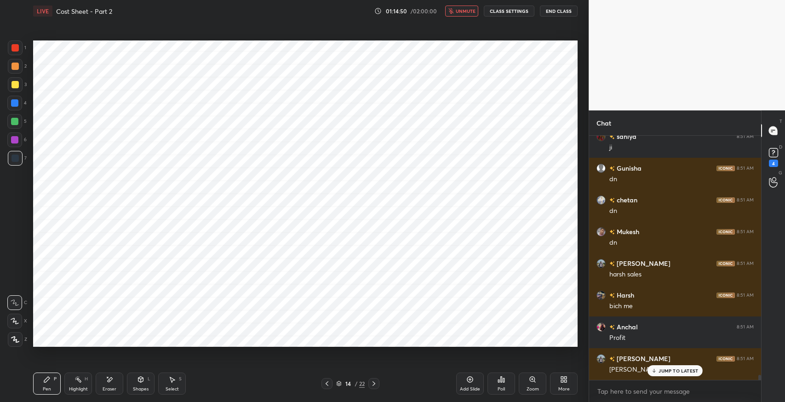
scroll to position [11808, 0]
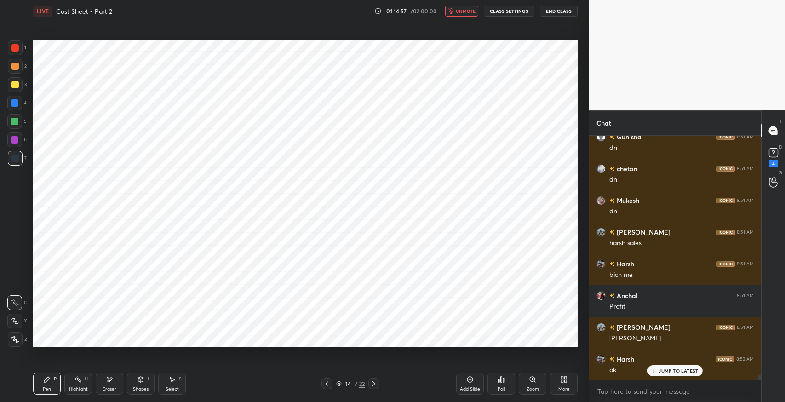
click at [463, 12] on span "unmute" at bounding box center [466, 11] width 20 height 6
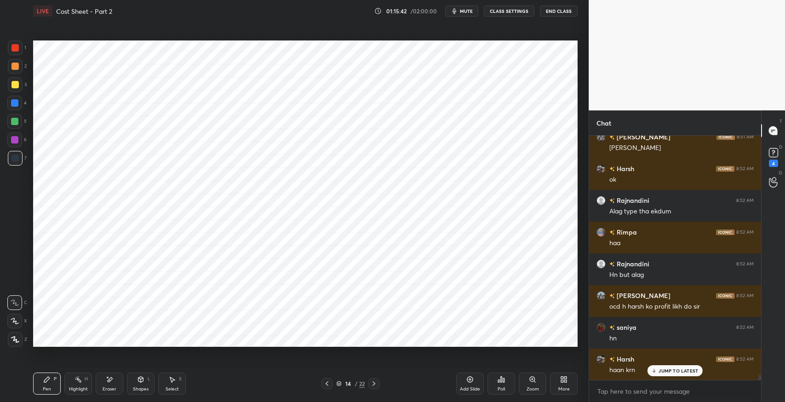
scroll to position [12030, 0]
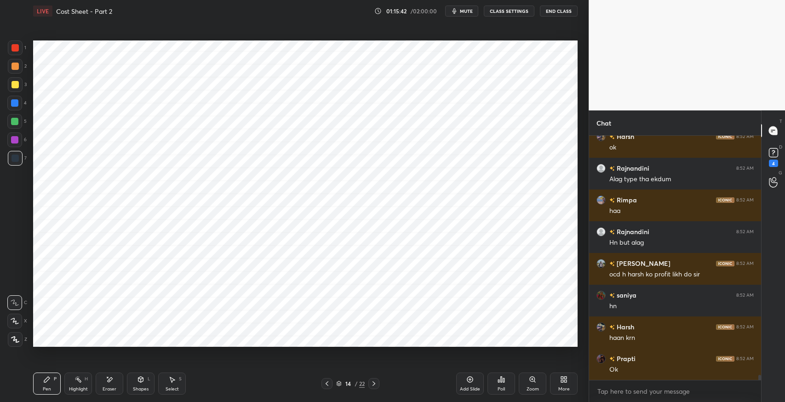
click at [377, 386] on icon at bounding box center [373, 383] width 7 height 7
click at [377, 384] on icon at bounding box center [373, 383] width 7 height 7
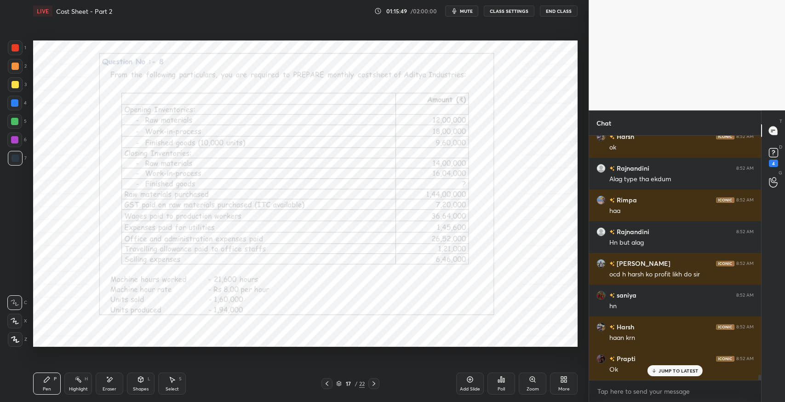
scroll to position [12062, 0]
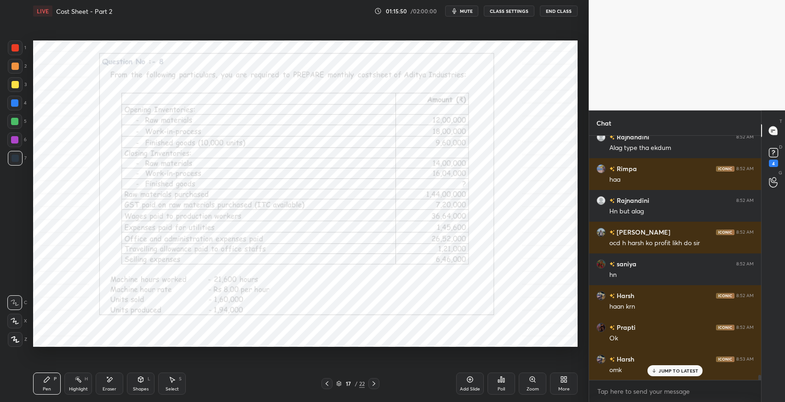
click at [376, 383] on icon at bounding box center [373, 383] width 7 height 7
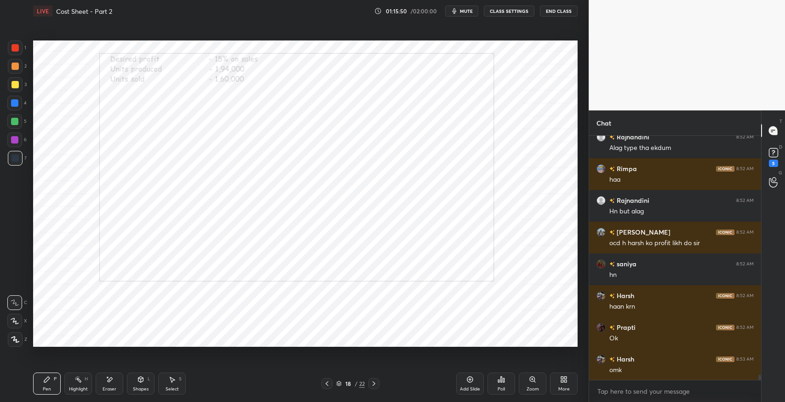
click at [375, 384] on icon at bounding box center [373, 383] width 7 height 7
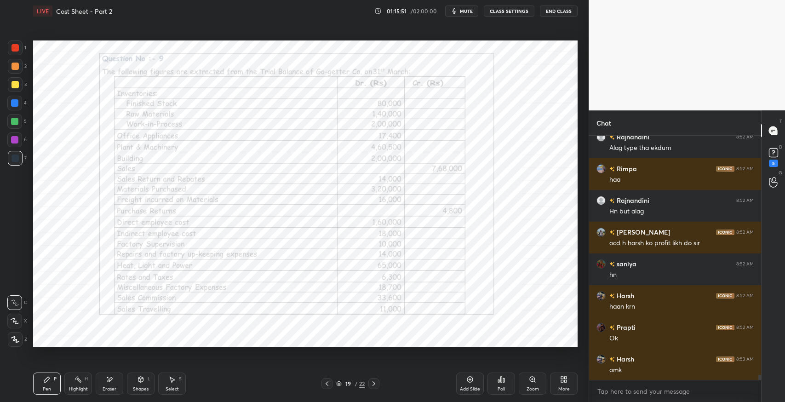
scroll to position [12094, 0]
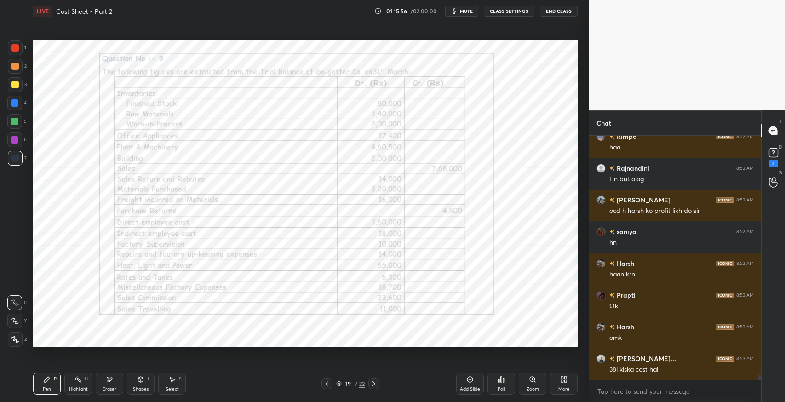
click at [327, 383] on icon at bounding box center [326, 383] width 7 height 7
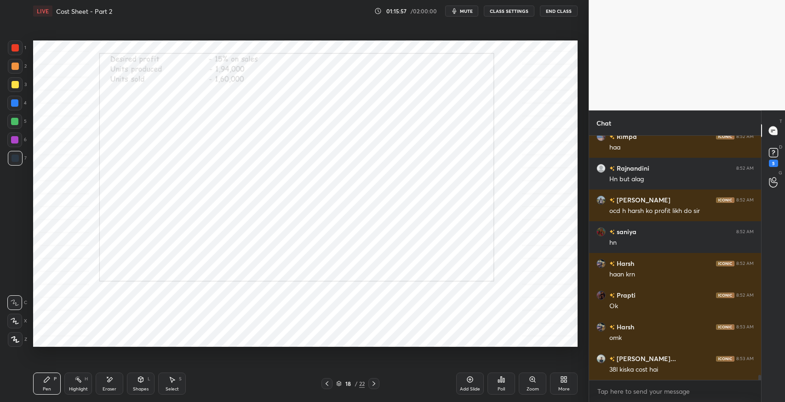
click at [327, 383] on icon at bounding box center [326, 383] width 7 height 7
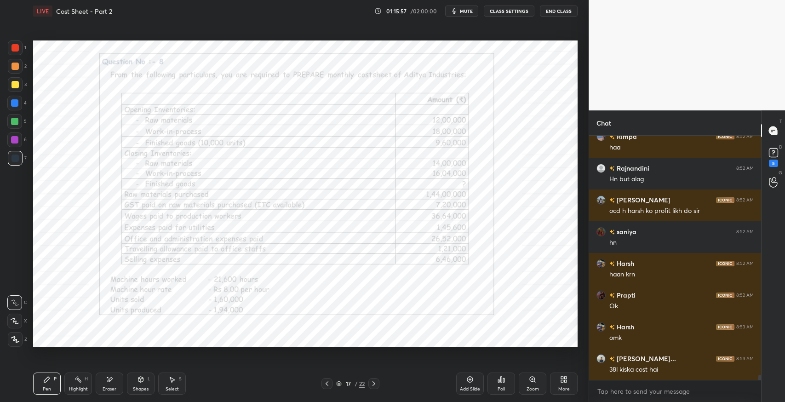
click at [327, 383] on icon at bounding box center [326, 383] width 7 height 7
click at [327, 381] on icon at bounding box center [327, 383] width 3 height 5
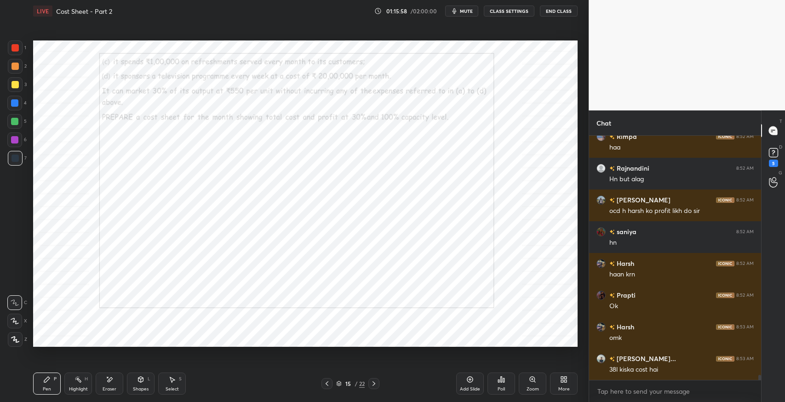
click at [327, 381] on icon at bounding box center [327, 383] width 3 height 5
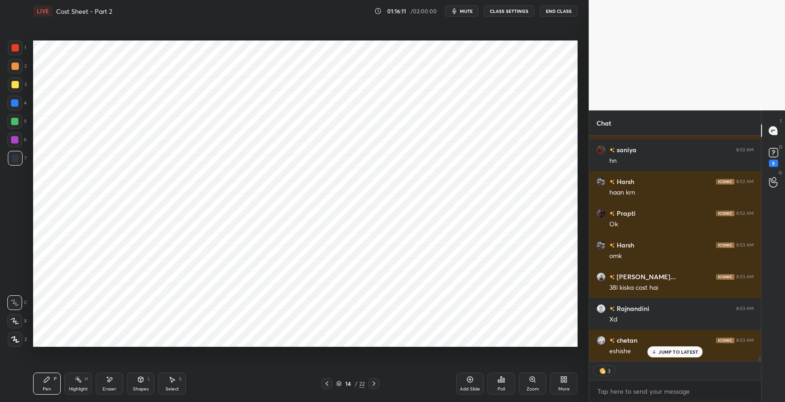
scroll to position [12208, 0]
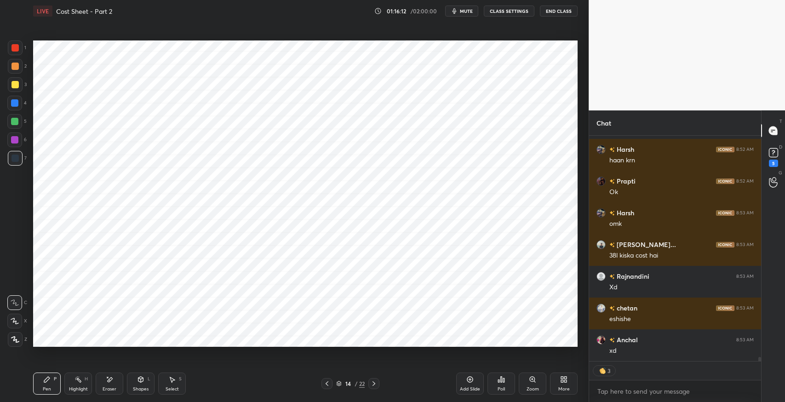
click at [376, 386] on icon at bounding box center [373, 383] width 7 height 7
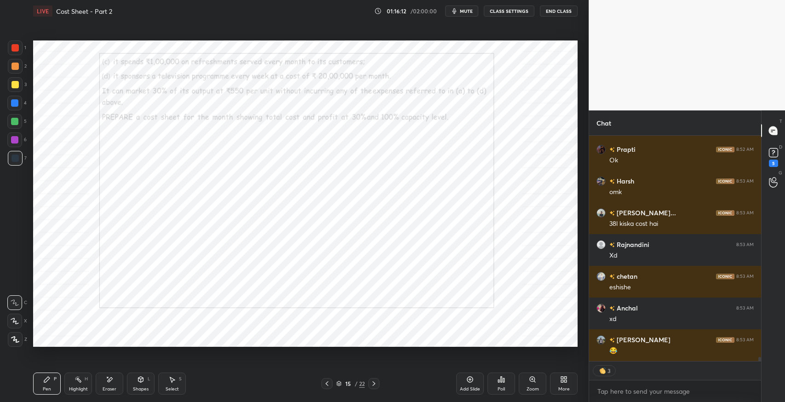
click at [377, 386] on icon at bounding box center [373, 383] width 7 height 7
click at [377, 384] on icon at bounding box center [373, 383] width 7 height 7
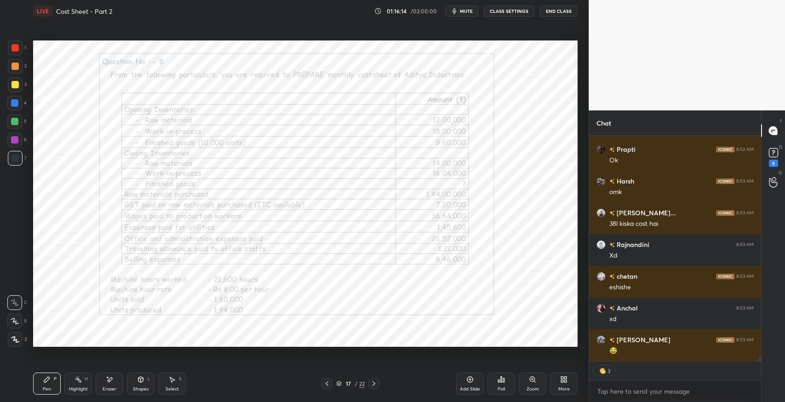
click at [376, 384] on icon at bounding box center [373, 383] width 7 height 7
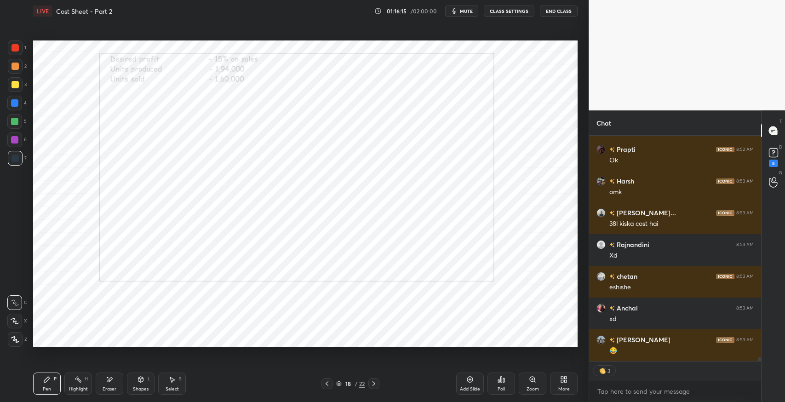
click at [375, 384] on icon at bounding box center [373, 383] width 7 height 7
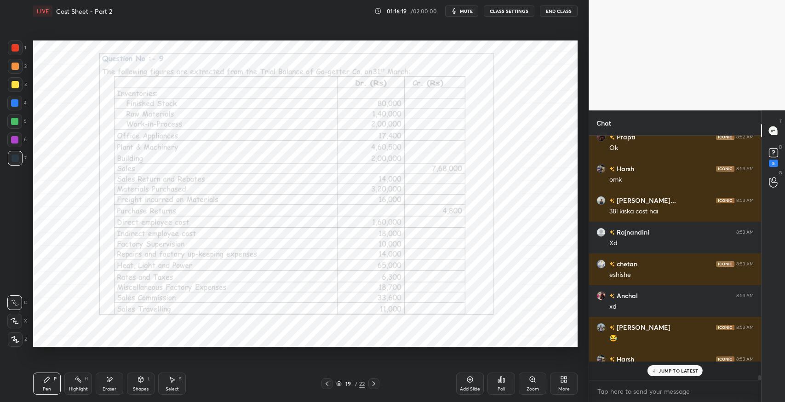
scroll to position [242, 169]
click at [674, 355] on div "Harsh 8:53 AM" at bounding box center [674, 359] width 157 height 10
click at [663, 370] on p "JUMP TO LATEST" at bounding box center [678, 371] width 40 height 6
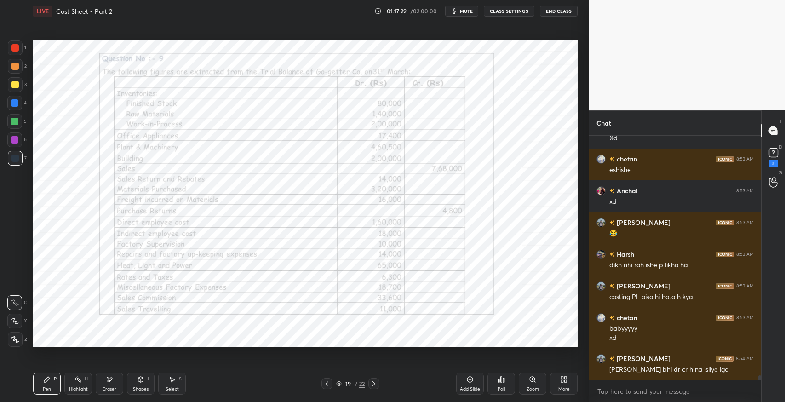
scroll to position [12388, 0]
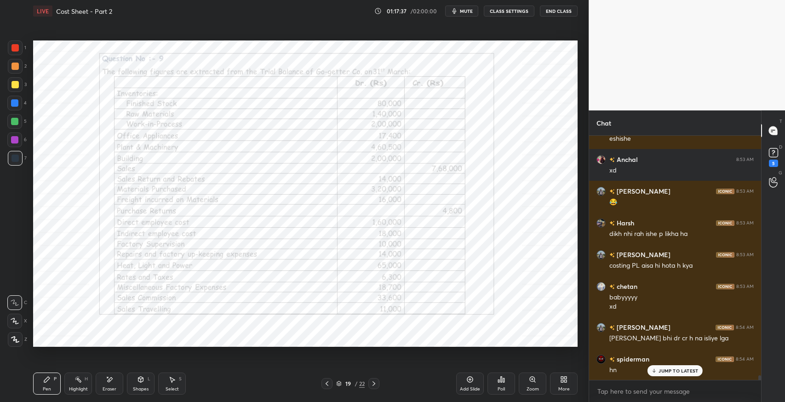
click at [377, 383] on icon at bounding box center [373, 383] width 7 height 7
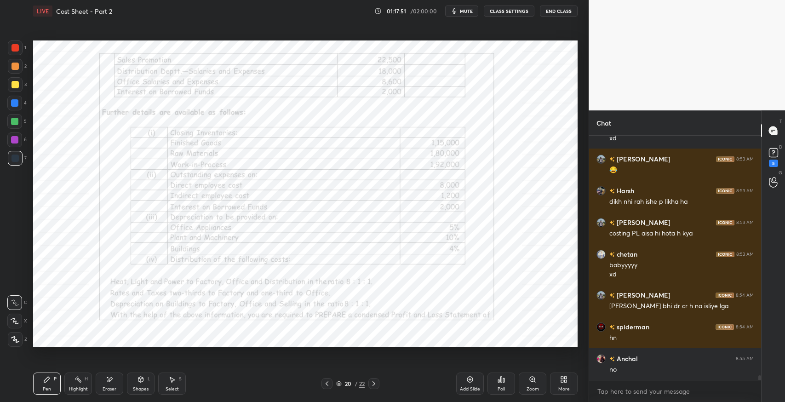
scroll to position [12452, 0]
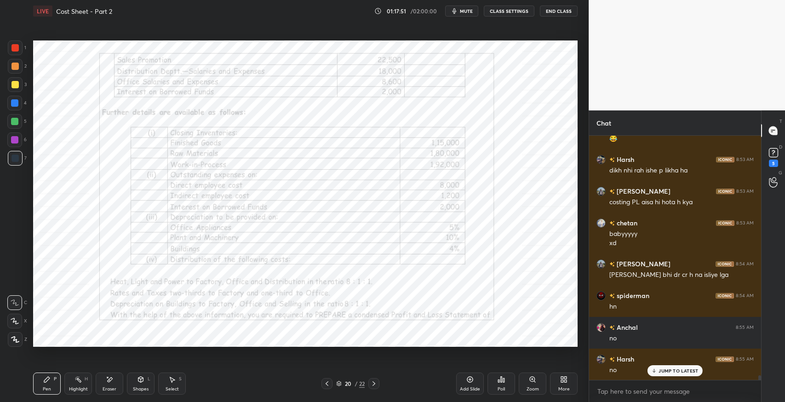
click at [328, 383] on icon at bounding box center [326, 383] width 7 height 7
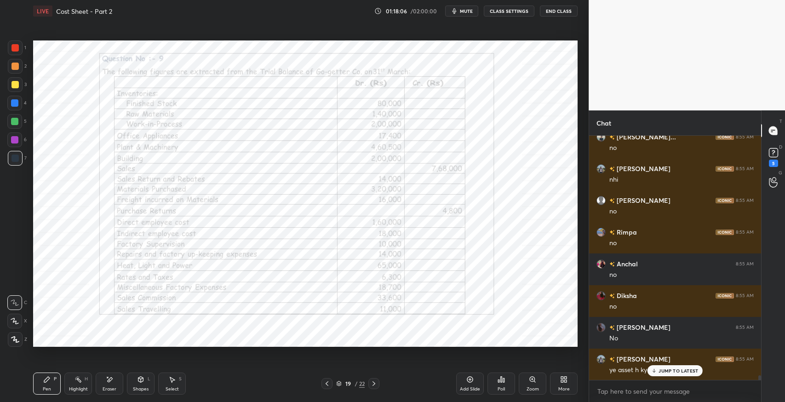
scroll to position [12738, 0]
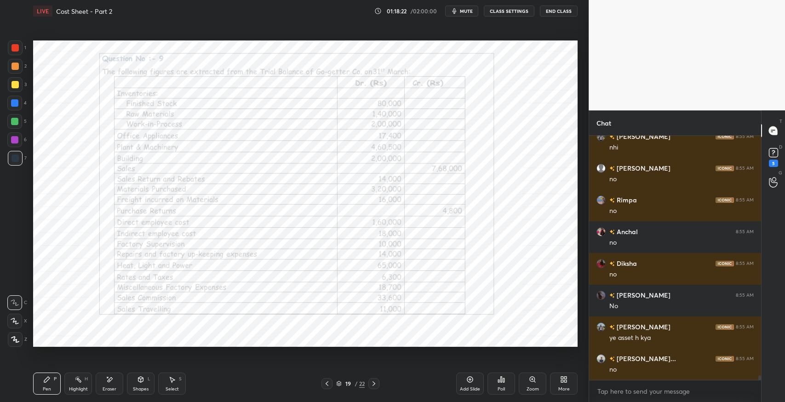
click at [376, 383] on icon at bounding box center [373, 383] width 7 height 7
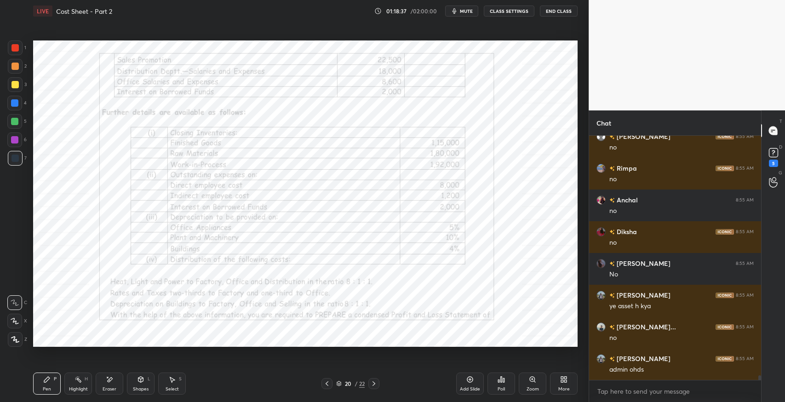
click at [323, 383] on icon at bounding box center [326, 383] width 7 height 7
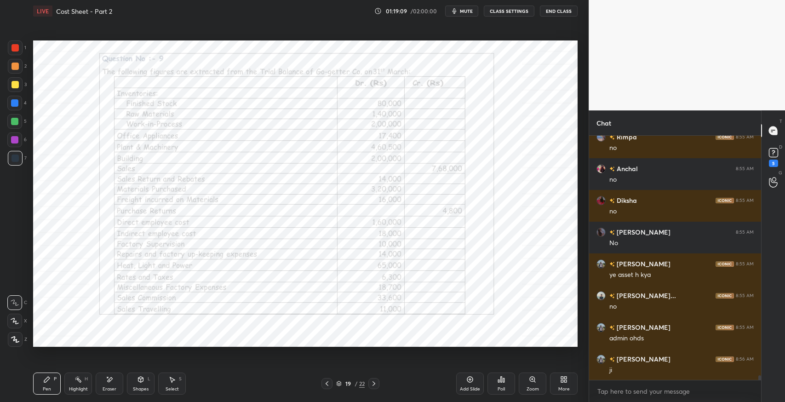
scroll to position [12833, 0]
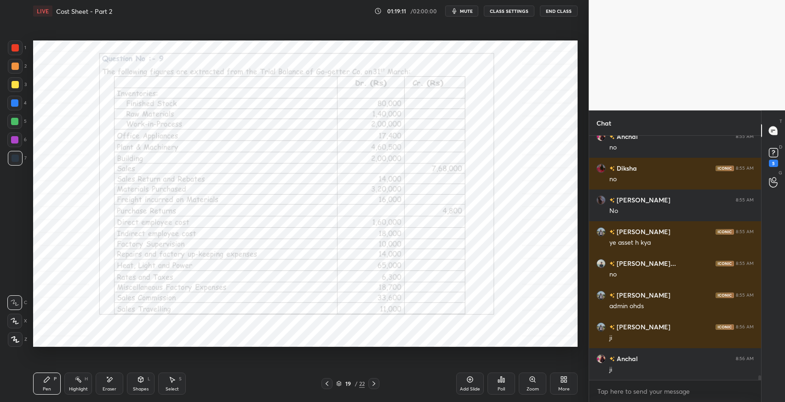
click at [371, 387] on icon at bounding box center [373, 383] width 7 height 7
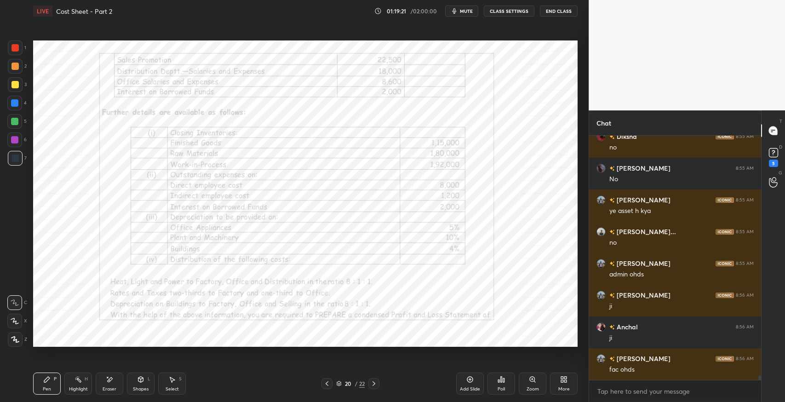
click at [325, 382] on icon at bounding box center [326, 383] width 7 height 7
click at [408, 401] on div "Pen P Highlight H Eraser Shapes L Select S 19 / 22 Add Slide Poll Zoom More" at bounding box center [305, 383] width 544 height 37
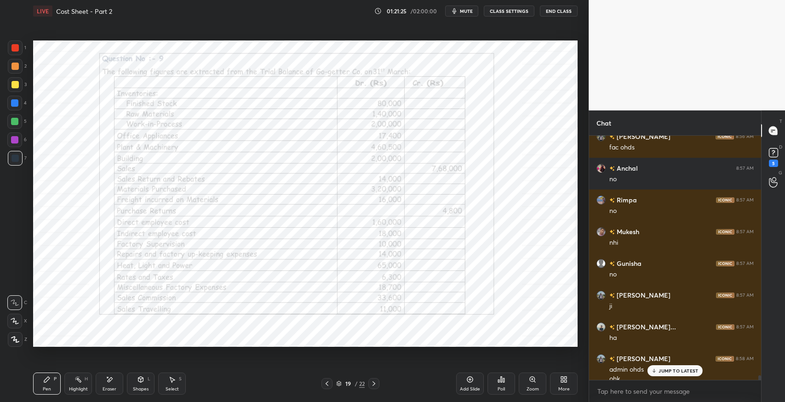
scroll to position [13095, 0]
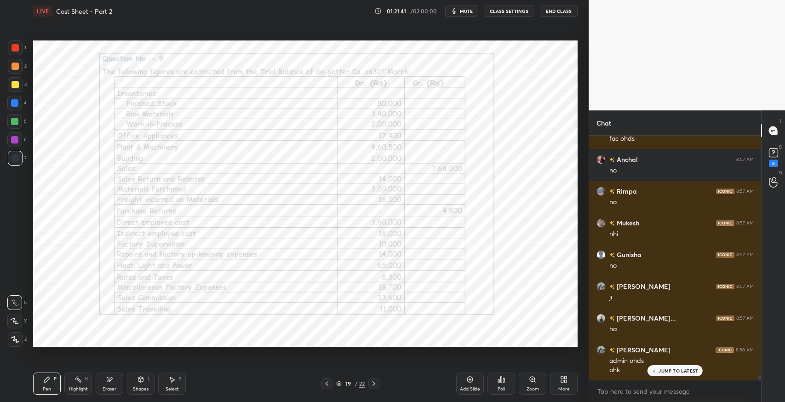
click at [374, 385] on icon at bounding box center [373, 383] width 7 height 7
click at [327, 387] on div at bounding box center [326, 383] width 11 height 11
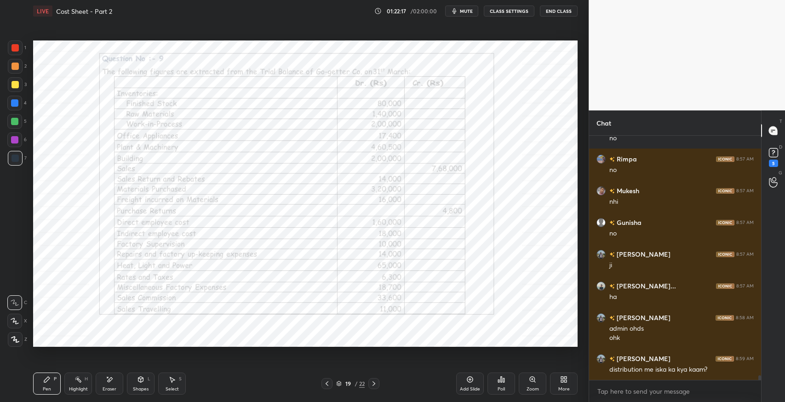
click at [375, 386] on icon at bounding box center [373, 383] width 7 height 7
click at [322, 386] on div at bounding box center [326, 383] width 11 height 11
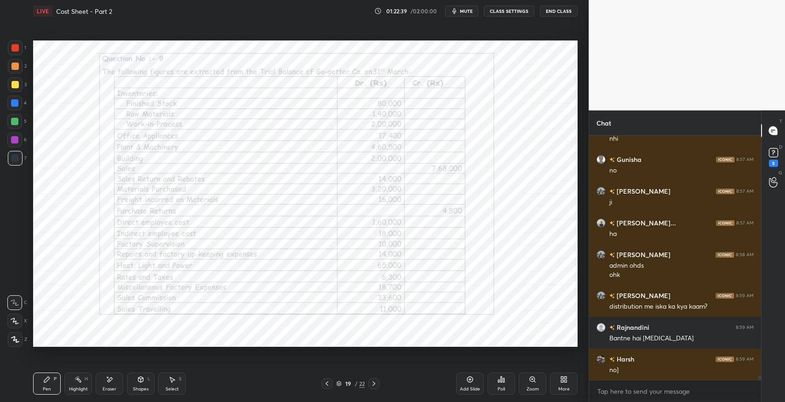
scroll to position [13223, 0]
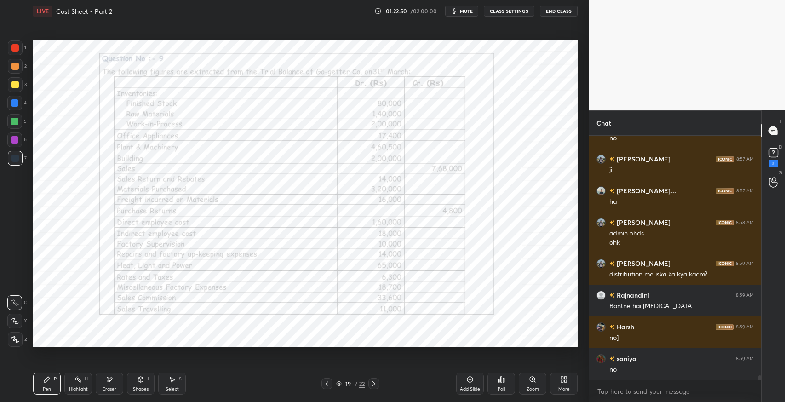
click at [375, 384] on icon at bounding box center [373, 383] width 7 height 7
click at [329, 381] on icon at bounding box center [326, 383] width 7 height 7
click at [372, 385] on icon at bounding box center [373, 383] width 7 height 7
click at [328, 382] on icon at bounding box center [326, 383] width 7 height 7
click at [376, 384] on icon at bounding box center [373, 383] width 7 height 7
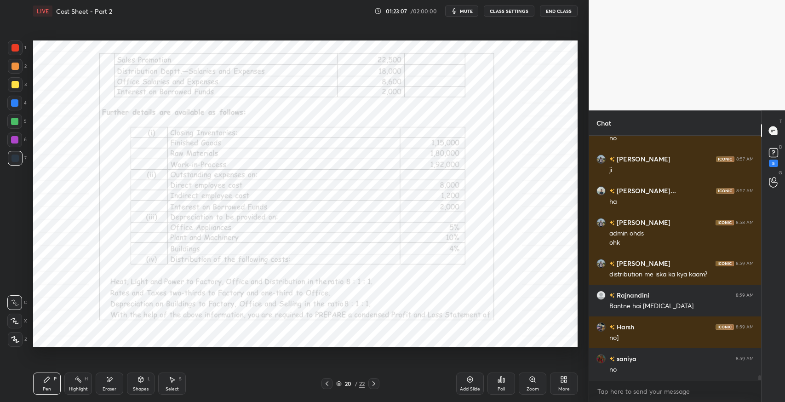
click at [326, 387] on div at bounding box center [326, 383] width 11 height 11
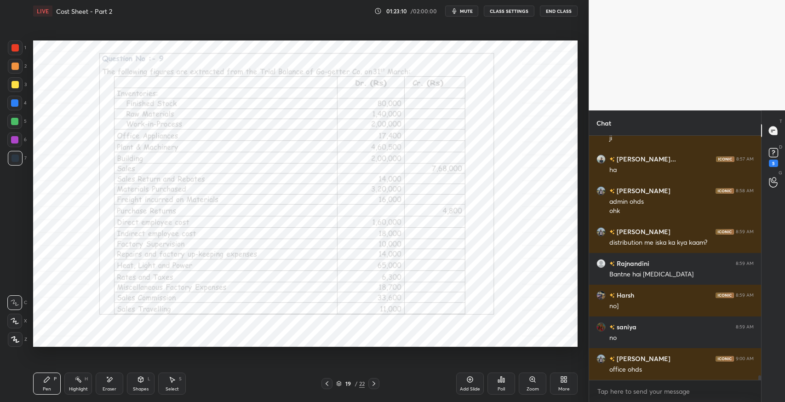
click at [373, 383] on icon at bounding box center [373, 383] width 7 height 7
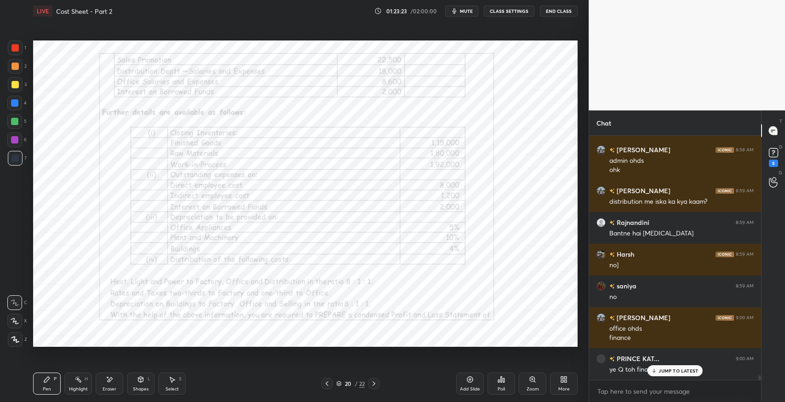
scroll to position [13327, 0]
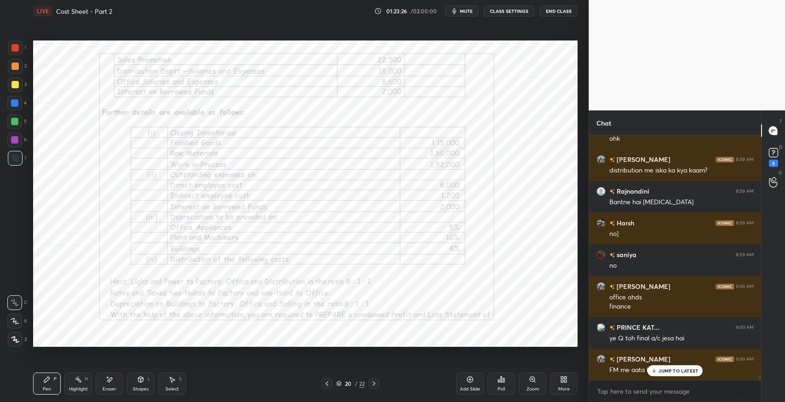
click at [325, 384] on icon at bounding box center [326, 383] width 7 height 7
click at [662, 374] on div "JUMP TO LATEST" at bounding box center [674, 370] width 55 height 11
click at [377, 386] on icon at bounding box center [373, 383] width 7 height 7
click at [324, 383] on icon at bounding box center [326, 383] width 7 height 7
click at [104, 383] on div "Eraser" at bounding box center [110, 383] width 28 height 22
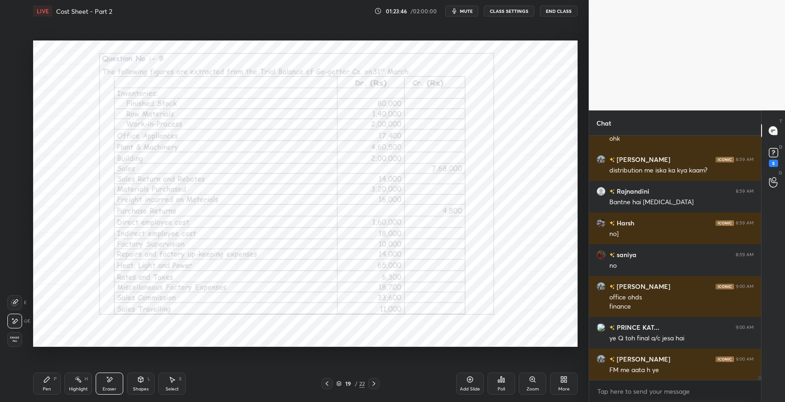
click at [15, 298] on div at bounding box center [14, 302] width 15 height 15
click at [54, 383] on div "Pen P" at bounding box center [47, 383] width 28 height 22
click at [372, 383] on icon at bounding box center [373, 383] width 7 height 7
click at [327, 383] on icon at bounding box center [326, 383] width 7 height 7
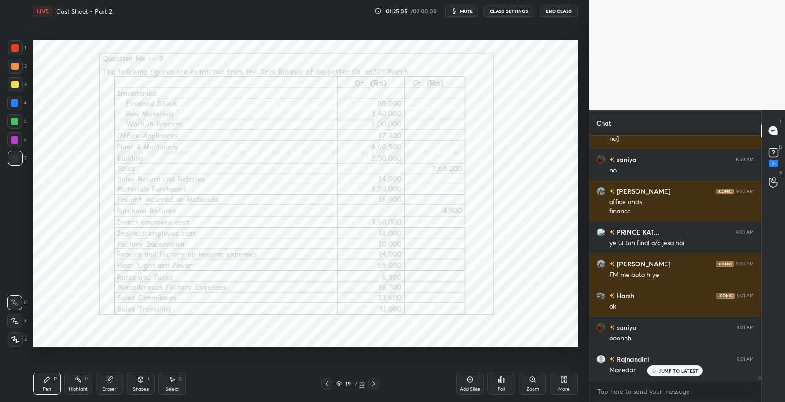
scroll to position [13422, 0]
click at [377, 383] on icon at bounding box center [373, 383] width 7 height 7
click at [216, 398] on div "Pen P Highlight H Eraser Shapes L Select S 20 / 22 Add Slide Poll Zoom More" at bounding box center [305, 383] width 544 height 37
click at [376, 384] on icon at bounding box center [373, 383] width 7 height 7
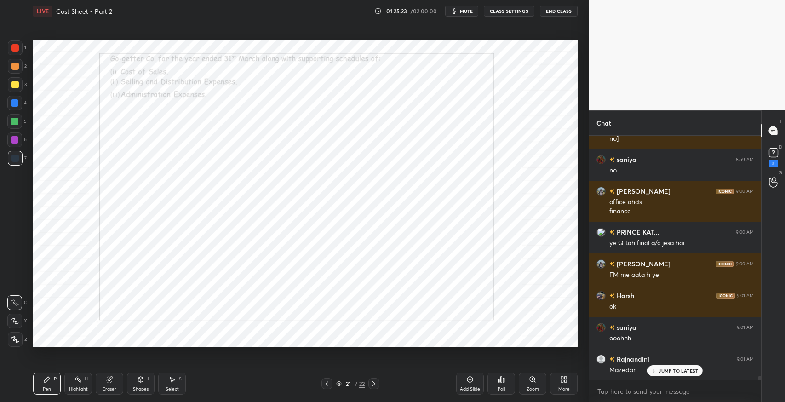
click at [329, 388] on div at bounding box center [326, 383] width 11 height 11
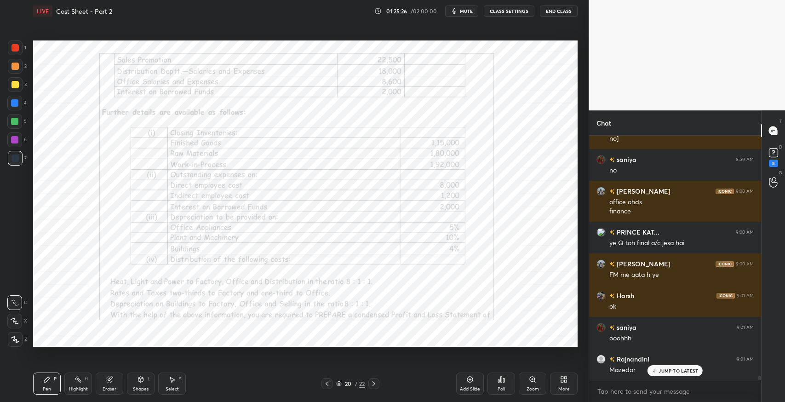
click at [329, 387] on div at bounding box center [326, 383] width 11 height 11
click at [376, 387] on icon at bounding box center [373, 383] width 7 height 7
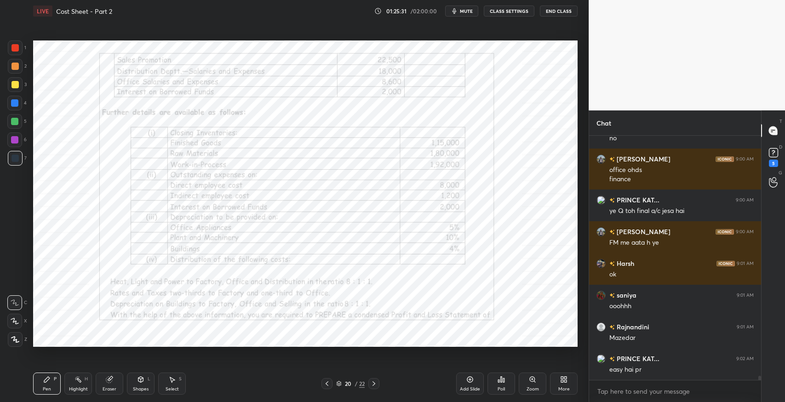
click at [326, 386] on icon at bounding box center [326, 383] width 7 height 7
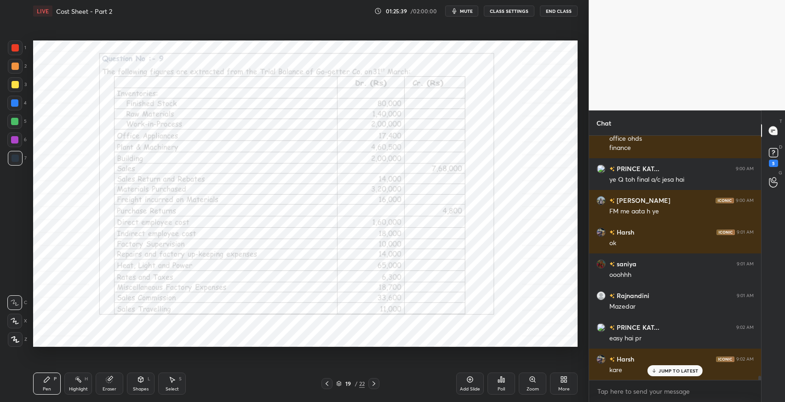
scroll to position [13517, 0]
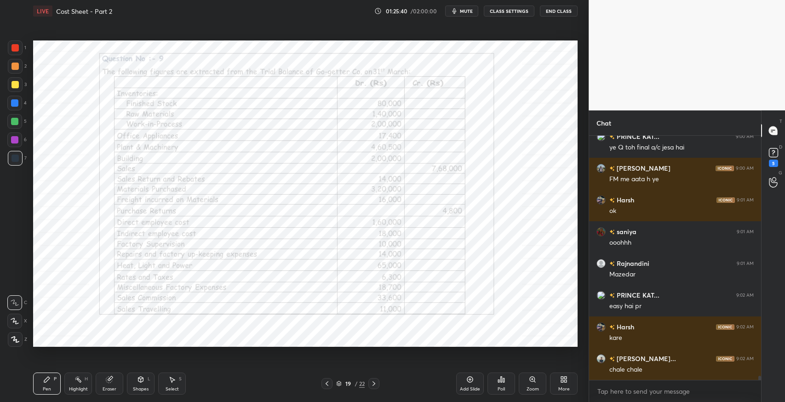
click at [467, 383] on div "Add Slide" at bounding box center [470, 383] width 28 height 22
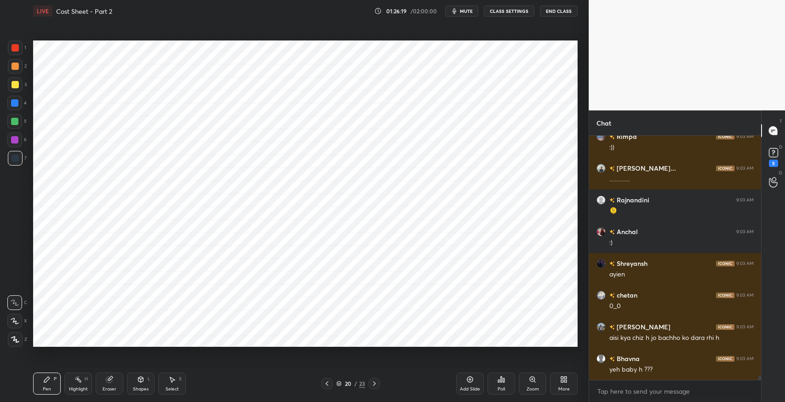
scroll to position [13834, 0]
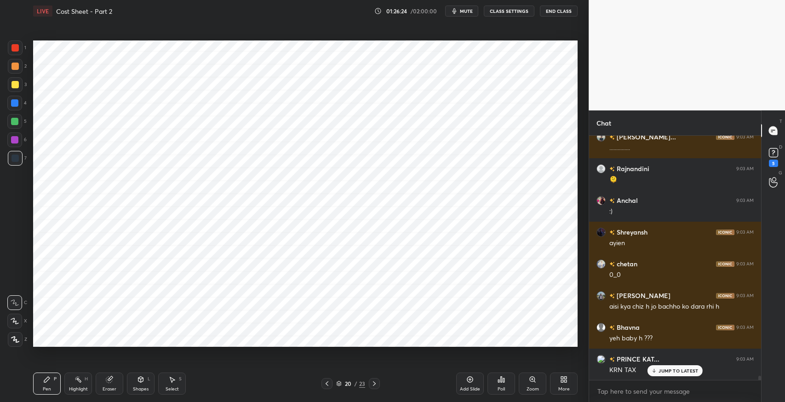
click at [109, 389] on div "Eraser" at bounding box center [110, 389] width 14 height 5
click at [15, 320] on icon at bounding box center [14, 321] width 7 height 8
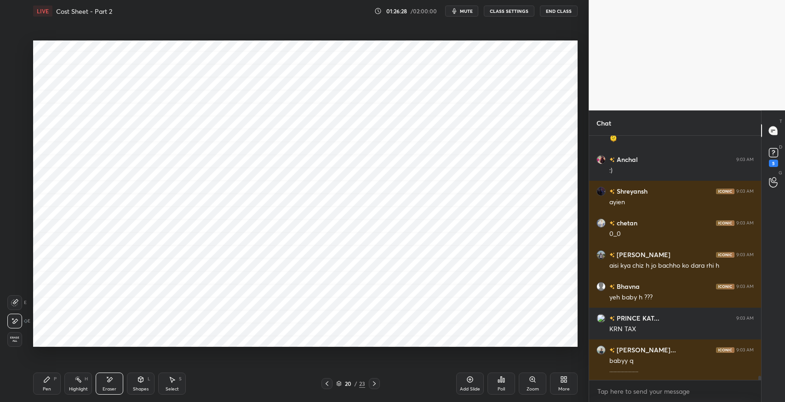
scroll to position [13907, 0]
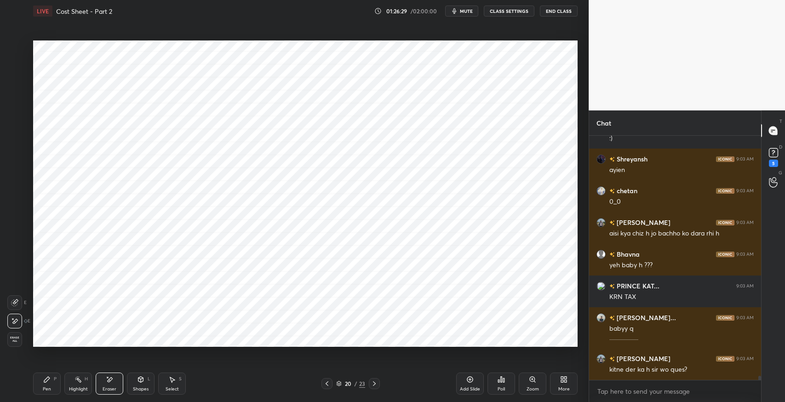
click at [52, 378] on div "Pen P" at bounding box center [47, 383] width 28 height 22
click at [137, 382] on icon at bounding box center [140, 379] width 7 height 7
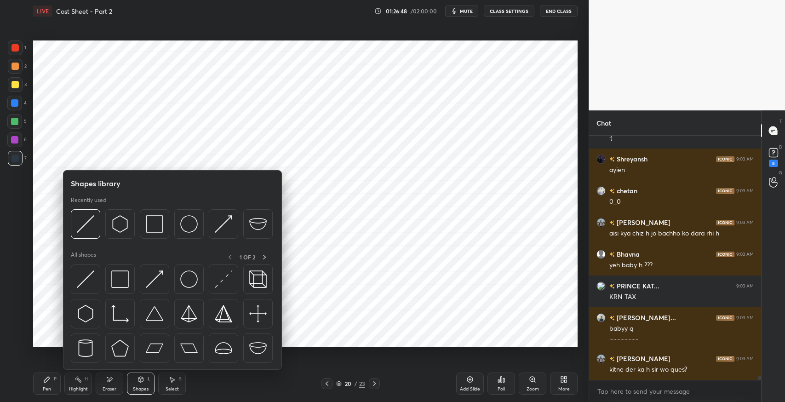
click at [125, 276] on img at bounding box center [119, 278] width 17 height 17
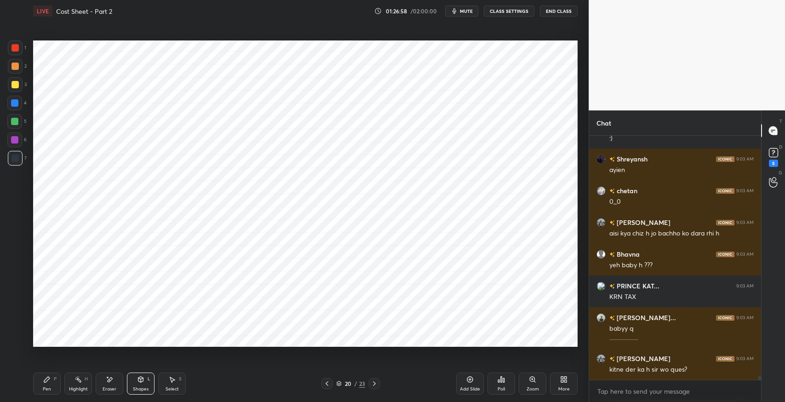
click at [174, 379] on icon at bounding box center [171, 379] width 7 height 7
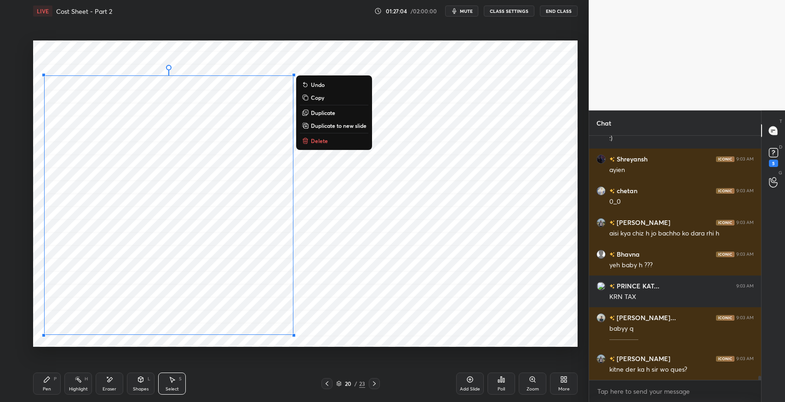
click at [391, 230] on div "0 ° Undo Copy Duplicate Duplicate to new slide Delete" at bounding box center [305, 193] width 544 height 306
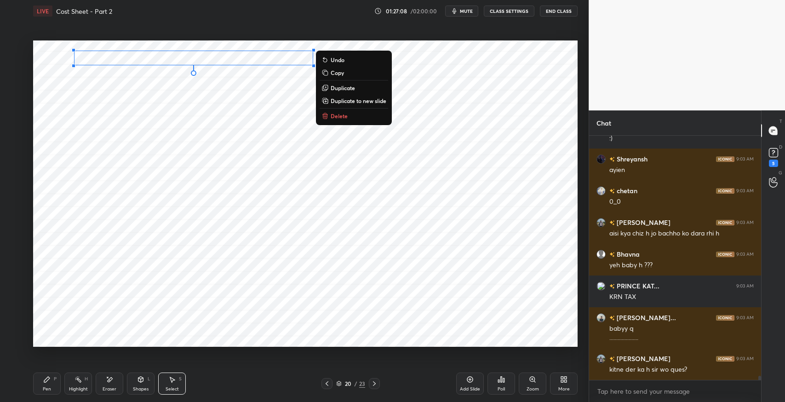
click at [144, 376] on div "Shapes L" at bounding box center [141, 383] width 28 height 22
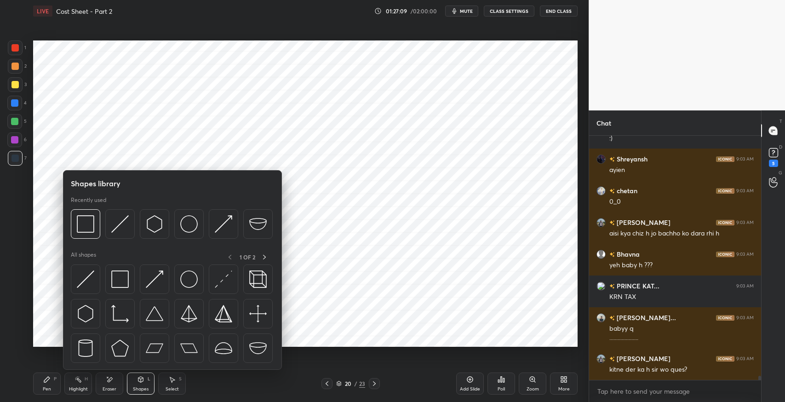
click at [117, 274] on img at bounding box center [119, 278] width 17 height 17
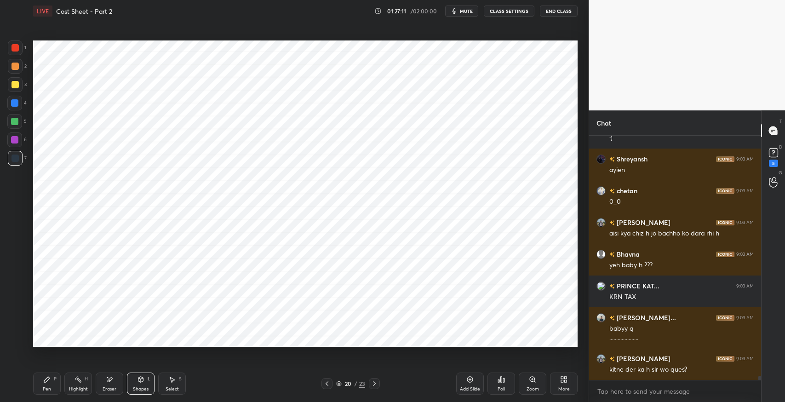
click at [114, 381] on div "Eraser" at bounding box center [110, 383] width 28 height 22
click at [42, 392] on div "Pen P" at bounding box center [47, 383] width 28 height 22
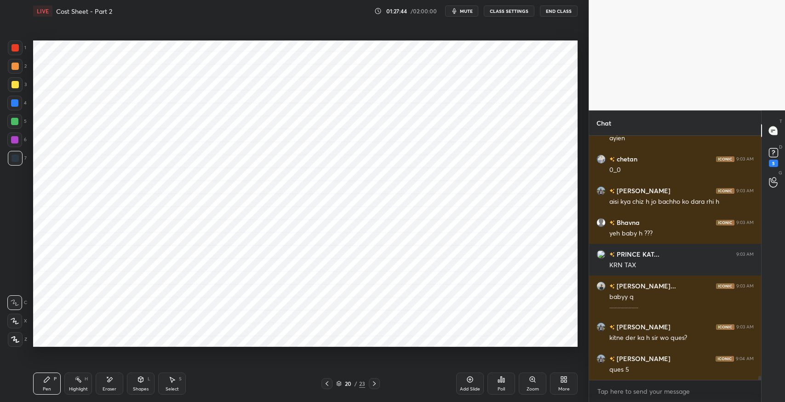
click at [144, 385] on div "Shapes L" at bounding box center [141, 383] width 28 height 22
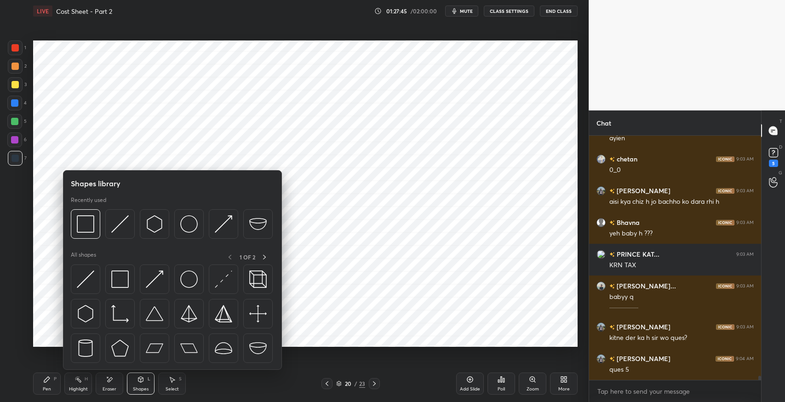
click at [118, 284] on img at bounding box center [119, 278] width 17 height 17
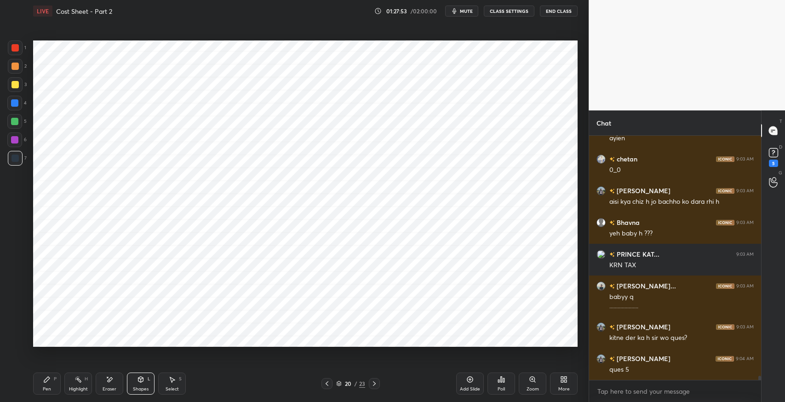
scroll to position [13970, 0]
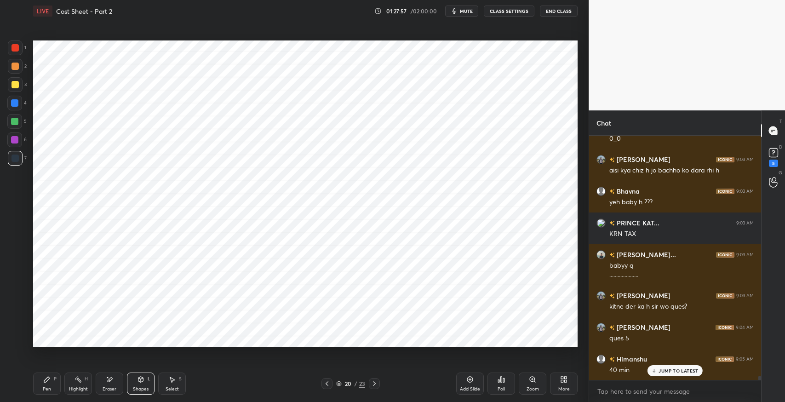
click at [666, 371] on p "JUMP TO LATEST" at bounding box center [678, 371] width 40 height 6
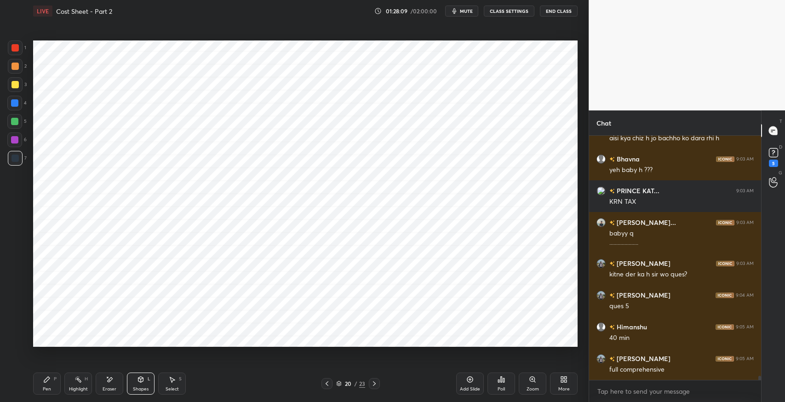
scroll to position [14034, 0]
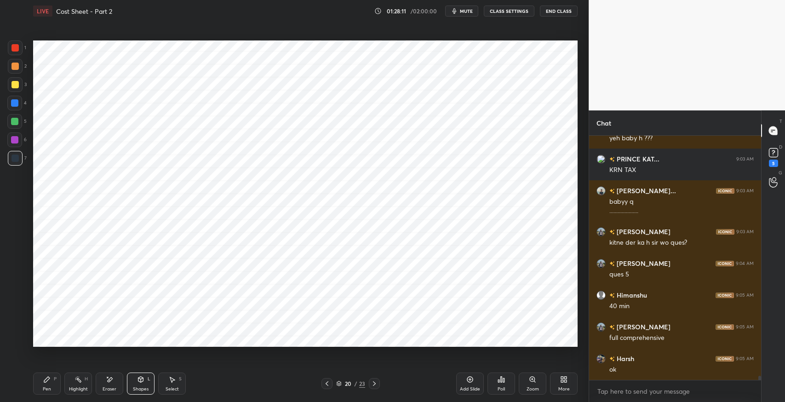
click at [51, 382] on div "Pen P" at bounding box center [47, 383] width 28 height 22
click at [175, 383] on icon at bounding box center [171, 379] width 7 height 7
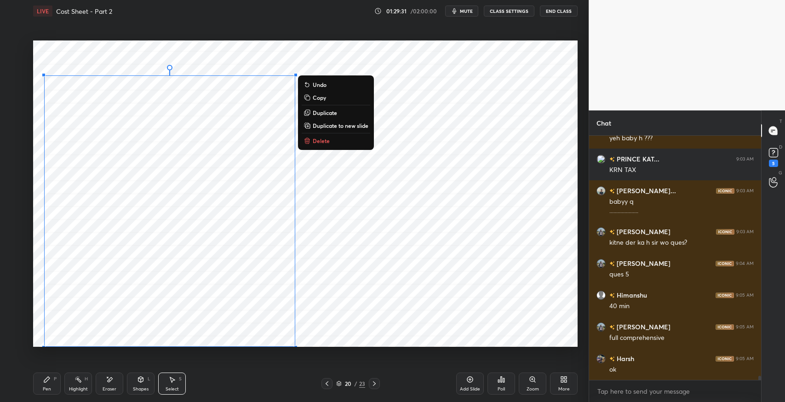
click at [311, 337] on div "0 ° Undo Copy Duplicate Duplicate to new slide Delete" at bounding box center [305, 193] width 544 height 306
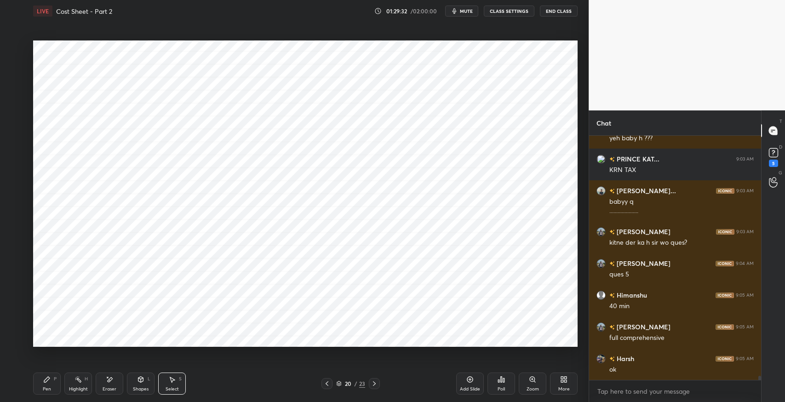
click at [45, 383] on icon at bounding box center [46, 379] width 7 height 7
click at [178, 377] on div "Select S" at bounding box center [172, 383] width 28 height 22
click at [200, 149] on div "0 ° Undo Copy Duplicate Duplicate to new slide Delete" at bounding box center [305, 193] width 544 height 306
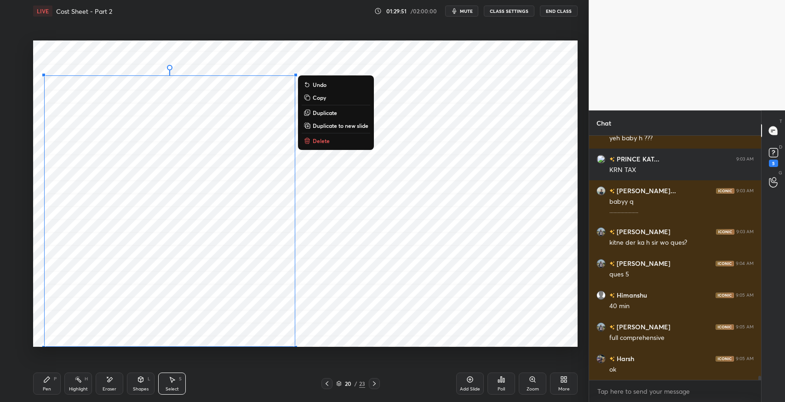
click at [133, 69] on div "0 ° Undo Copy Duplicate Duplicate to new slide Delete" at bounding box center [305, 193] width 544 height 306
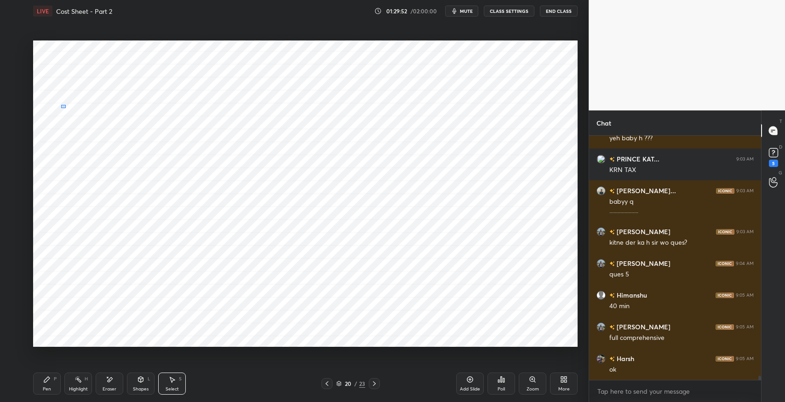
click at [0, 0] on button "Undo" at bounding box center [0, 0] width 0 height 0
click at [39, 69] on div "0 ° Undo Copy Duplicate Duplicate to new slide Delete" at bounding box center [305, 193] width 544 height 306
click at [40, 291] on div "0 ° Undo Copy Duplicate Duplicate to new slide Delete" at bounding box center [305, 193] width 544 height 306
click at [101, 384] on div "Eraser" at bounding box center [110, 383] width 28 height 22
click at [49, 379] on icon at bounding box center [46, 379] width 7 height 7
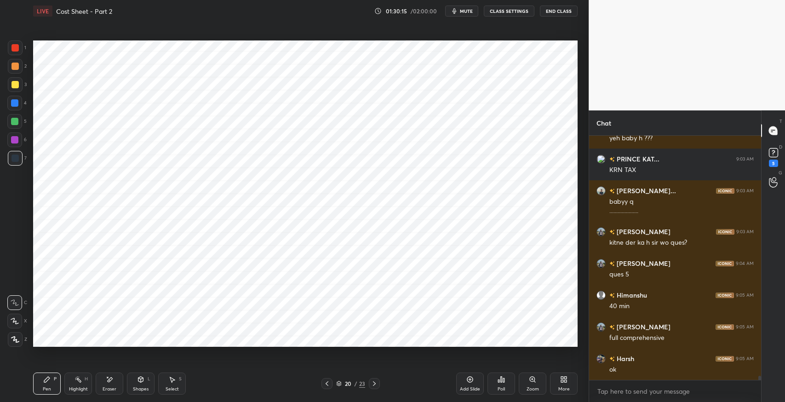
click at [44, 389] on div "Pen" at bounding box center [47, 389] width 8 height 5
click at [114, 380] on div "Eraser" at bounding box center [110, 383] width 28 height 22
click at [49, 380] on icon at bounding box center [46, 379] width 7 height 7
click at [47, 380] on icon at bounding box center [47, 380] width 6 height 6
click at [225, 372] on div "Pen P Highlight H Eraser Shapes L Select S" at bounding box center [138, 383] width 211 height 22
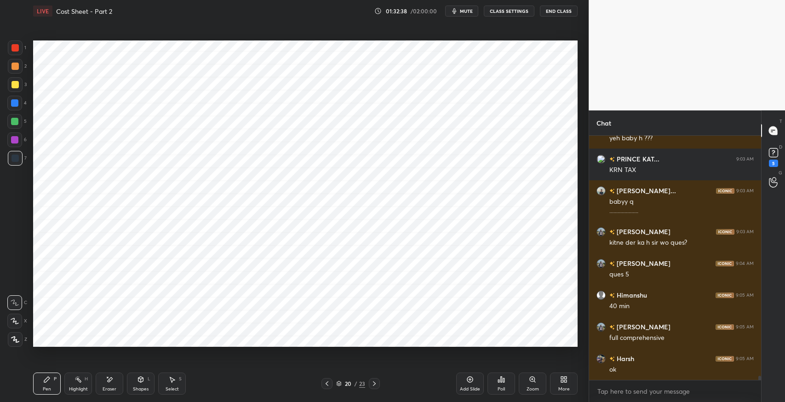
click at [257, 370] on div "Pen P Highlight H Eraser Shapes L Select S 20 / 23 Add Slide Poll Zoom More" at bounding box center [305, 383] width 544 height 37
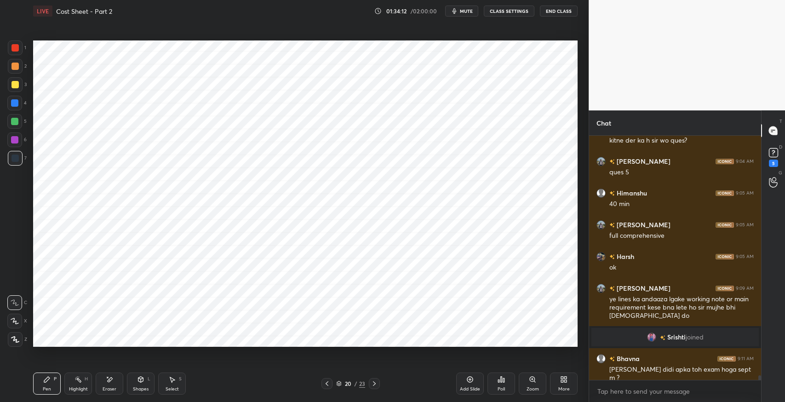
scroll to position [12967, 0]
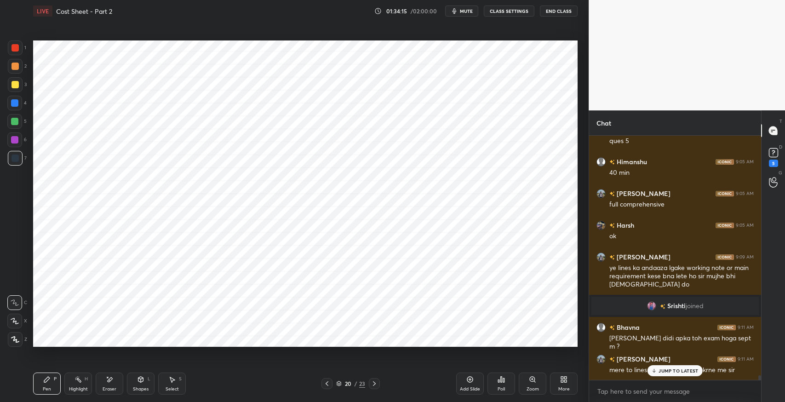
click at [174, 381] on icon at bounding box center [171, 379] width 7 height 7
click at [114, 384] on div "Eraser" at bounding box center [110, 383] width 28 height 22
click at [51, 388] on div "Pen P" at bounding box center [47, 383] width 28 height 22
click at [471, 379] on icon at bounding box center [469, 379] width 7 height 7
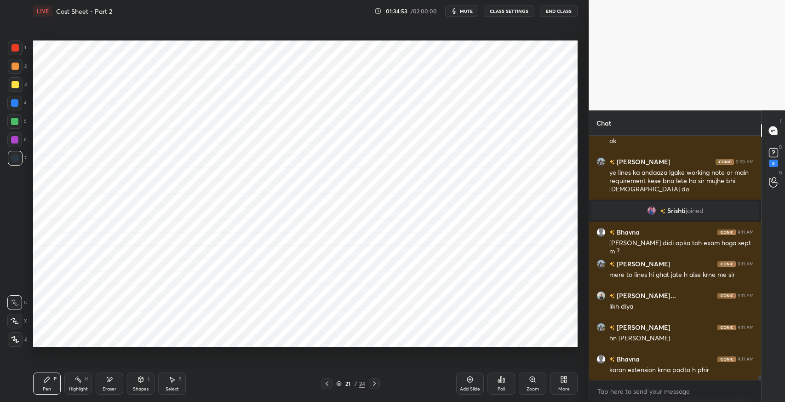
scroll to position [13094, 0]
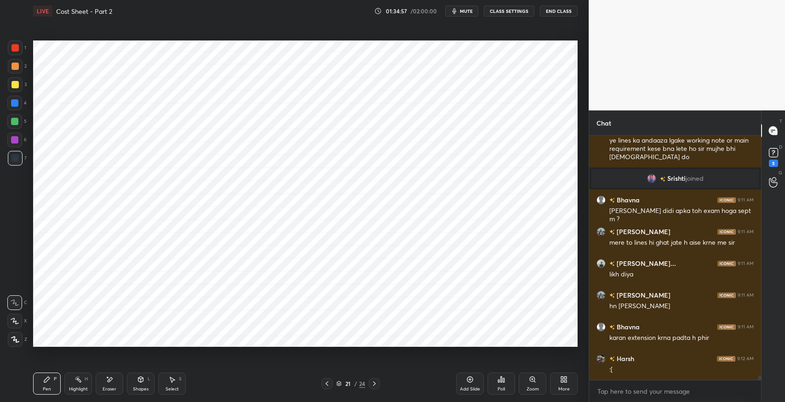
click at [327, 382] on icon at bounding box center [327, 383] width 3 height 5
click at [375, 383] on icon at bounding box center [374, 383] width 7 height 7
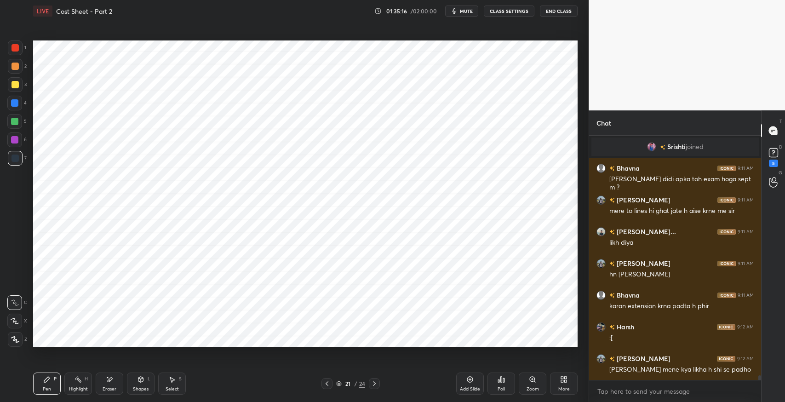
click at [326, 384] on icon at bounding box center [326, 383] width 7 height 7
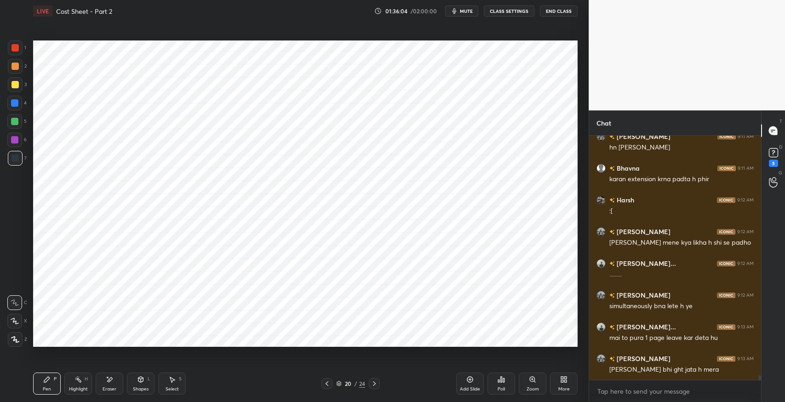
scroll to position [13284, 0]
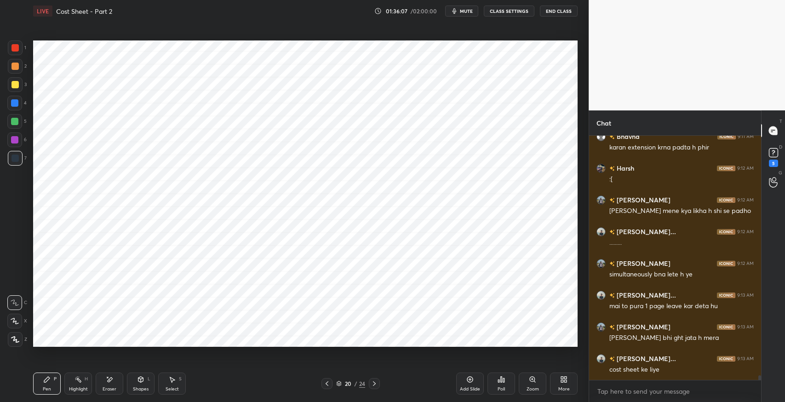
click at [175, 384] on div "Select S" at bounding box center [172, 383] width 28 height 22
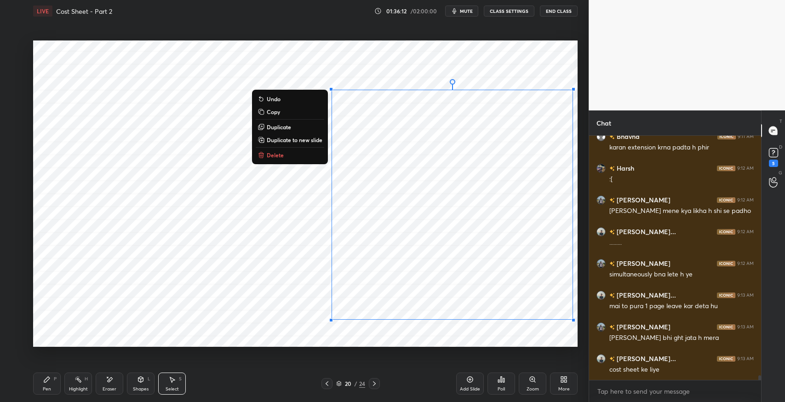
click at [48, 384] on div "Pen P" at bounding box center [47, 383] width 28 height 22
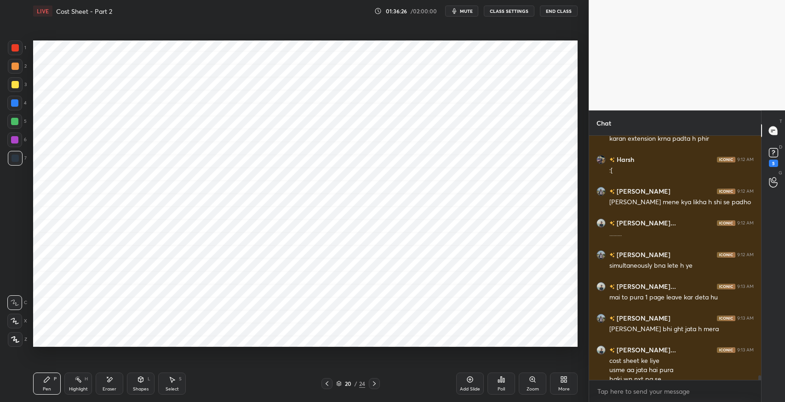
scroll to position [13303, 0]
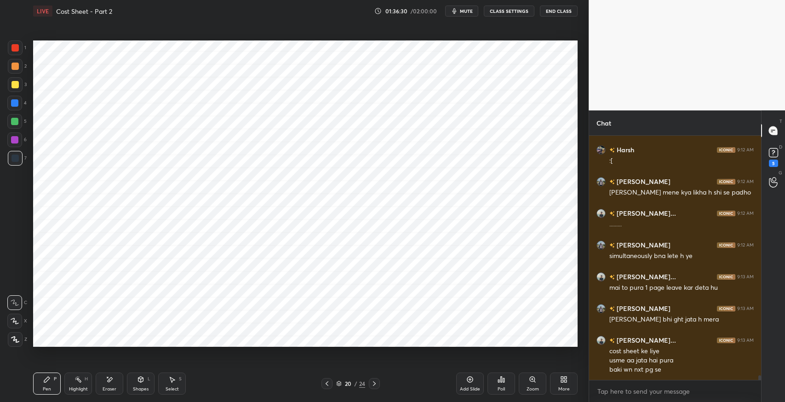
click at [174, 389] on div "Select" at bounding box center [172, 389] width 13 height 5
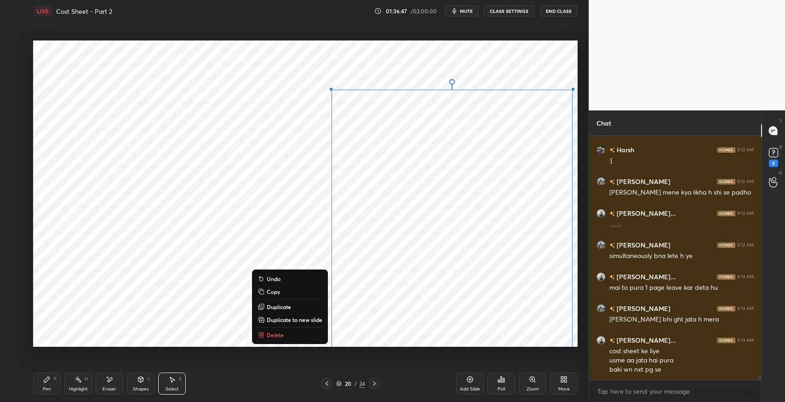
click at [52, 383] on div "Pen P" at bounding box center [47, 383] width 28 height 22
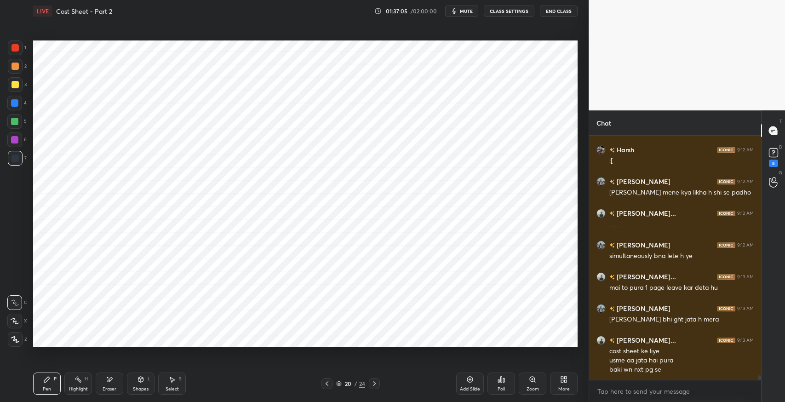
scroll to position [13334, 0]
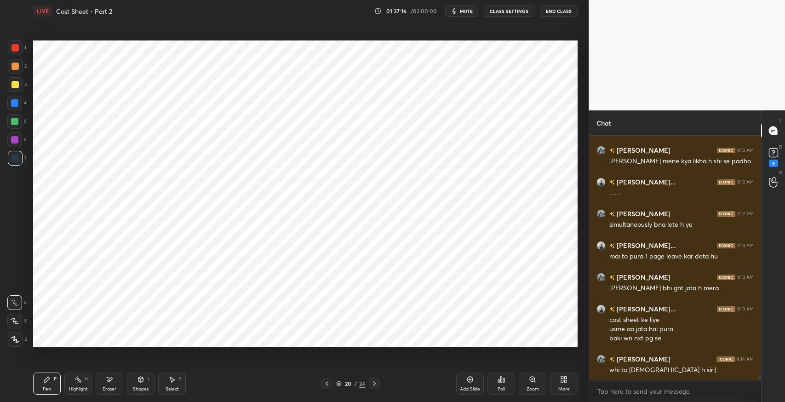
click at [176, 379] on div "Select S" at bounding box center [172, 383] width 28 height 22
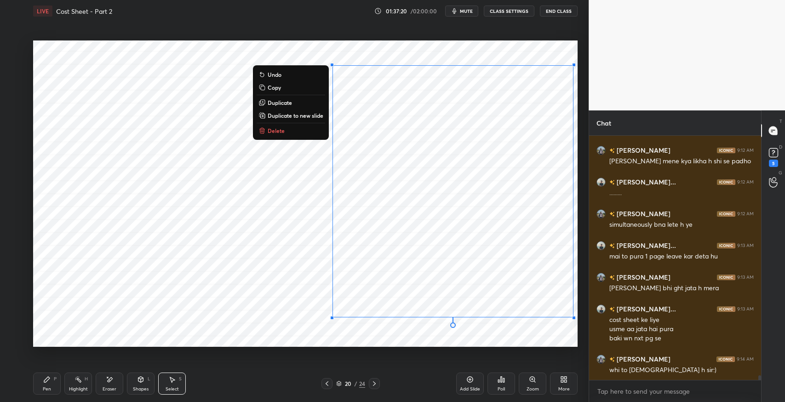
click at [423, 341] on div "0 ° Undo Copy Duplicate Duplicate to new slide Delete" at bounding box center [305, 193] width 544 height 306
click at [44, 389] on div "Pen" at bounding box center [47, 389] width 8 height 5
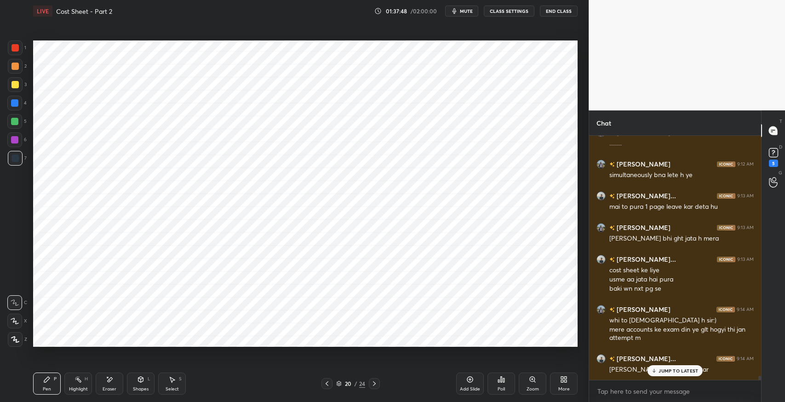
scroll to position [13415, 0]
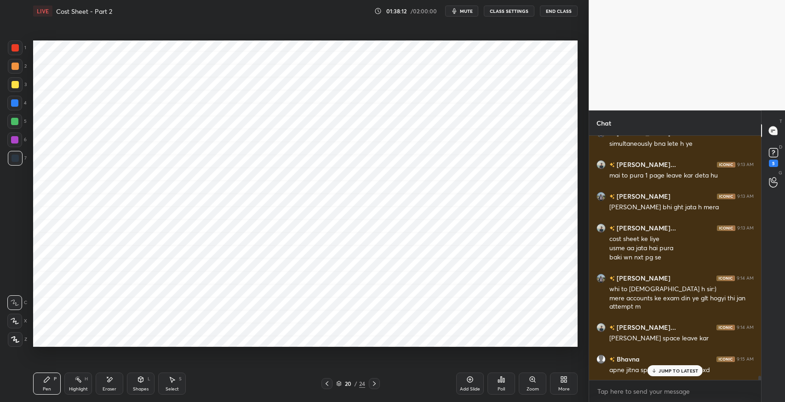
click at [673, 369] on p "JUMP TO LATEST" at bounding box center [678, 371] width 40 height 6
click at [114, 387] on div "Eraser" at bounding box center [110, 389] width 14 height 5
click at [52, 386] on div "Pen P" at bounding box center [47, 383] width 28 height 22
click at [49, 390] on div "Pen" at bounding box center [47, 389] width 8 height 5
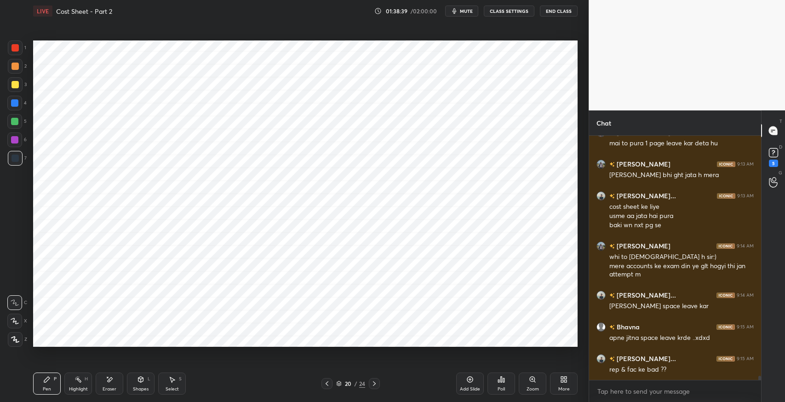
scroll to position [13456, 0]
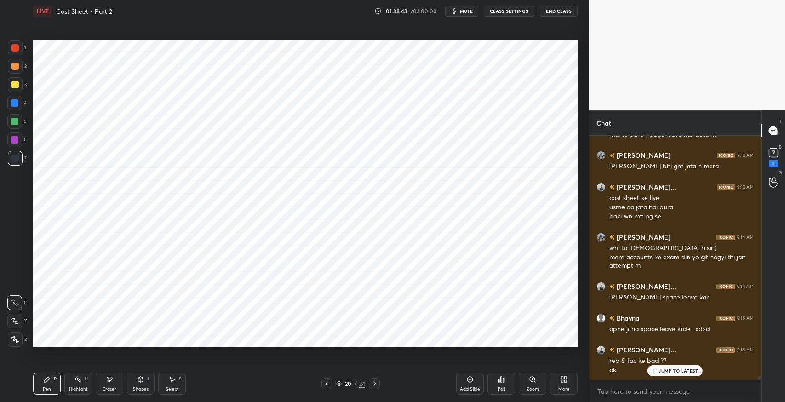
click at [46, 381] on icon at bounding box center [47, 380] width 6 height 6
click at [169, 380] on icon at bounding box center [171, 379] width 7 height 7
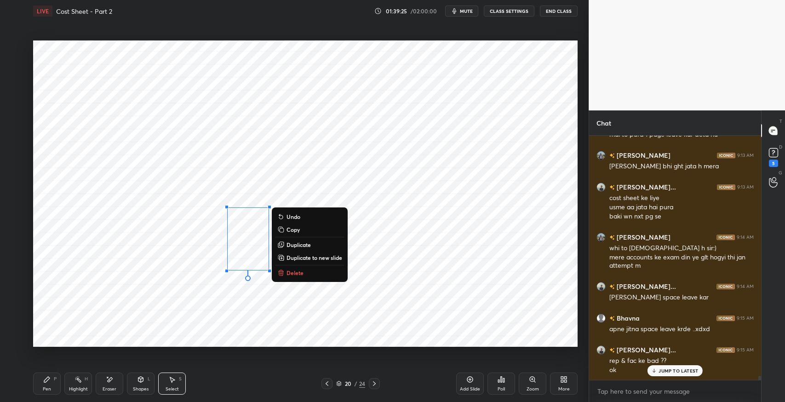
click at [291, 275] on p "Delete" at bounding box center [294, 272] width 17 height 7
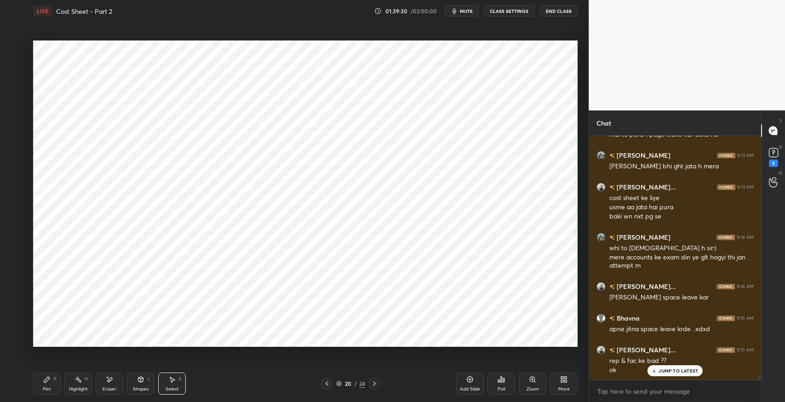
click at [49, 381] on icon at bounding box center [46, 379] width 7 height 7
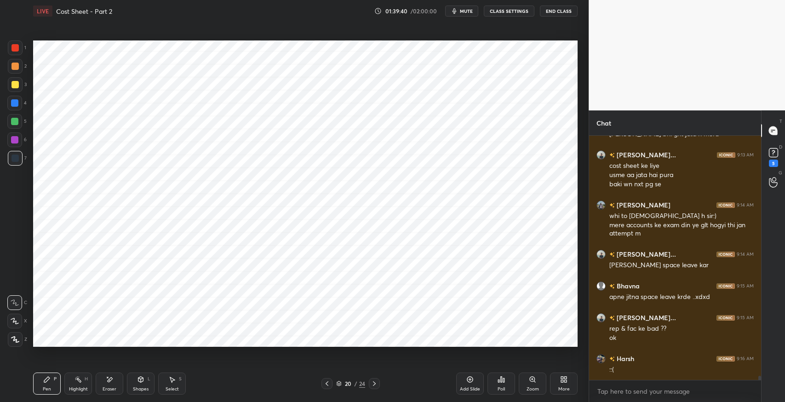
scroll to position [13528, 0]
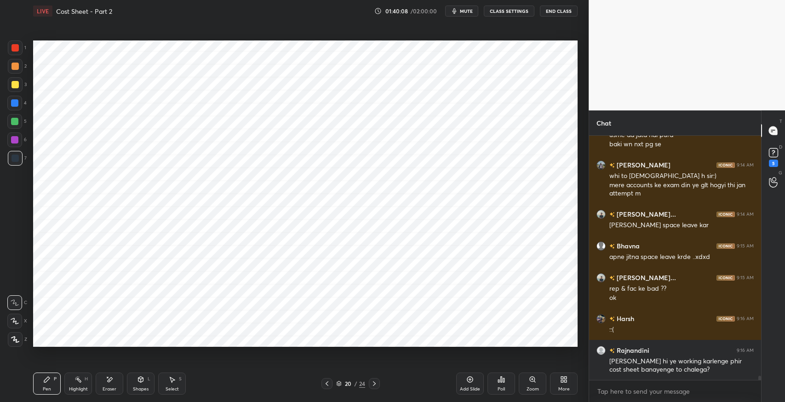
click at [119, 383] on div "Eraser" at bounding box center [110, 383] width 28 height 22
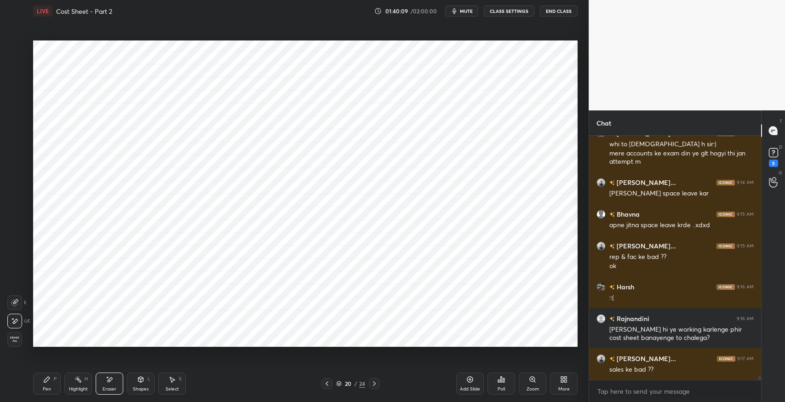
click at [46, 383] on div "Pen P" at bounding box center [47, 383] width 28 height 22
click at [110, 379] on icon at bounding box center [110, 379] width 5 height 5
click at [15, 303] on icon at bounding box center [14, 302] width 7 height 7
click at [45, 384] on div "Pen P" at bounding box center [47, 383] width 28 height 22
click at [11, 321] on icon at bounding box center [15, 321] width 8 height 6
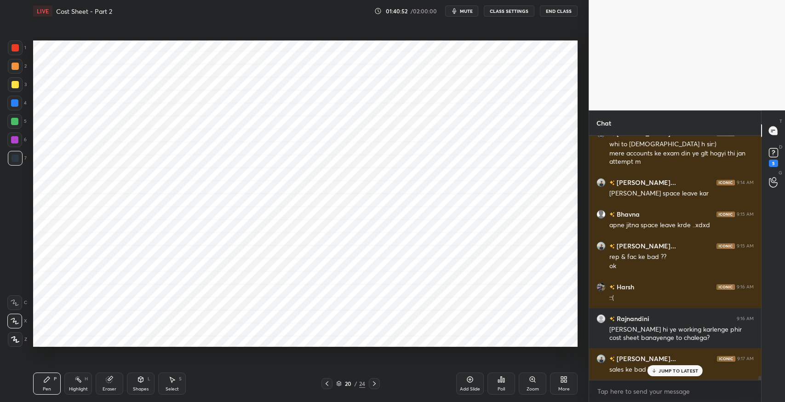
scroll to position [13591, 0]
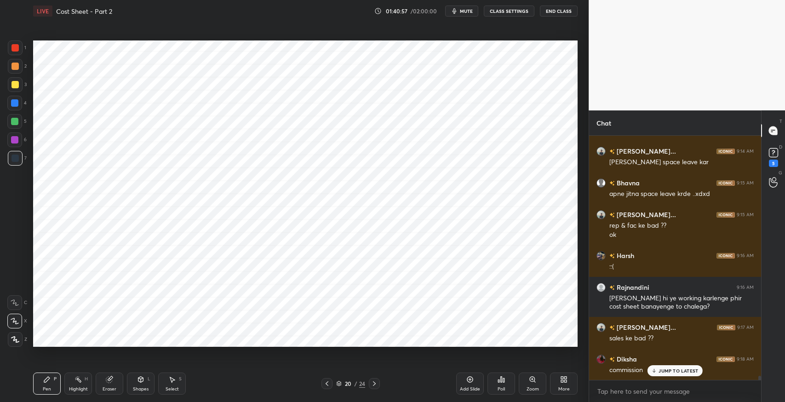
click at [13, 305] on icon at bounding box center [15, 302] width 8 height 6
click at [17, 105] on div at bounding box center [14, 102] width 7 height 7
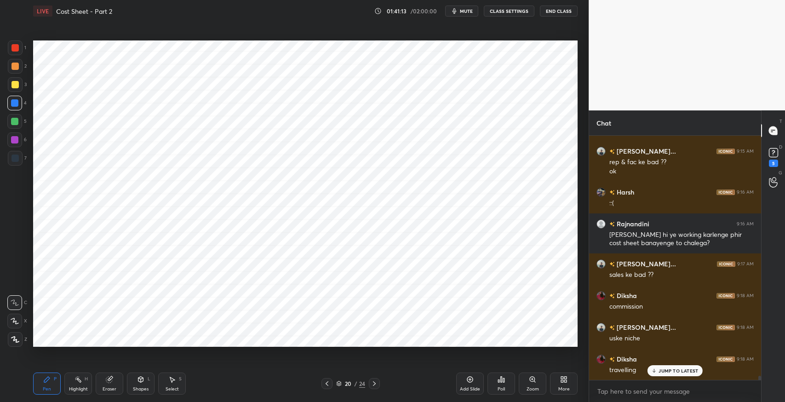
scroll to position [13687, 0]
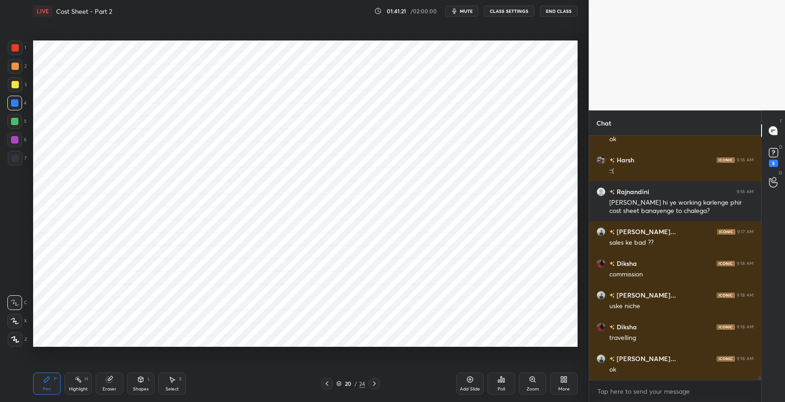
click at [106, 383] on div "Eraser" at bounding box center [110, 383] width 28 height 22
click at [48, 387] on div "Pen" at bounding box center [47, 389] width 8 height 5
click at [19, 165] on div at bounding box center [15, 158] width 15 height 15
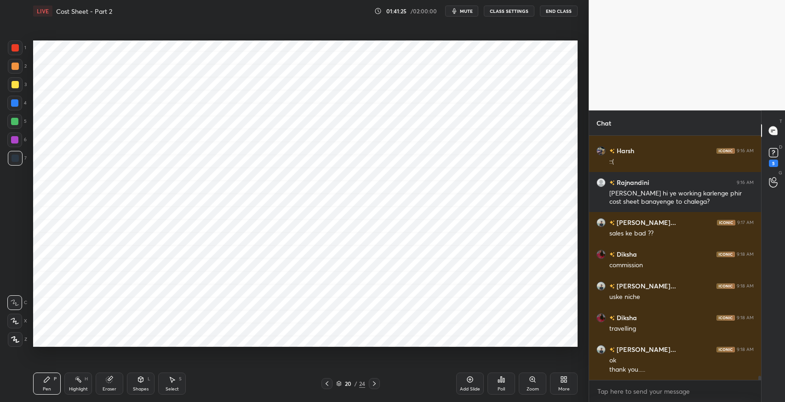
click at [16, 321] on icon at bounding box center [14, 321] width 7 height 6
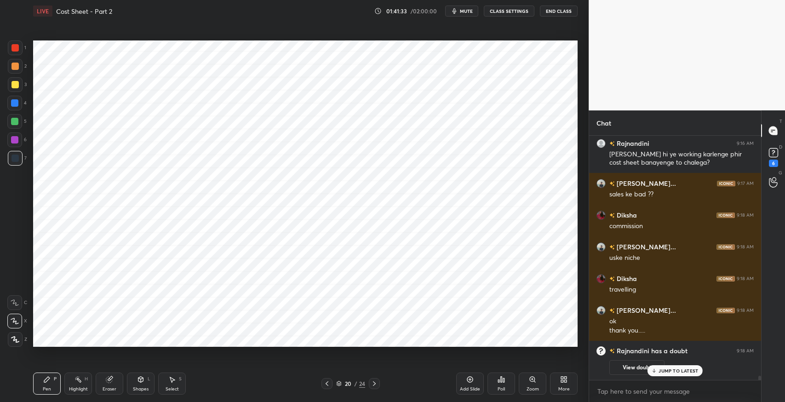
click at [108, 384] on div "Eraser" at bounding box center [110, 383] width 28 height 22
click at [44, 382] on icon at bounding box center [47, 380] width 6 height 6
click at [13, 107] on div at bounding box center [14, 103] width 15 height 15
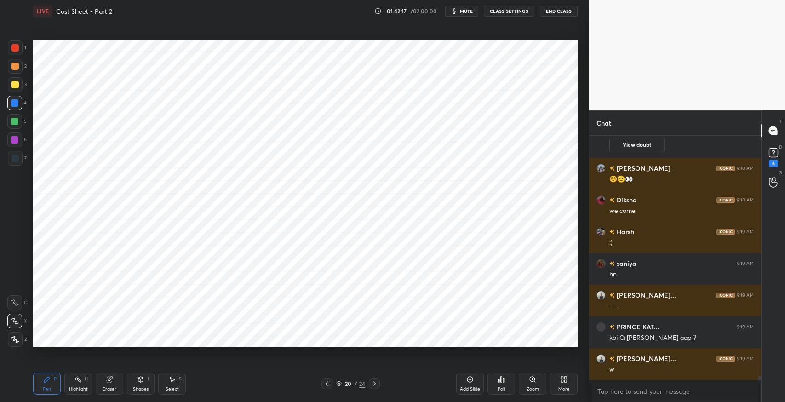
scroll to position [13745, 0]
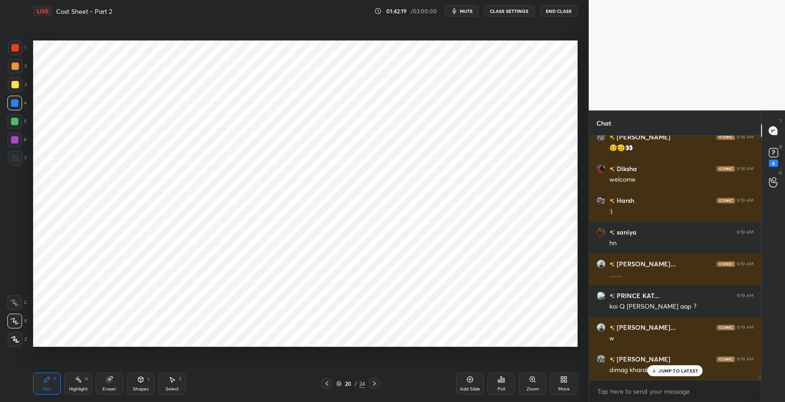
click at [678, 371] on div "[PERSON_NAME] 9:15 AM apne jitna space leave krde ..xdxd Ashish Kum... 9:15 AM …" at bounding box center [675, 258] width 172 height 244
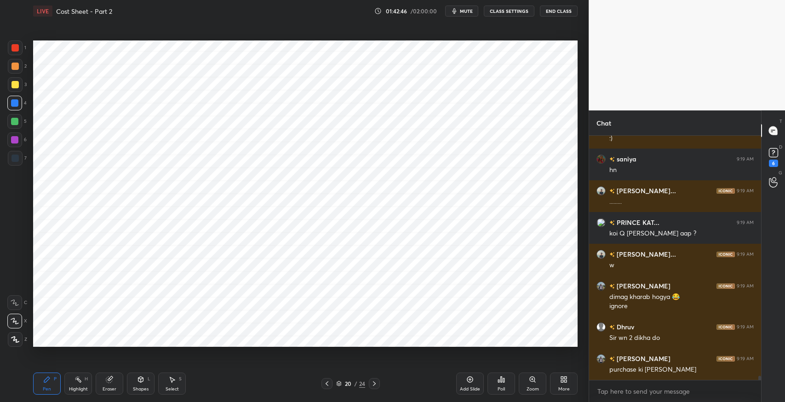
scroll to position [13850, 0]
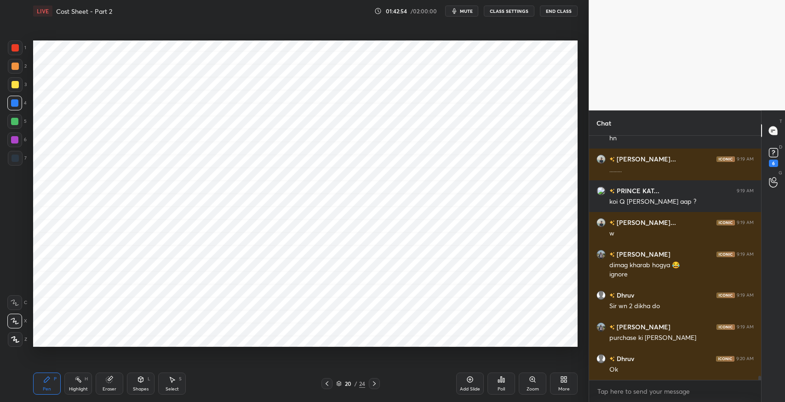
click at [168, 389] on div "Select" at bounding box center [172, 389] width 13 height 5
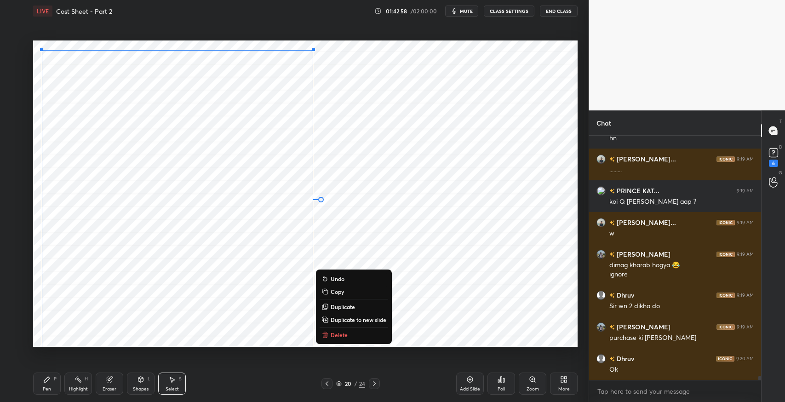
click at [363, 318] on p "Duplicate to new slide" at bounding box center [359, 319] width 56 height 7
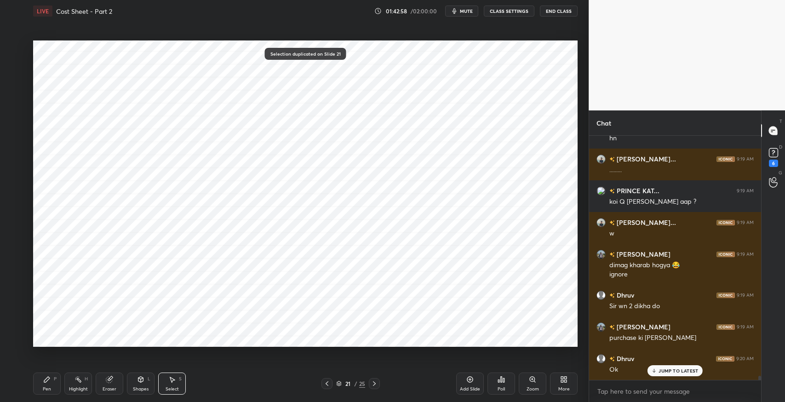
scroll to position [13890, 0]
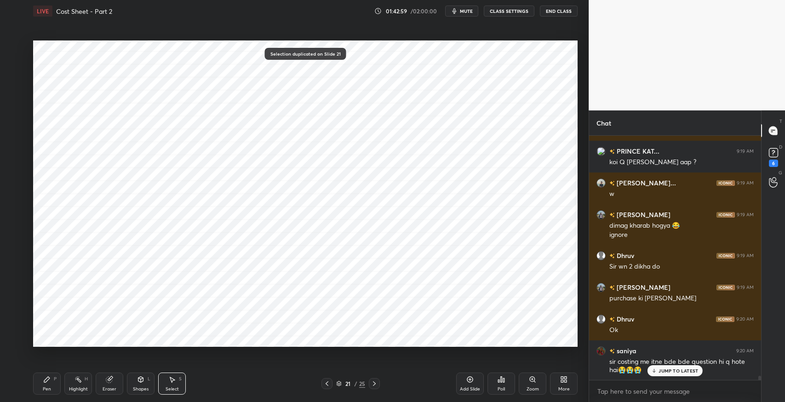
click at [45, 383] on div "Pen P" at bounding box center [47, 383] width 28 height 22
click at [19, 163] on div at bounding box center [15, 158] width 15 height 15
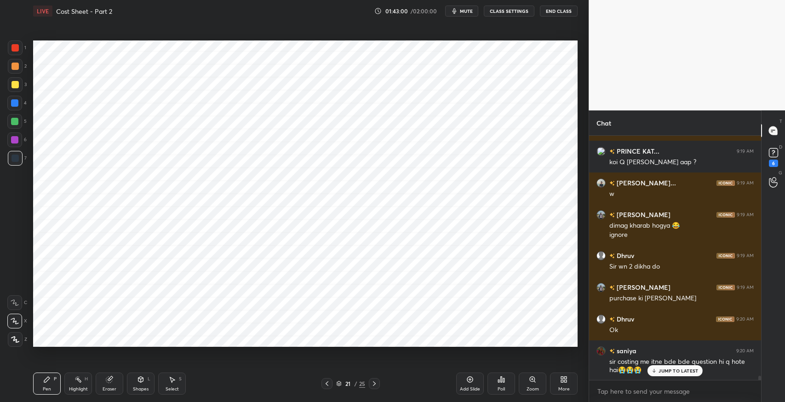
click at [16, 298] on div at bounding box center [14, 302] width 15 height 15
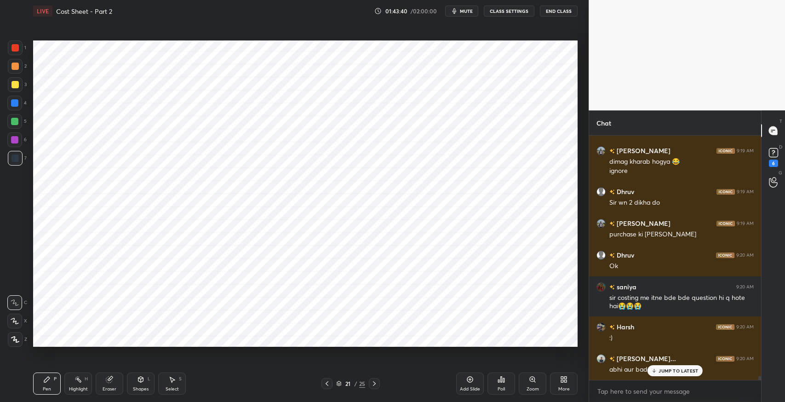
scroll to position [13985, 0]
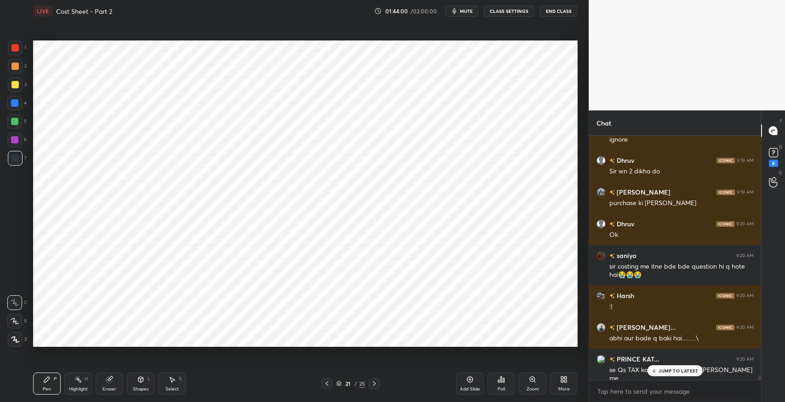
click at [674, 370] on p "JUMP TO LATEST" at bounding box center [678, 371] width 40 height 6
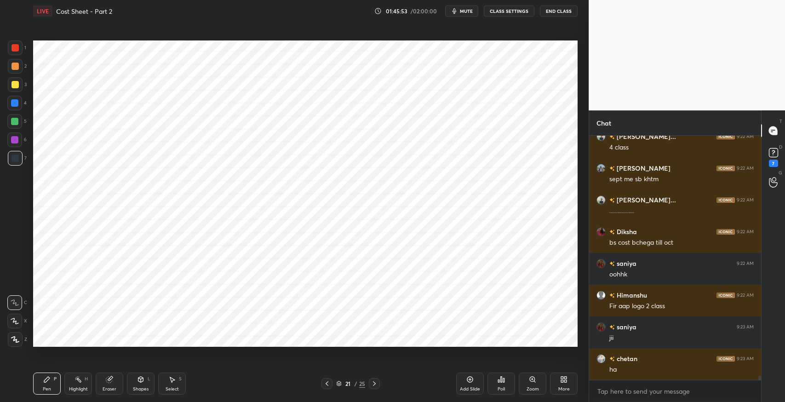
scroll to position [14946, 0]
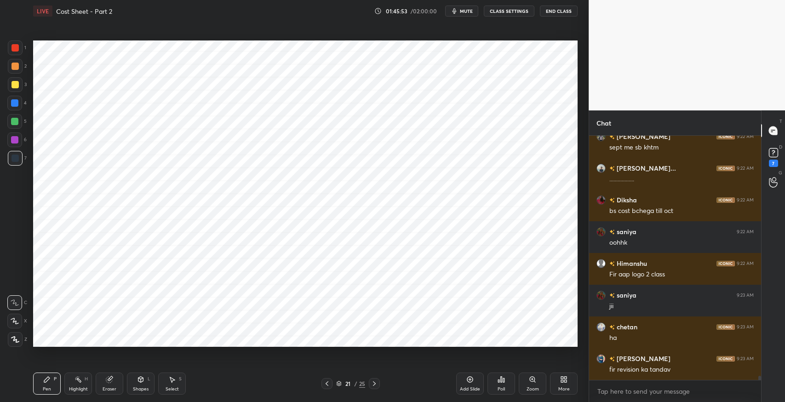
click at [322, 388] on div at bounding box center [326, 383] width 11 height 11
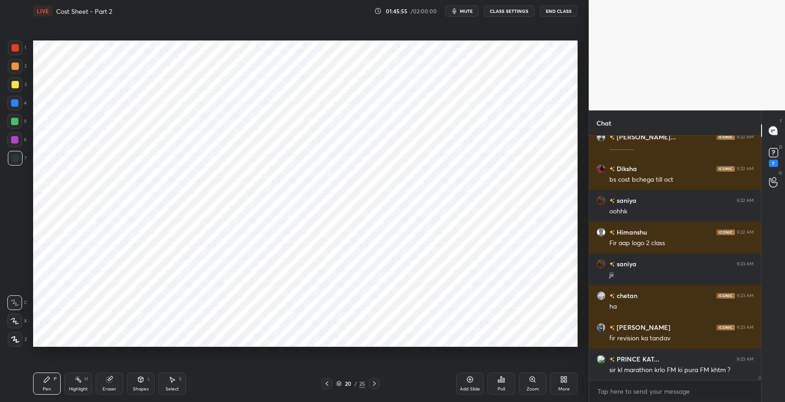
scroll to position [15010, 0]
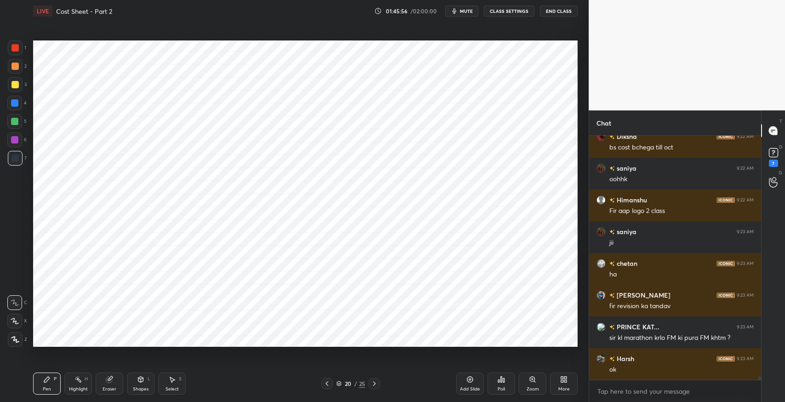
click at [326, 386] on icon at bounding box center [326, 383] width 7 height 7
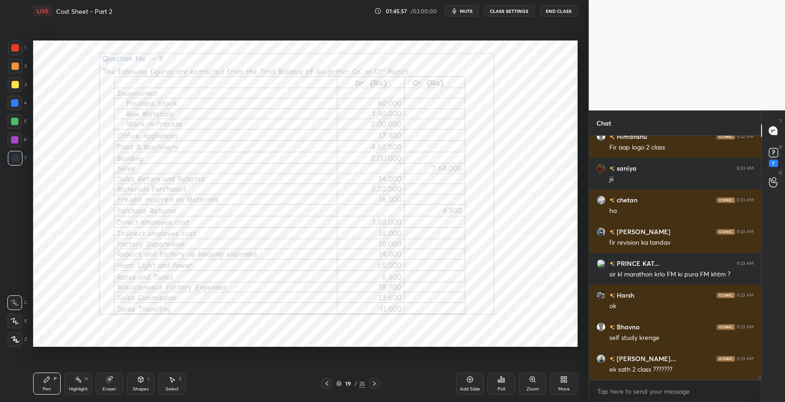
click at [326, 383] on icon at bounding box center [326, 383] width 7 height 7
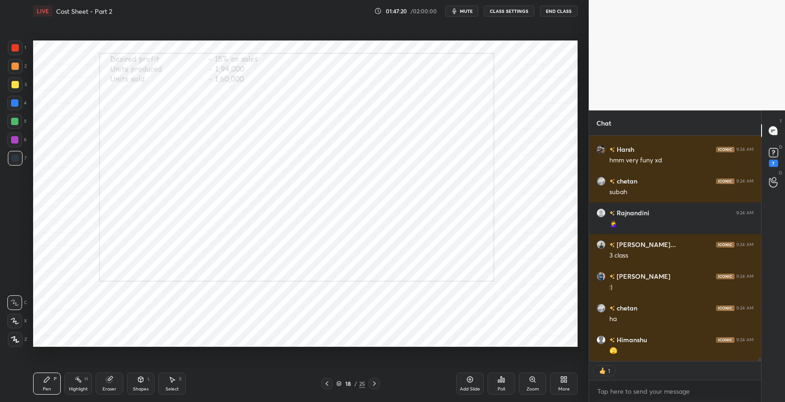
scroll to position [16284, 0]
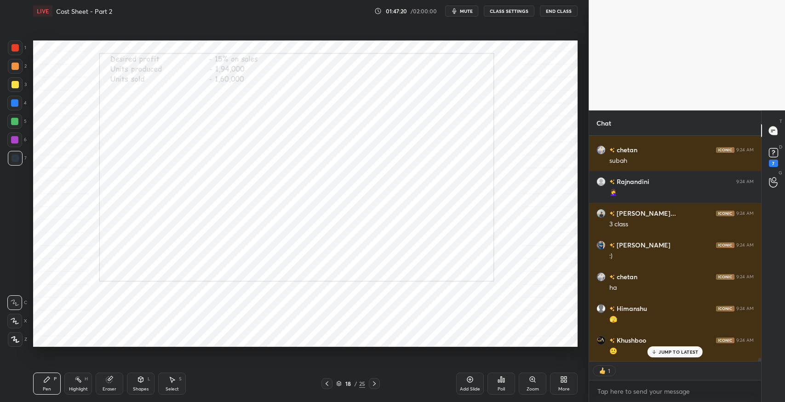
click at [327, 383] on icon at bounding box center [326, 383] width 7 height 7
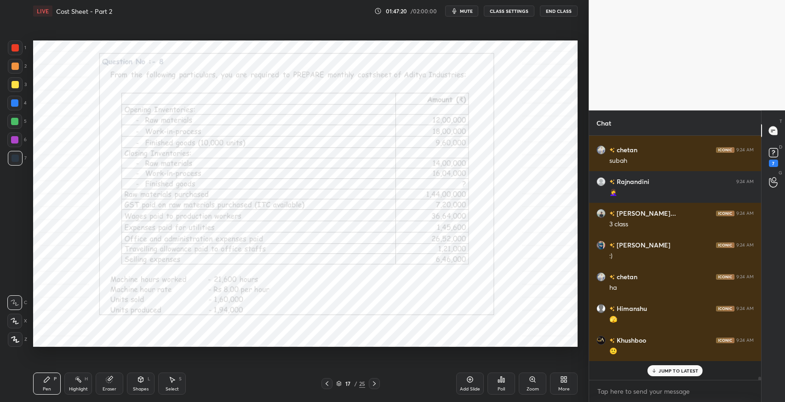
scroll to position [242, 169]
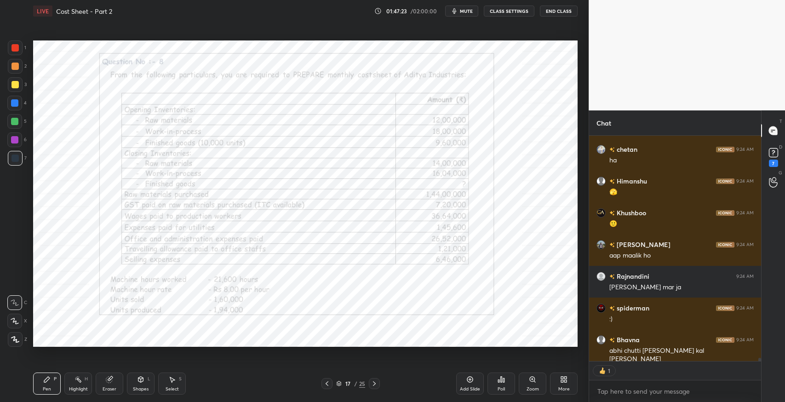
click at [44, 376] on icon at bounding box center [46, 379] width 7 height 7
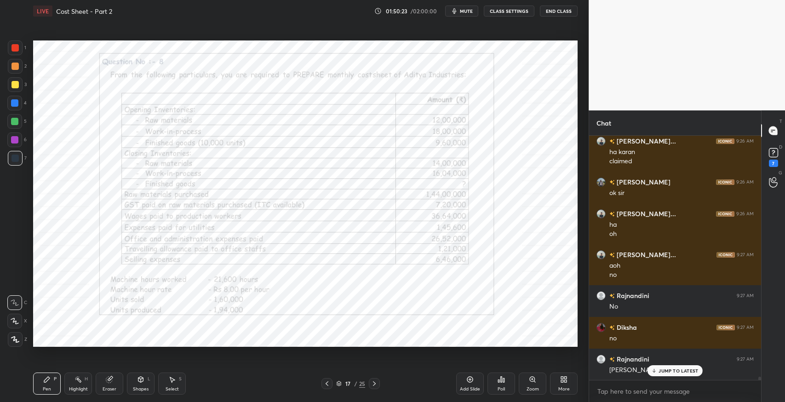
scroll to position [17463, 0]
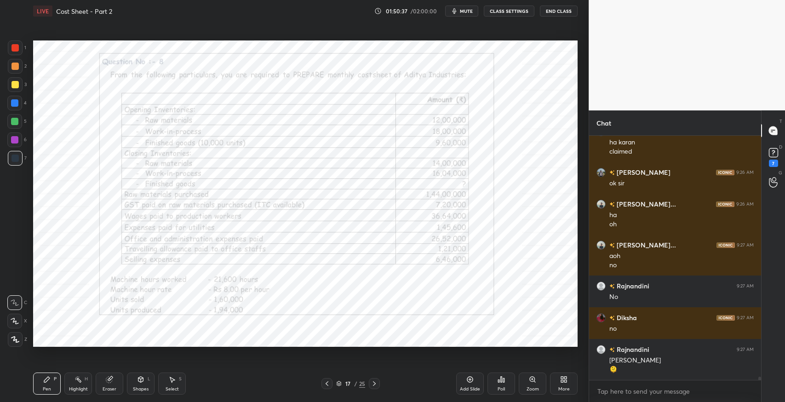
click at [224, 400] on div "Pen P Highlight H Eraser Shapes L Select S 17 / 25 Add Slide Poll Zoom More" at bounding box center [305, 383] width 544 height 37
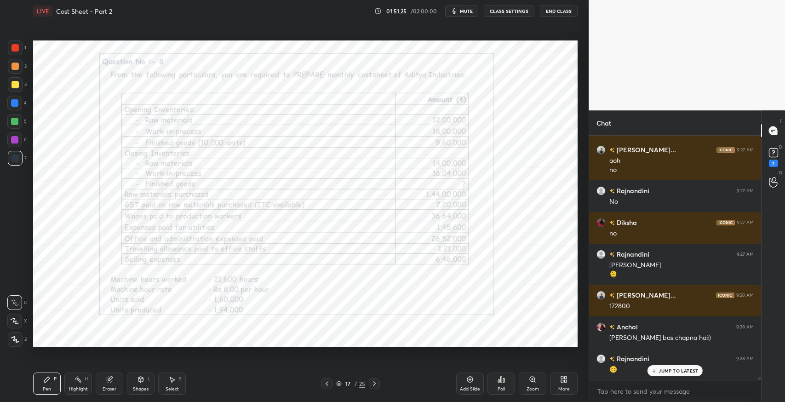
scroll to position [17589, 0]
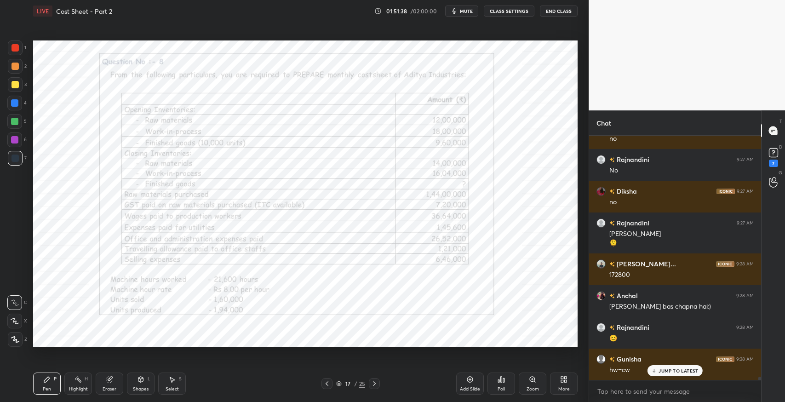
click at [376, 385] on icon at bounding box center [374, 383] width 7 height 7
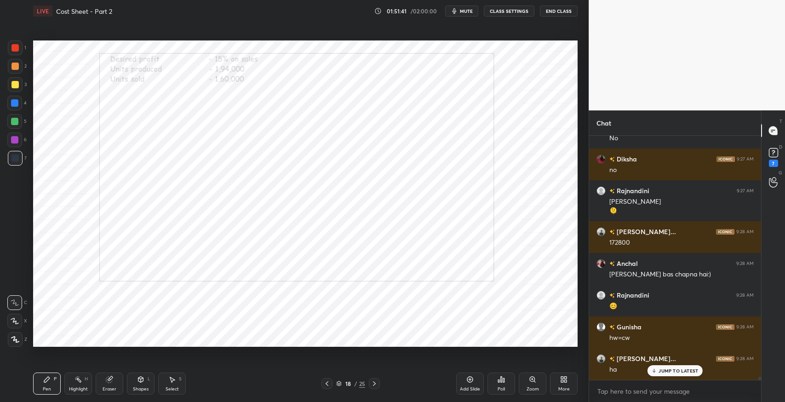
scroll to position [17653, 0]
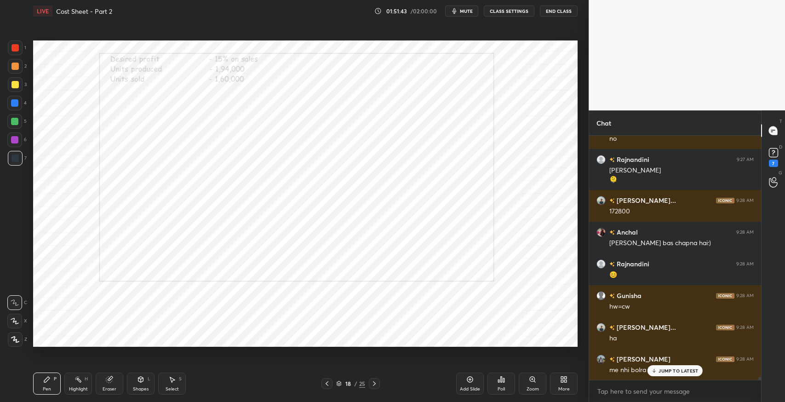
click at [327, 384] on icon at bounding box center [326, 383] width 7 height 7
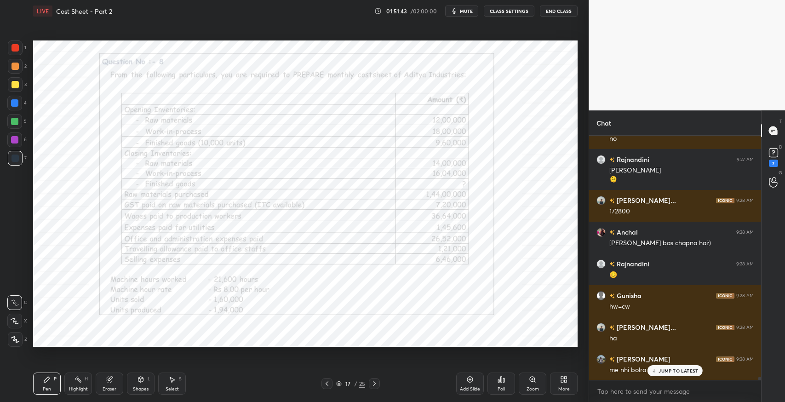
click at [655, 372] on icon at bounding box center [654, 371] width 6 height 6
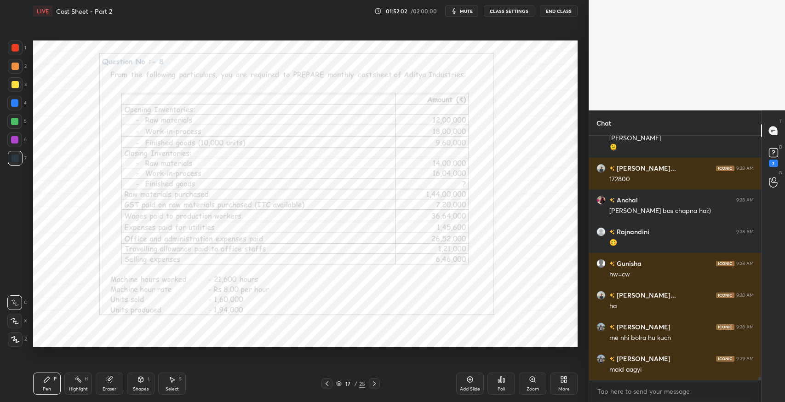
click at [13, 322] on icon at bounding box center [14, 321] width 7 height 6
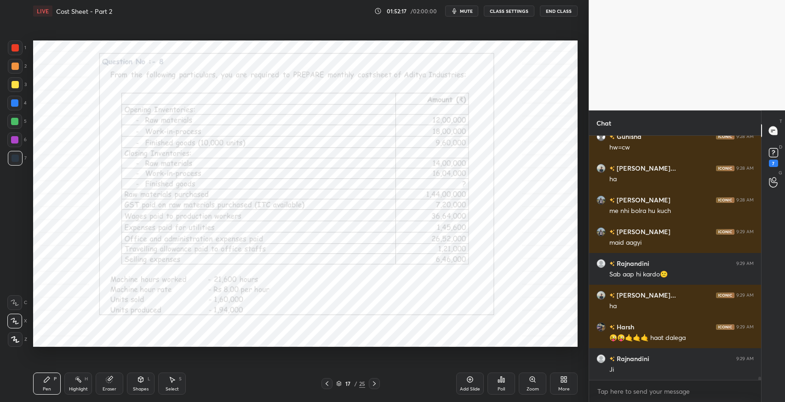
scroll to position [17843, 0]
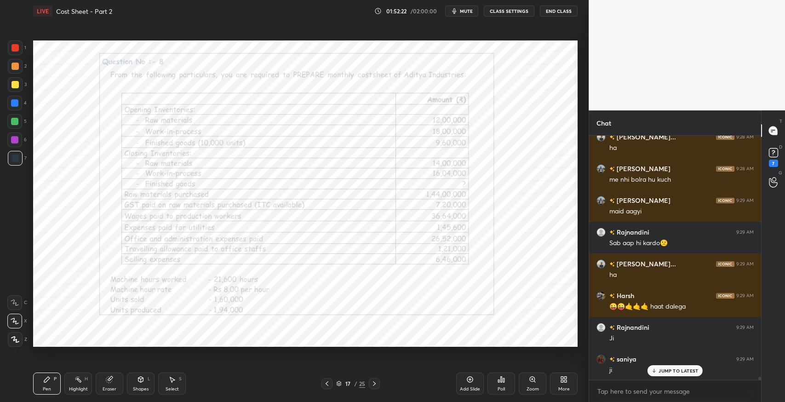
click at [559, 355] on div "Setting up your live class Poll for secs No correct answer Start poll" at bounding box center [305, 193] width 552 height 343
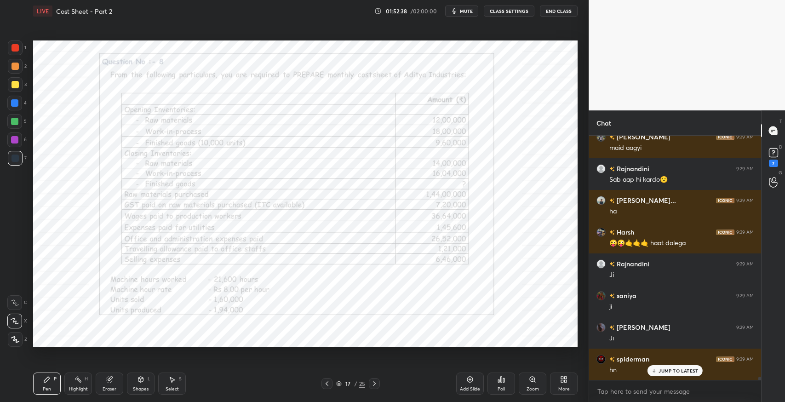
scroll to position [17939, 0]
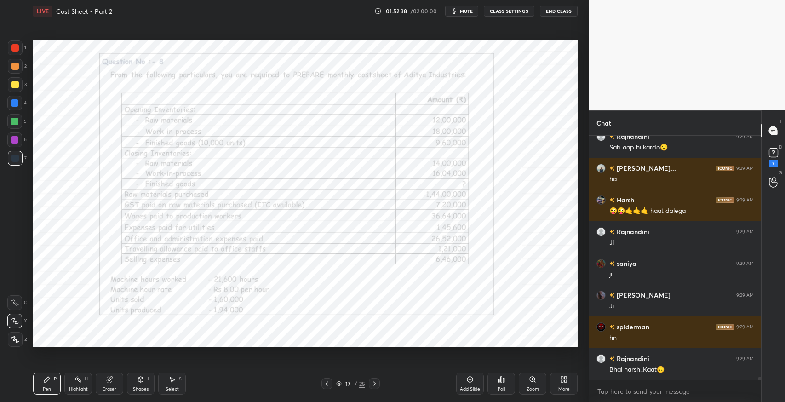
click at [170, 381] on icon at bounding box center [171, 379] width 7 height 7
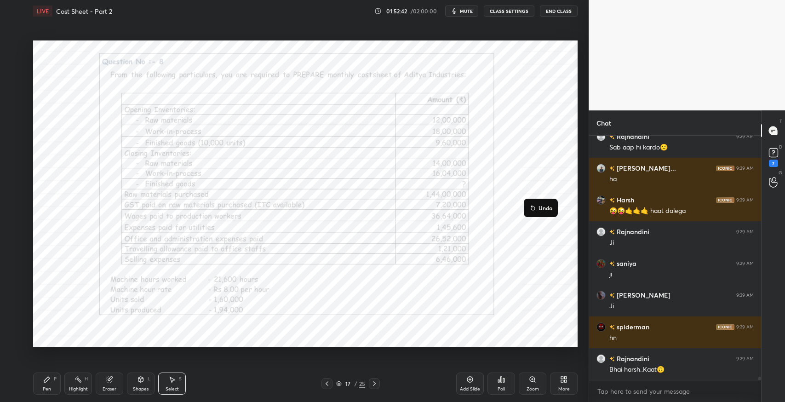
click at [49, 384] on div "Pen P" at bounding box center [47, 383] width 28 height 22
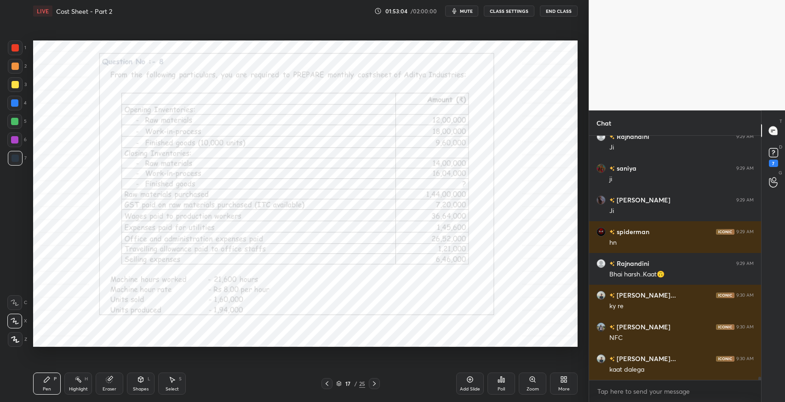
scroll to position [18065, 0]
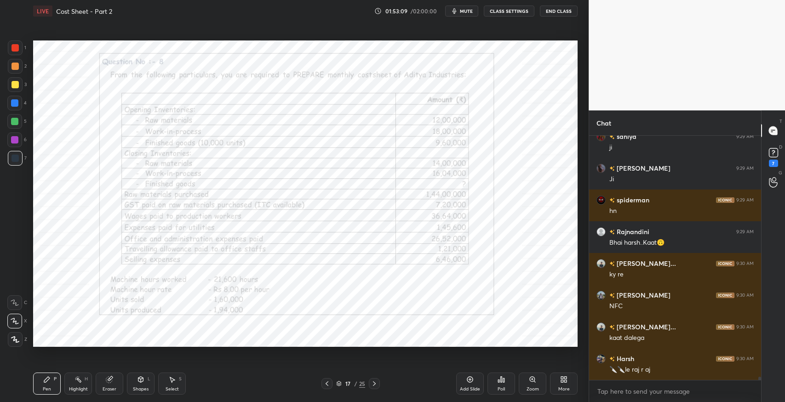
click at [173, 381] on icon at bounding box center [171, 379] width 7 height 7
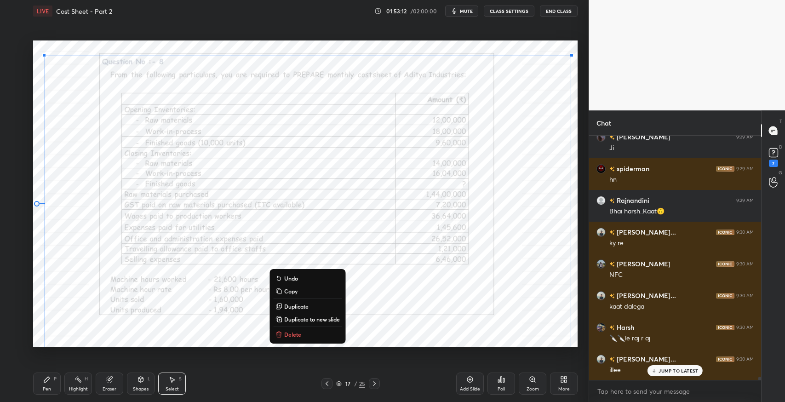
click at [320, 319] on p "Duplicate to new slide" at bounding box center [312, 318] width 56 height 7
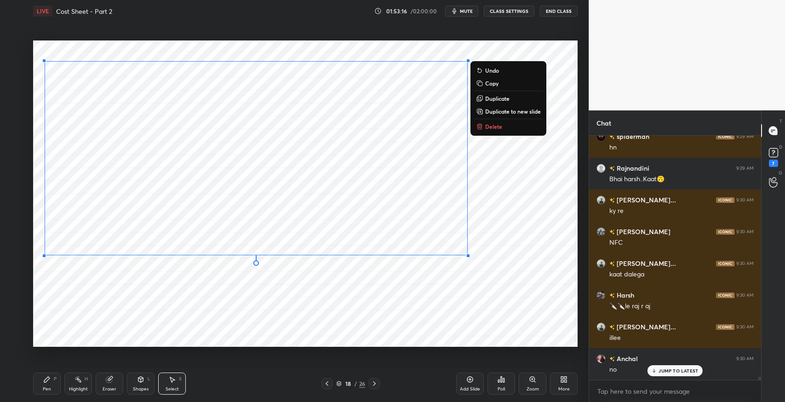
scroll to position [18160, 0]
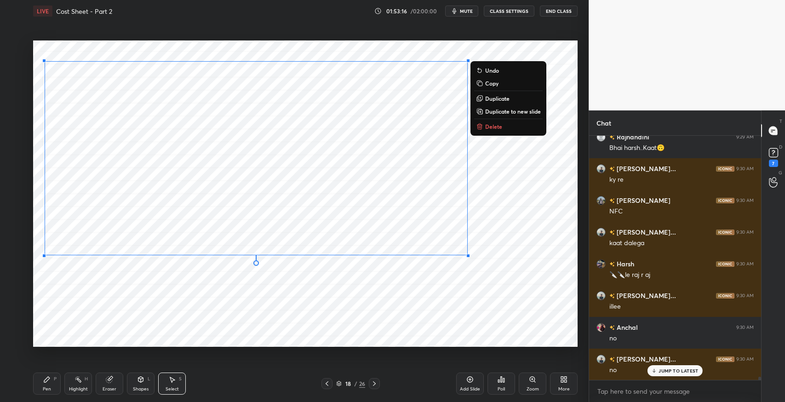
click at [502, 128] on p "Delete" at bounding box center [493, 126] width 17 height 7
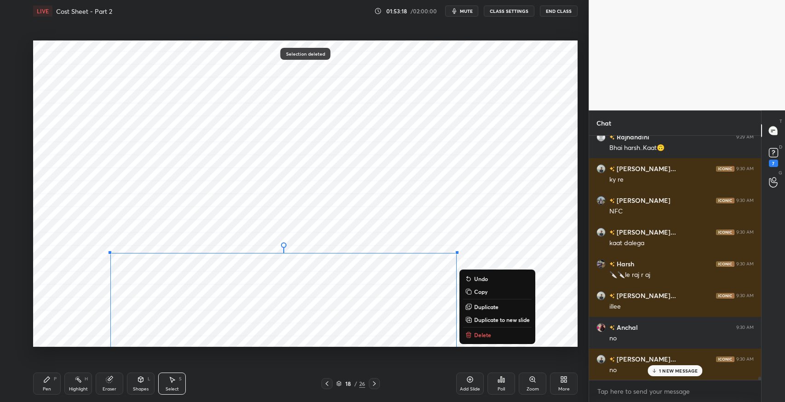
scroll to position [18192, 0]
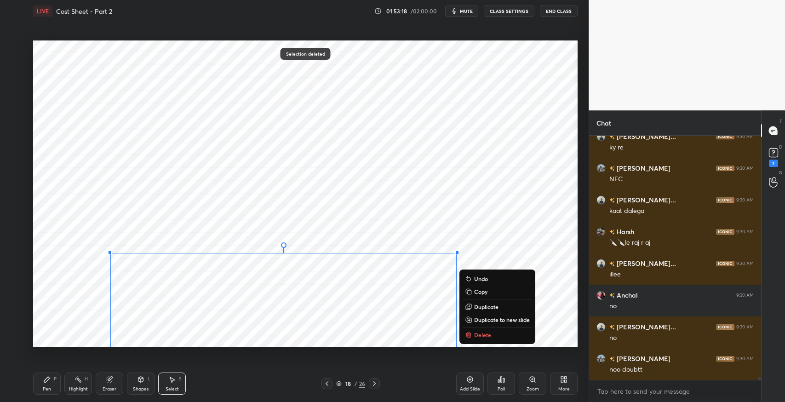
click at [483, 336] on p "Delete" at bounding box center [482, 334] width 17 height 7
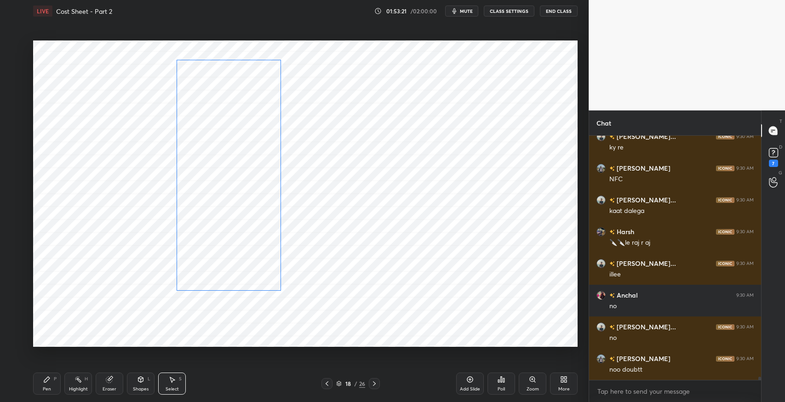
scroll to position [18224, 0]
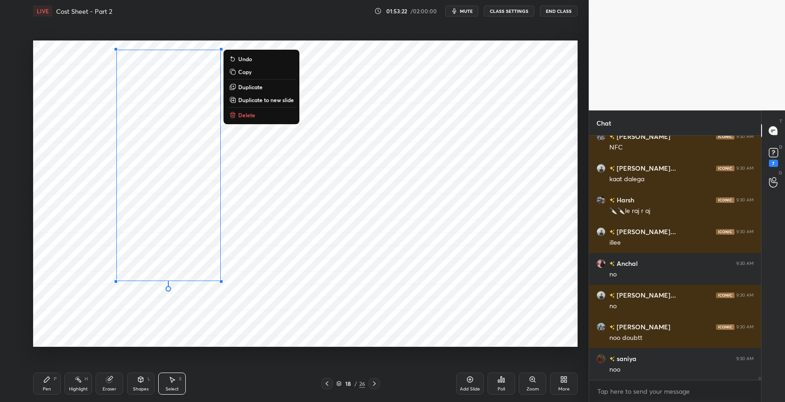
click at [49, 385] on div "Pen P" at bounding box center [47, 383] width 28 height 22
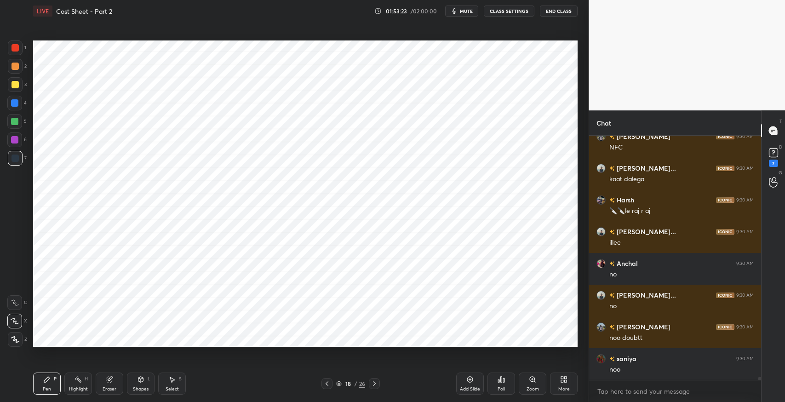
click at [176, 378] on div "Select S" at bounding box center [172, 383] width 28 height 22
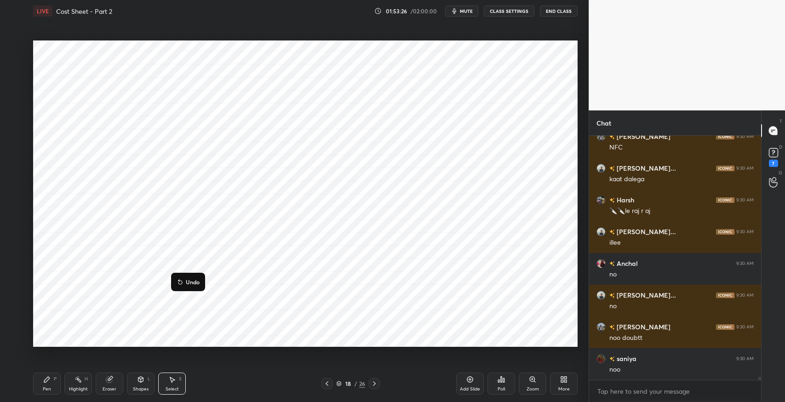
click at [253, 312] on div "0 ° Undo Copy Duplicate Duplicate to new slide Delete" at bounding box center [305, 193] width 544 height 306
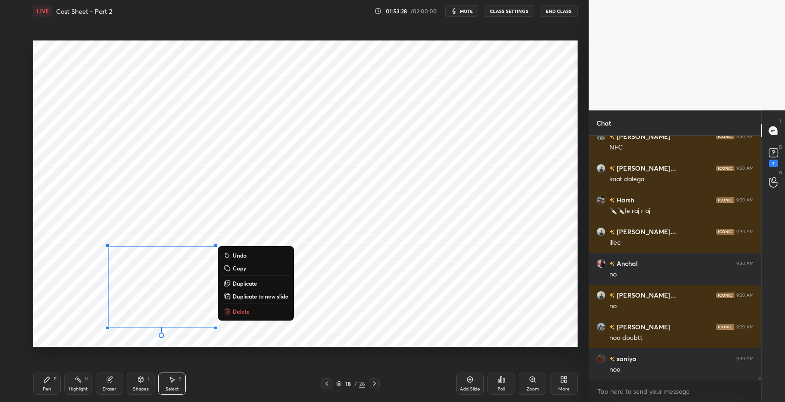
click at [113, 382] on div "Eraser" at bounding box center [110, 383] width 28 height 22
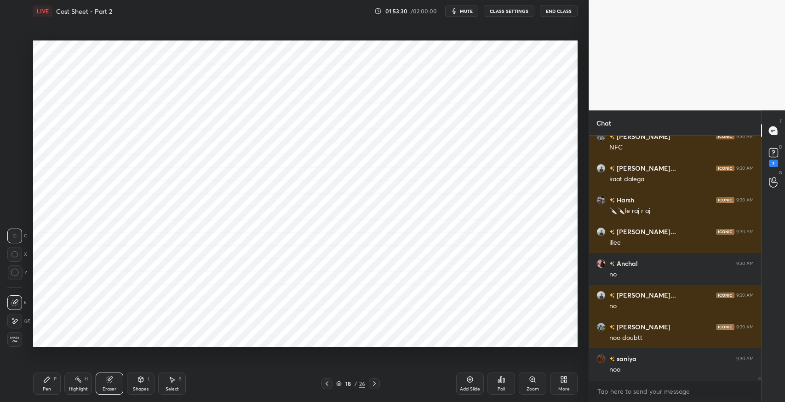
click at [44, 382] on icon at bounding box center [46, 379] width 7 height 7
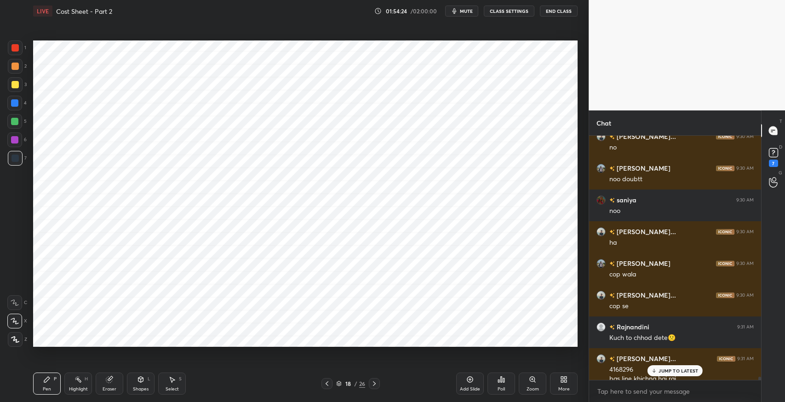
scroll to position [18391, 0]
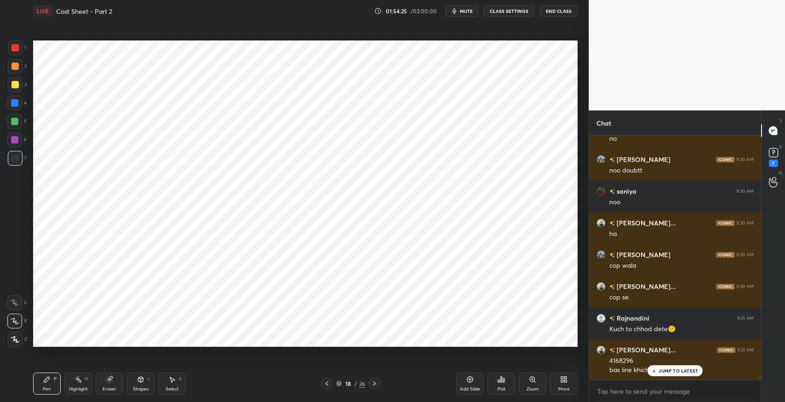
click at [668, 369] on p "JUMP TO LATEST" at bounding box center [678, 371] width 40 height 6
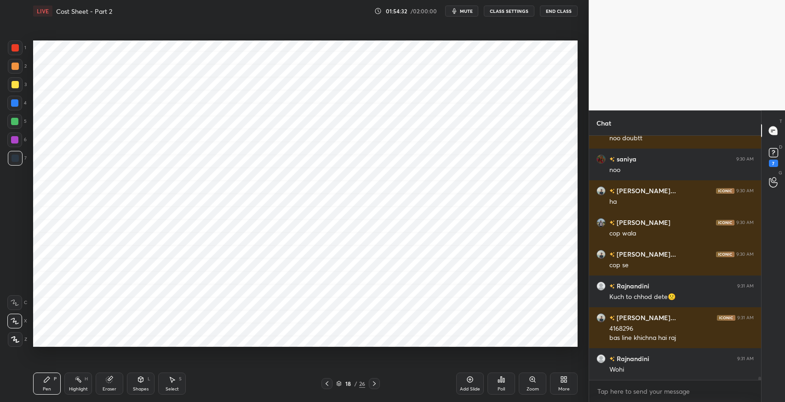
scroll to position [18455, 0]
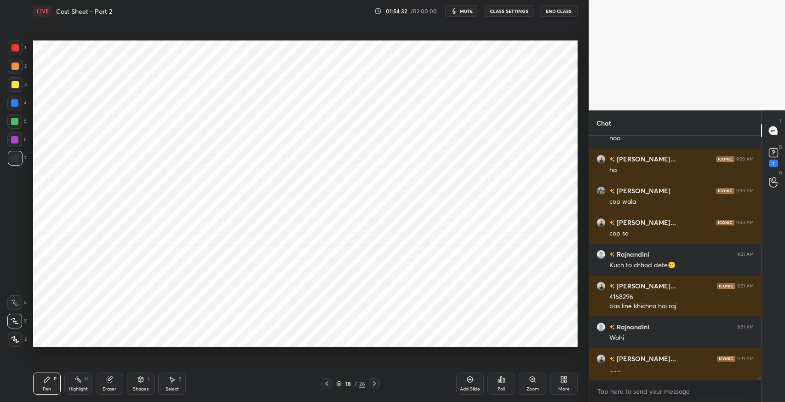
click at [373, 386] on icon at bounding box center [374, 383] width 7 height 7
click at [327, 383] on icon at bounding box center [326, 383] width 7 height 7
click at [169, 381] on icon at bounding box center [171, 379] width 7 height 7
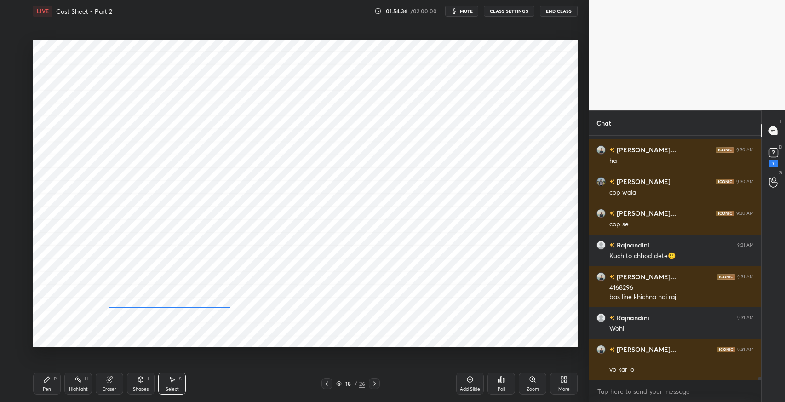
click at [180, 314] on div "0 ° Undo Copy Duplicate Duplicate to new slide Delete" at bounding box center [305, 193] width 544 height 306
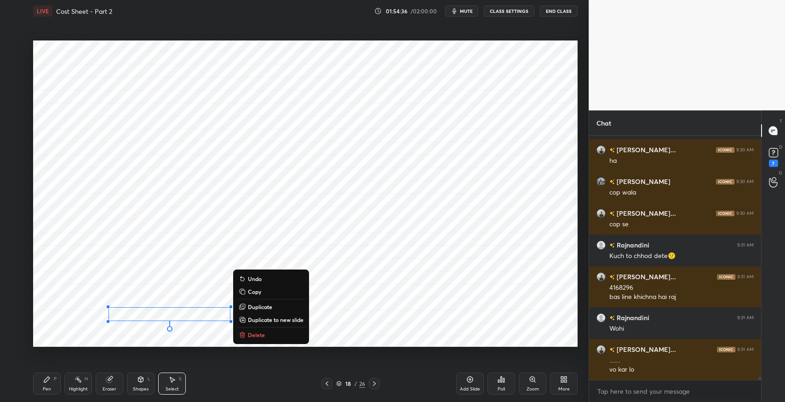
click at [42, 385] on div "Pen P" at bounding box center [47, 383] width 28 height 22
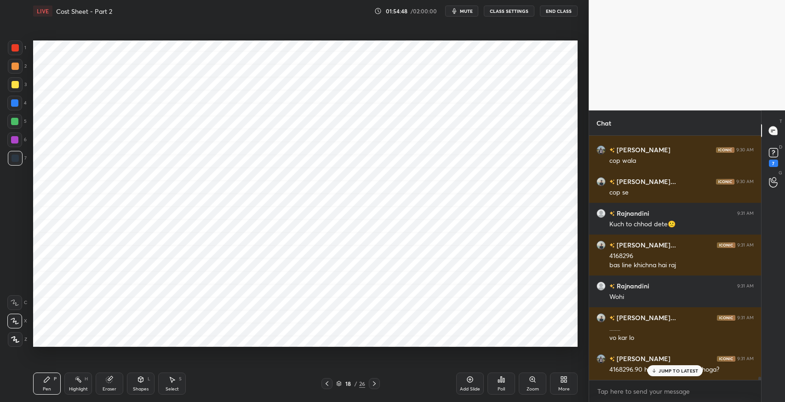
scroll to position [18528, 0]
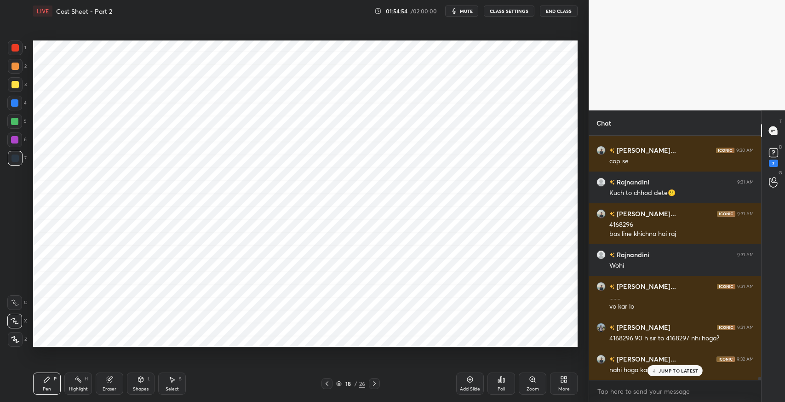
click at [662, 373] on p "JUMP TO LATEST" at bounding box center [678, 371] width 40 height 6
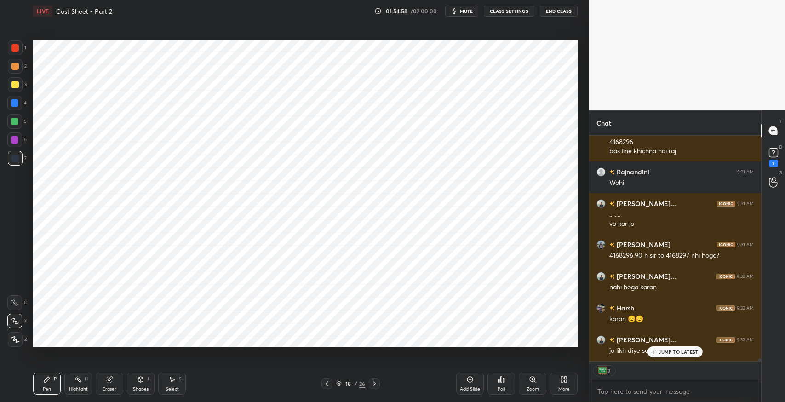
scroll to position [18642, 0]
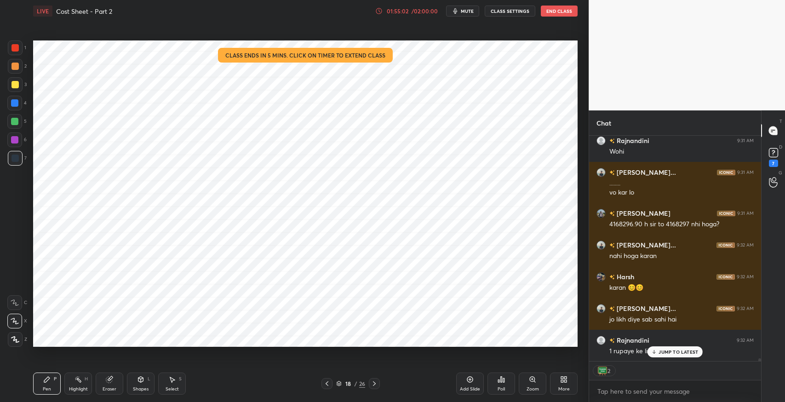
click at [663, 352] on p "JUMP TO LATEST" at bounding box center [678, 352] width 40 height 6
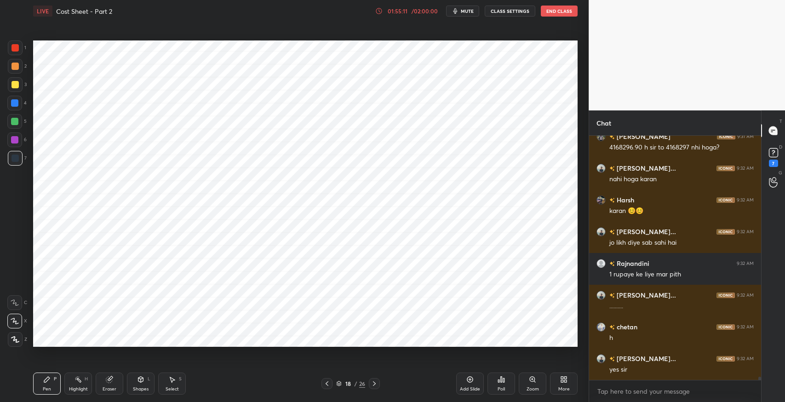
scroll to position [18750, 0]
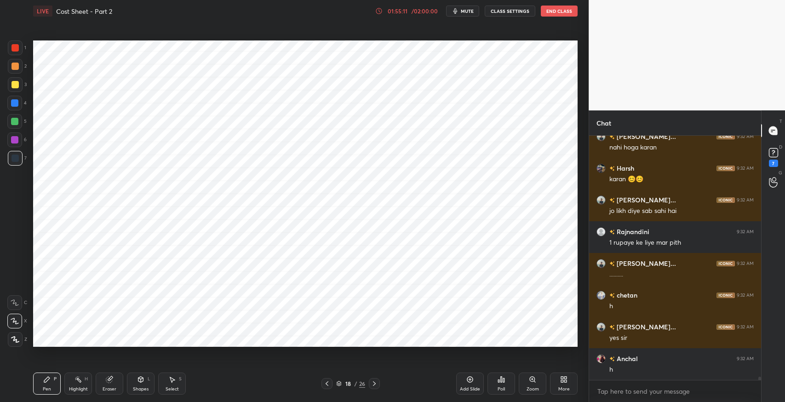
click at [323, 388] on div at bounding box center [326, 383] width 11 height 11
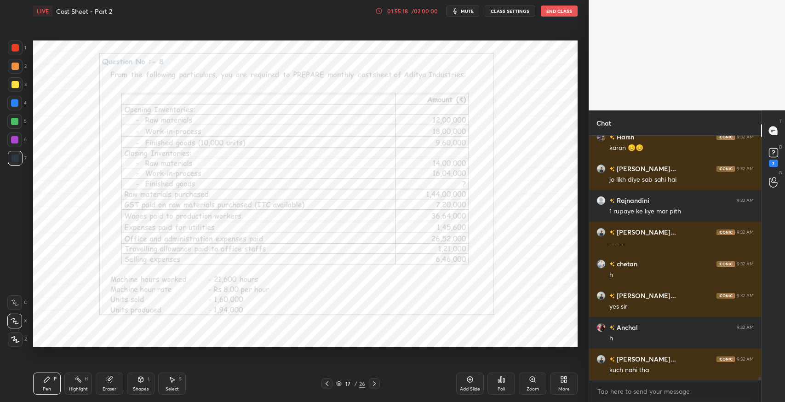
scroll to position [18813, 0]
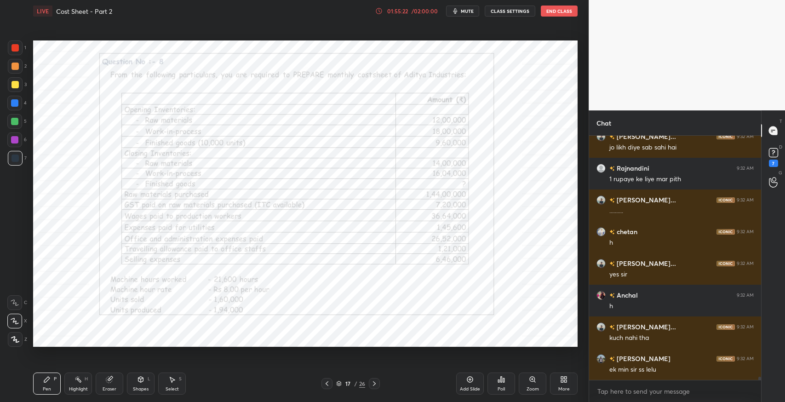
click at [374, 383] on icon at bounding box center [374, 383] width 7 height 7
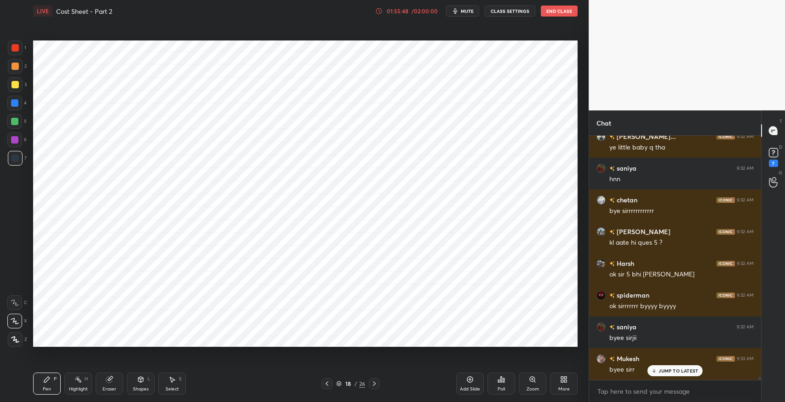
scroll to position [19130, 0]
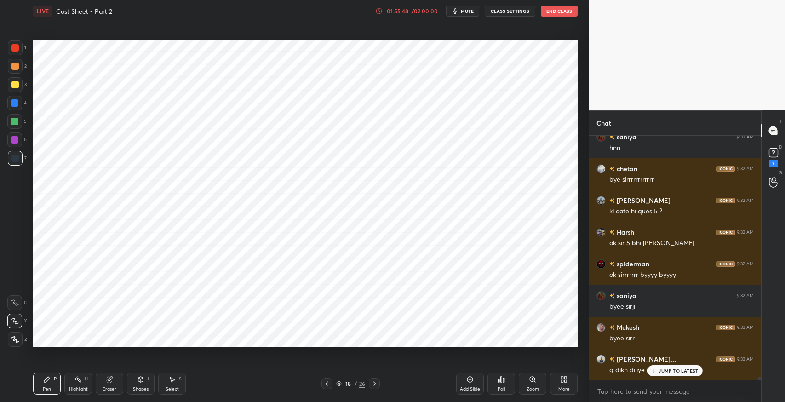
click at [578, 13] on div "LIVE Cost Sheet - Part 2 01:55:48 / 02:00:00 mute CLASS SETTINGS End Class Sett…" at bounding box center [305, 201] width 552 height 402
click at [576, 13] on button "End Class" at bounding box center [559, 11] width 37 height 11
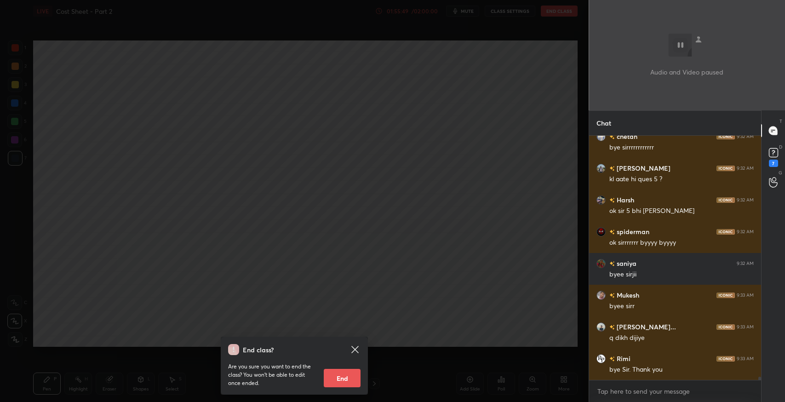
click at [409, 186] on div "End class? Are you sure you want to end the class? You won’t be able to edit on…" at bounding box center [294, 201] width 589 height 402
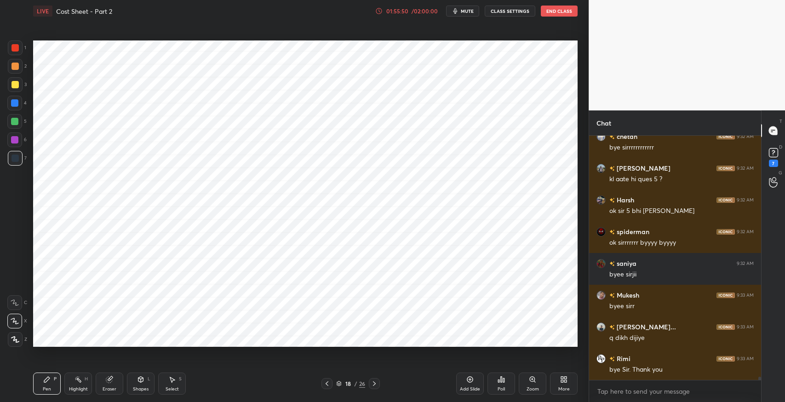
scroll to position [19194, 0]
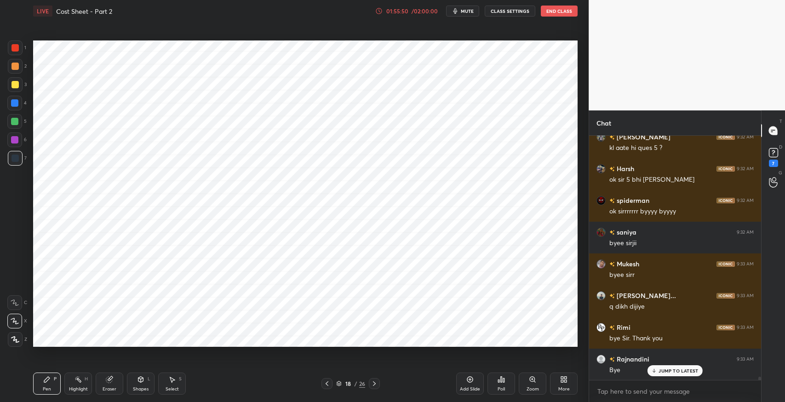
click at [327, 382] on icon at bounding box center [327, 383] width 3 height 5
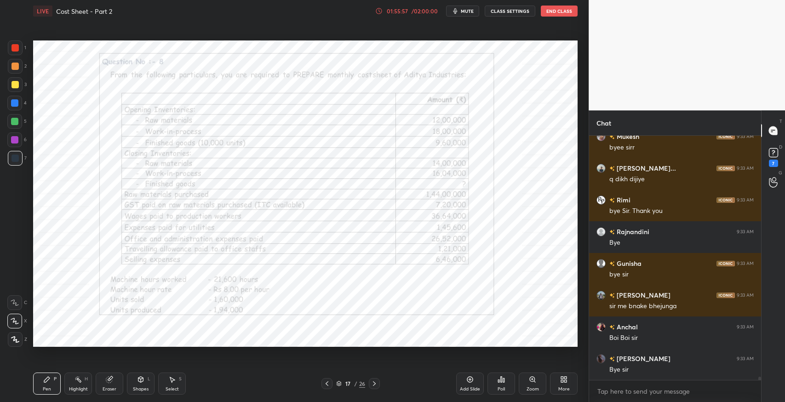
scroll to position [19353, 0]
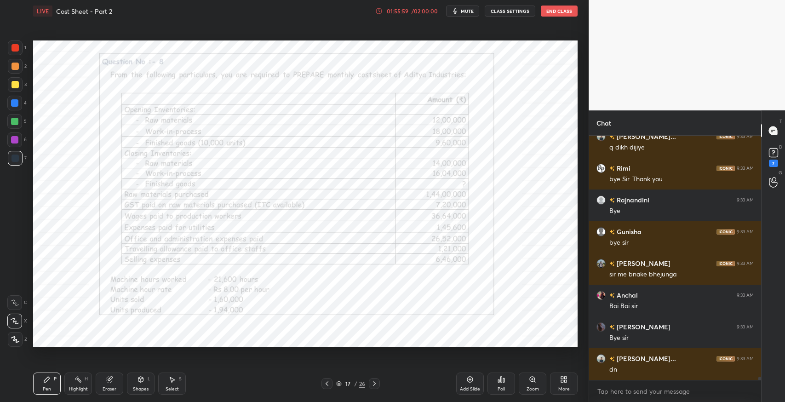
click at [556, 10] on button "End Class" at bounding box center [559, 11] width 37 height 11
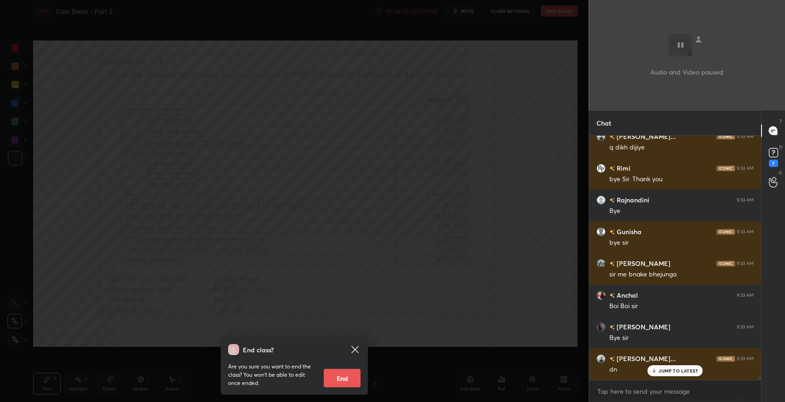
scroll to position [19384, 0]
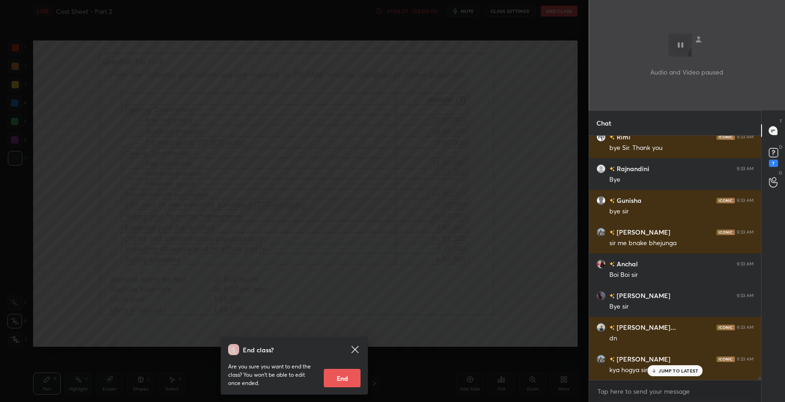
click at [355, 373] on button "End" at bounding box center [342, 378] width 37 height 18
type textarea "x"
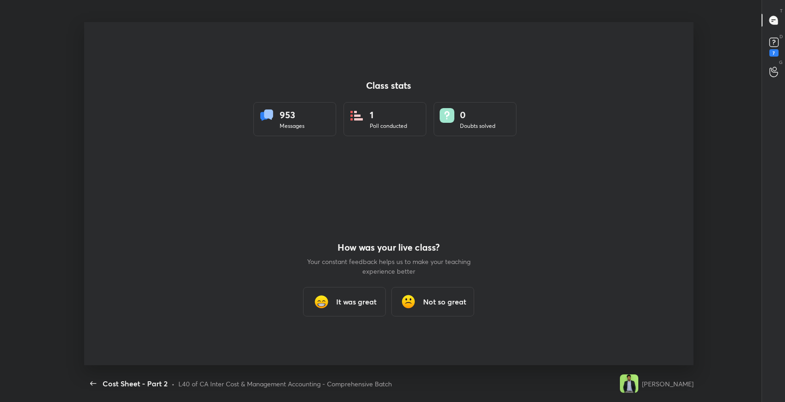
click at [371, 277] on div "How was your live class? Your constant feedback helps us to make your teaching …" at bounding box center [389, 279] width 166 height 171
click at [366, 290] on div "It was great" at bounding box center [344, 301] width 83 height 29
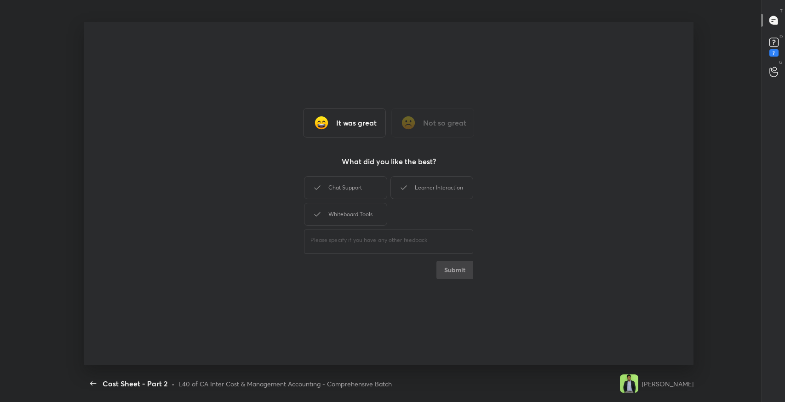
drag, startPoint x: 360, startPoint y: 192, endPoint x: 385, endPoint y: 185, distance: 25.8
click at [377, 188] on div "Chat Support" at bounding box center [345, 187] width 83 height 23
drag, startPoint x: 385, startPoint y: 185, endPoint x: 402, endPoint y: 186, distance: 17.0
click at [386, 185] on div "Chat Support" at bounding box center [345, 187] width 83 height 23
drag, startPoint x: 379, startPoint y: 191, endPoint x: 391, endPoint y: 190, distance: 11.6
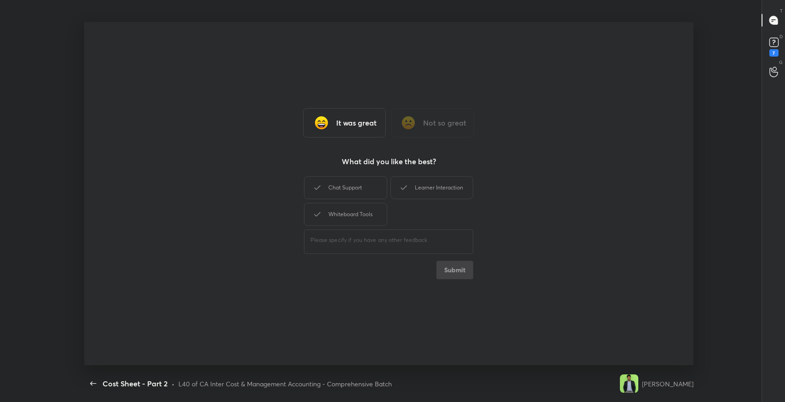
click at [380, 191] on div "Chat Support" at bounding box center [345, 187] width 83 height 23
click at [393, 189] on div "Learner Interaction" at bounding box center [431, 187] width 83 height 23
drag, startPoint x: 367, startPoint y: 208, endPoint x: 438, endPoint y: 253, distance: 83.9
click at [368, 209] on div "Whiteboard Tools" at bounding box center [345, 214] width 83 height 23
click at [449, 264] on button "Submit" at bounding box center [454, 270] width 37 height 18
